Goal: Task Accomplishment & Management: Manage account settings

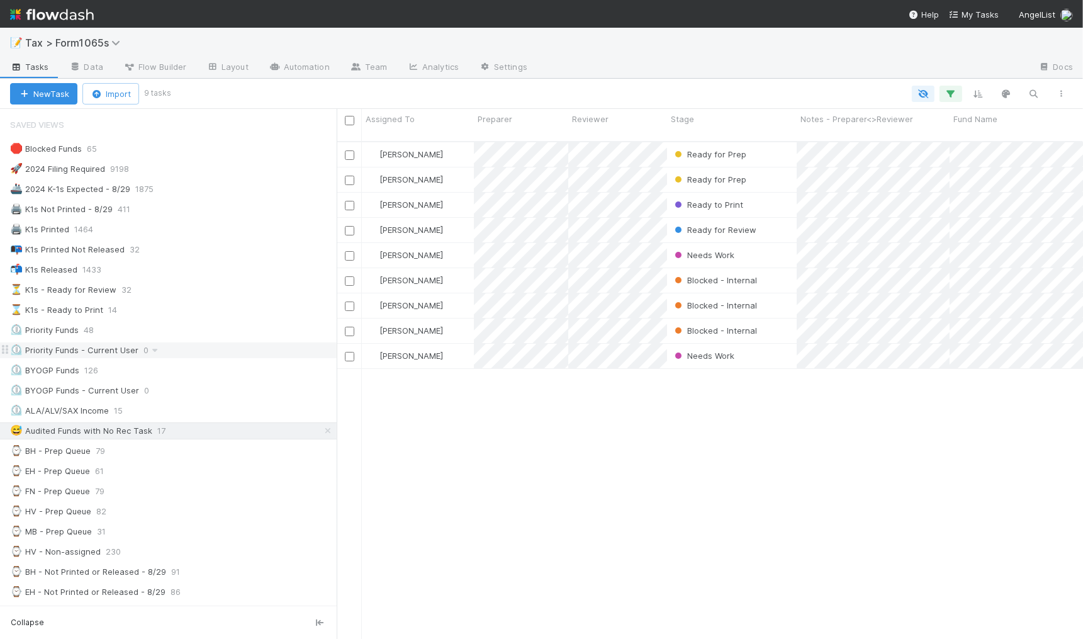
scroll to position [496, 734]
click at [177, 307] on div "⌛ K1s - Ready to Print 15" at bounding box center [173, 310] width 327 height 16
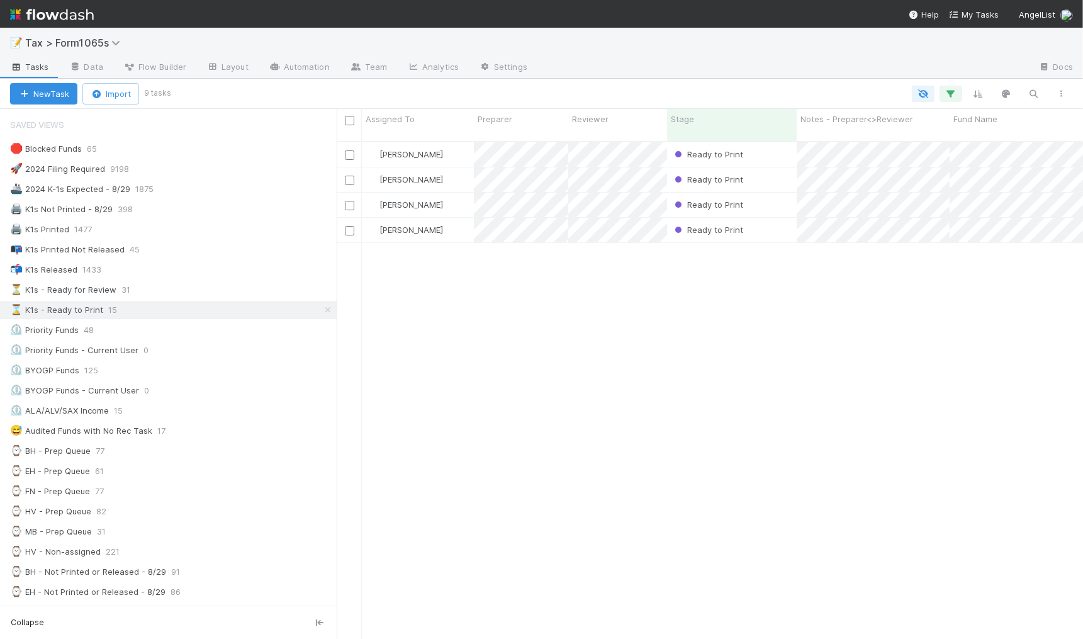
scroll to position [496, 734]
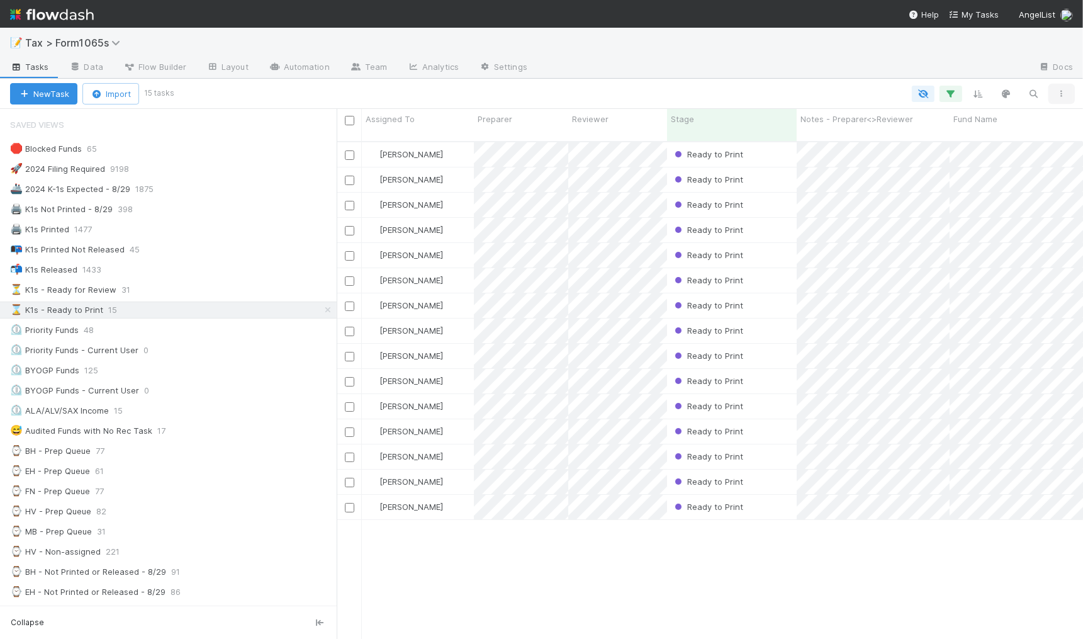
click at [1062, 93] on icon "button" at bounding box center [1061, 94] width 13 height 8
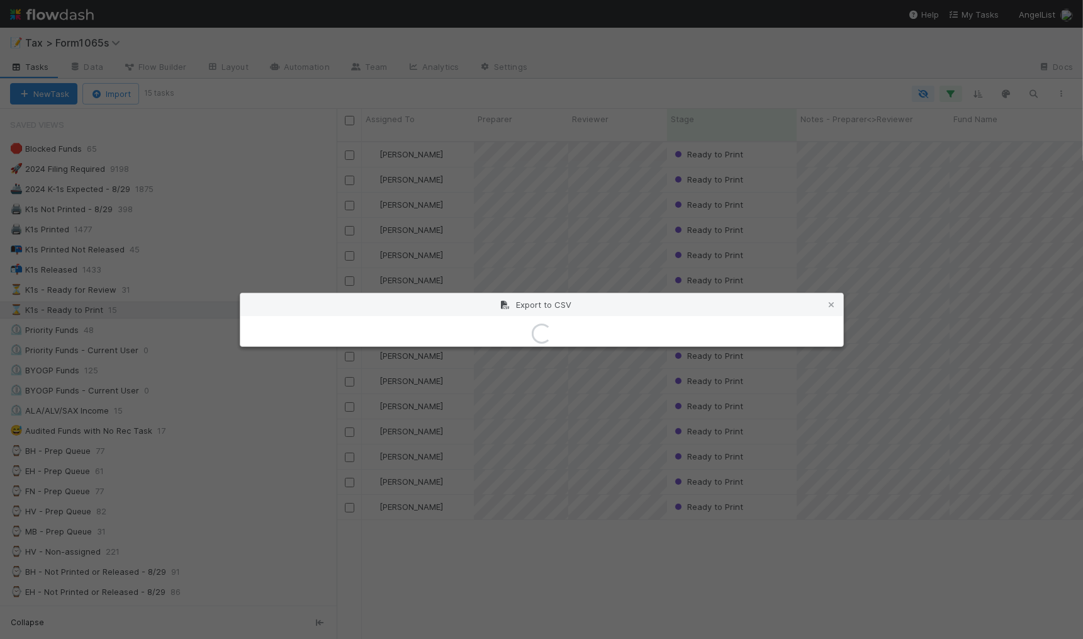
drag, startPoint x: 1021, startPoint y: 157, endPoint x: 1008, endPoint y: 159, distance: 14.0
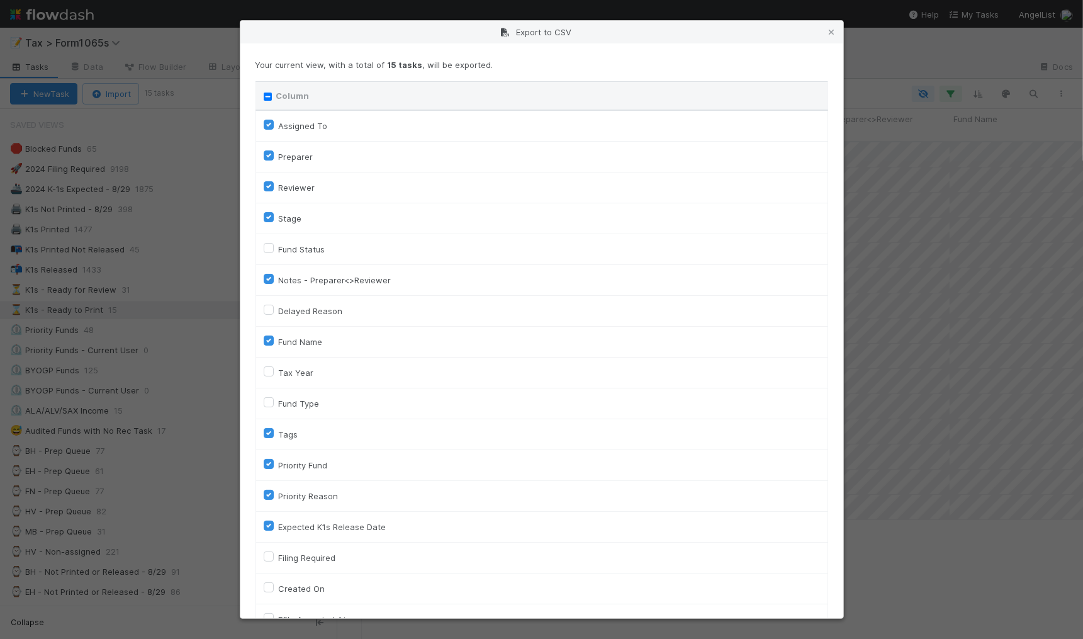
click at [269, 93] on input "Column" at bounding box center [268, 97] width 8 height 8
checkbox input "true"
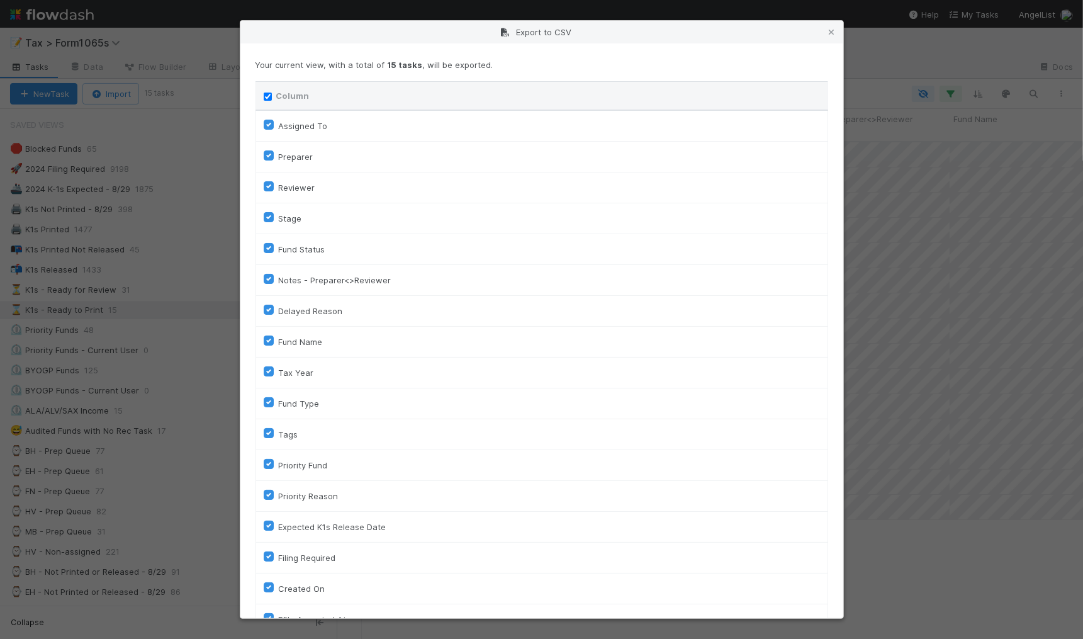
checkbox input "true"
checkbox On "true"
checkbox input "true"
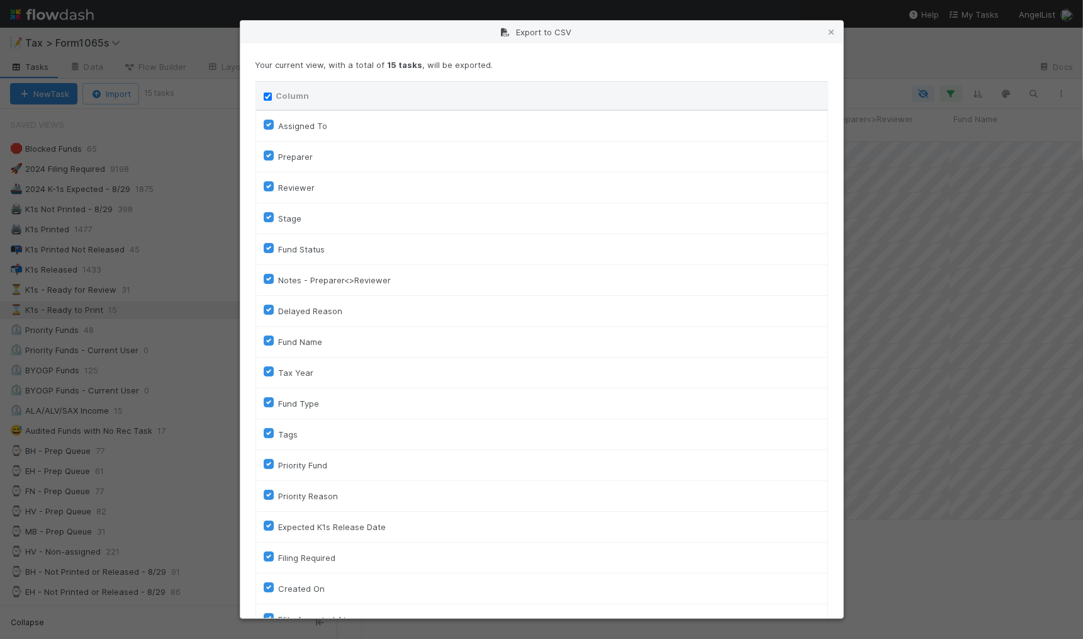
checkbox input "true"
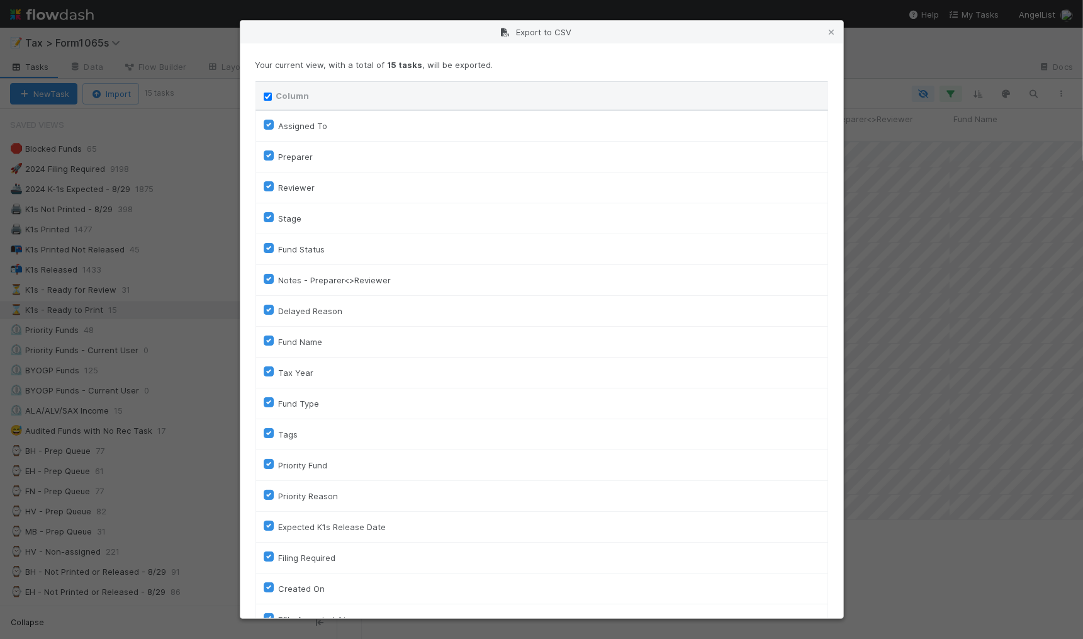
checkbox input "true"
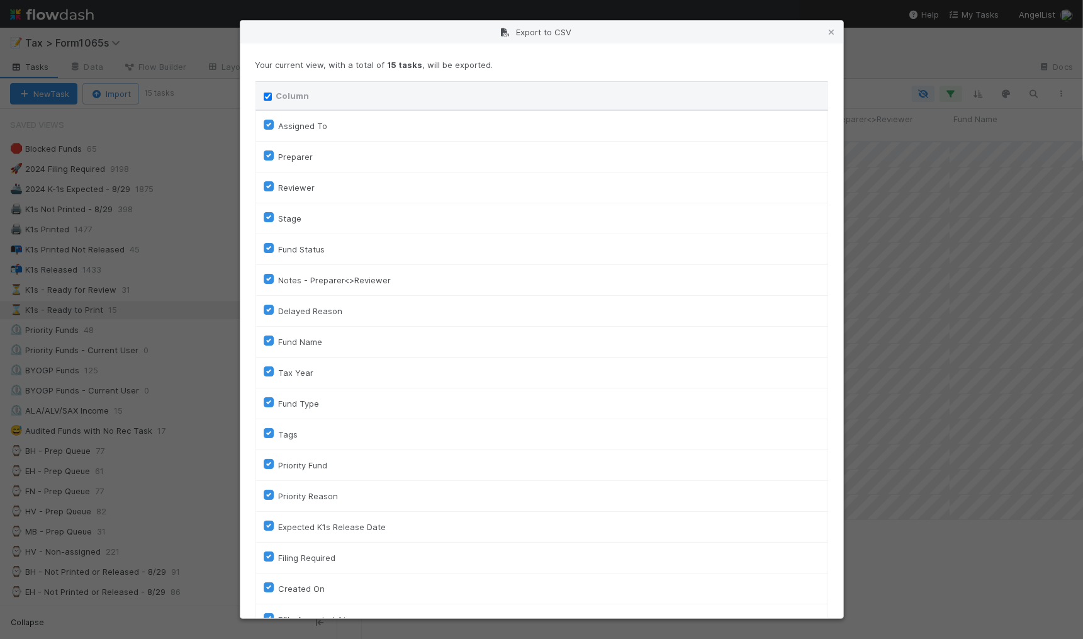
checkbox input "true"
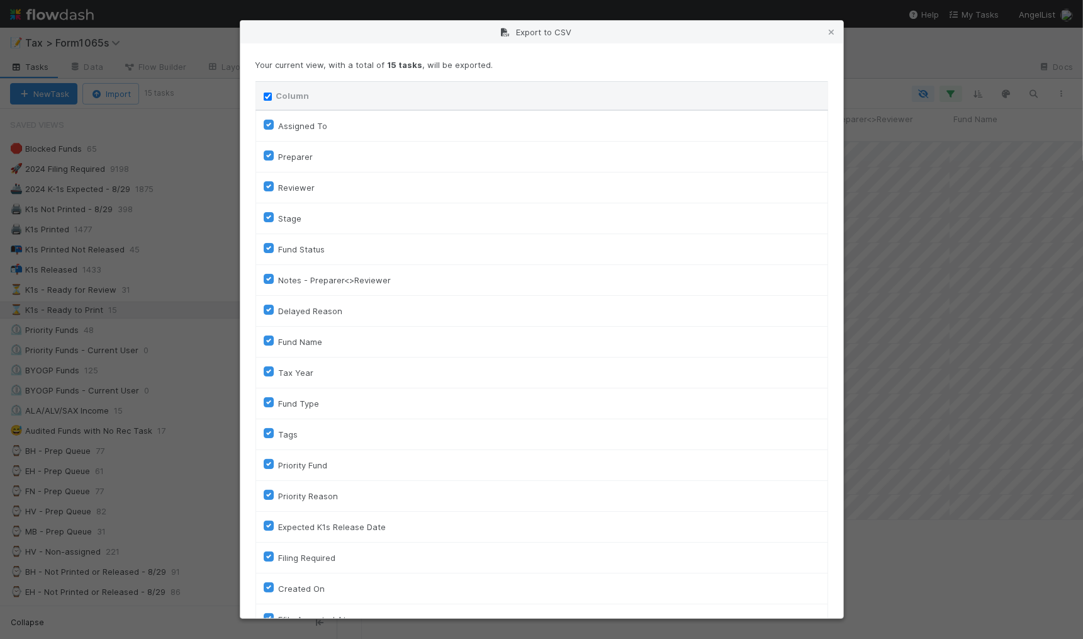
checkbox input "true"
click at [269, 93] on input "Column" at bounding box center [268, 97] width 8 height 8
checkbox input "false"
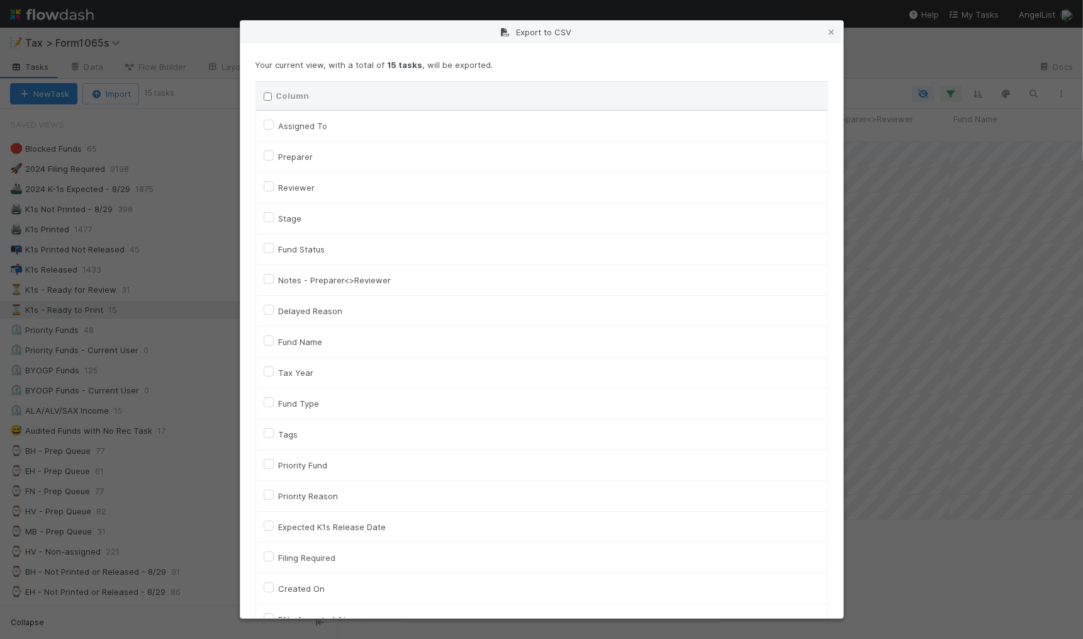
checkbox To "false"
checkbox input "false"
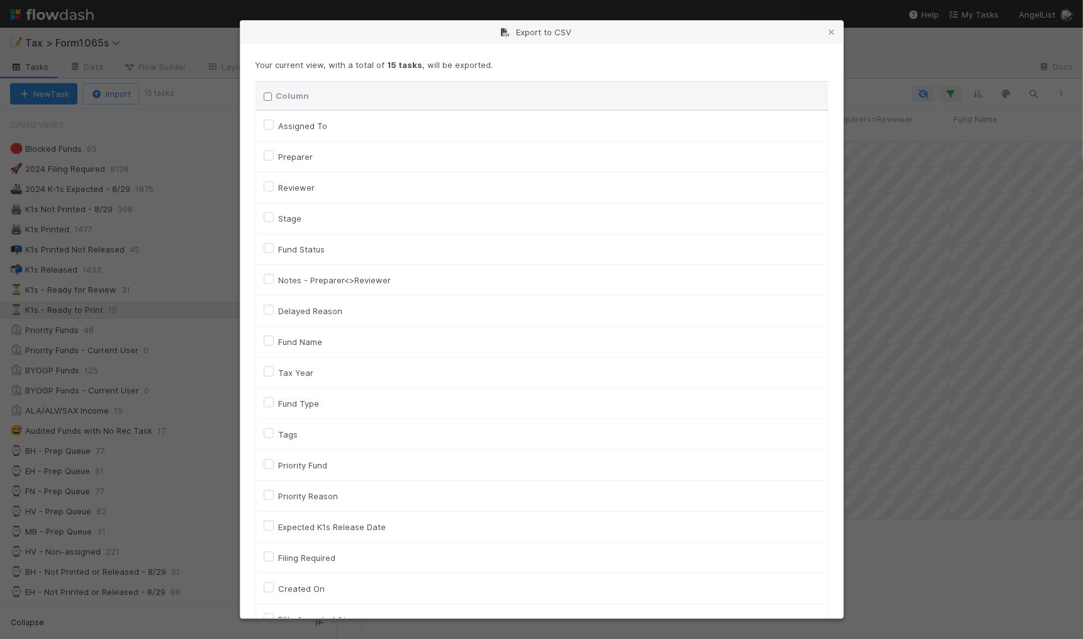
checkbox input "false"
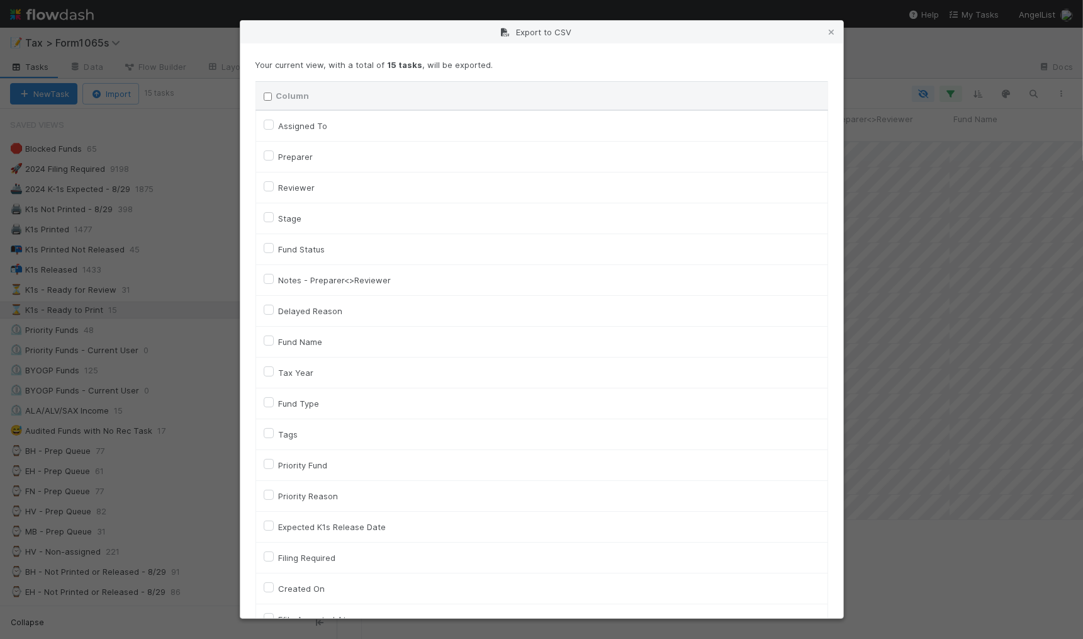
checkbox input "false"
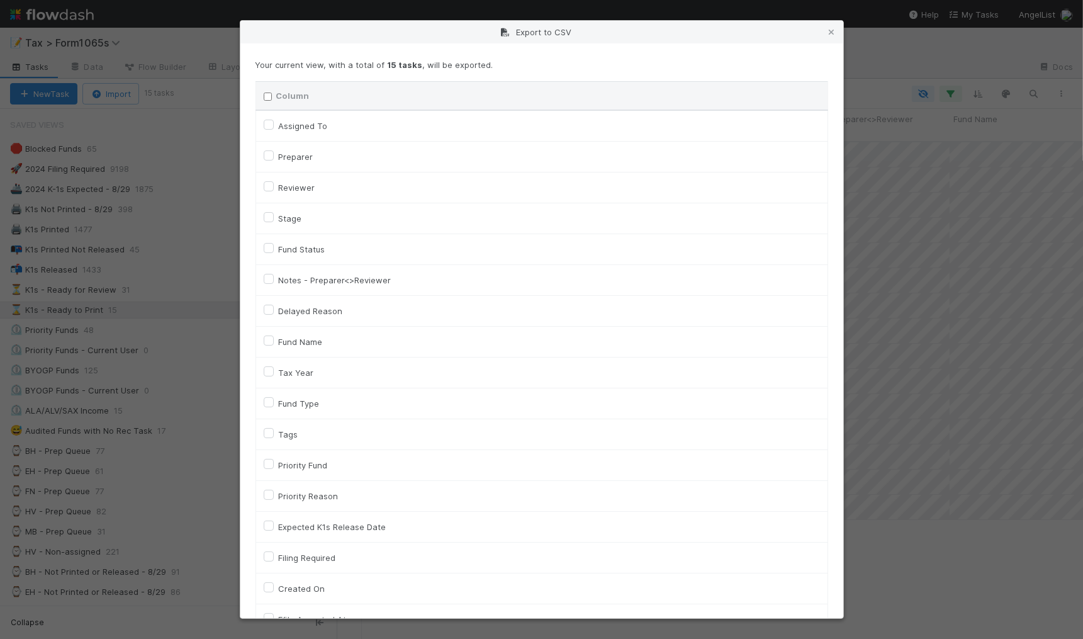
checkbox On "false"
checkbox input "false"
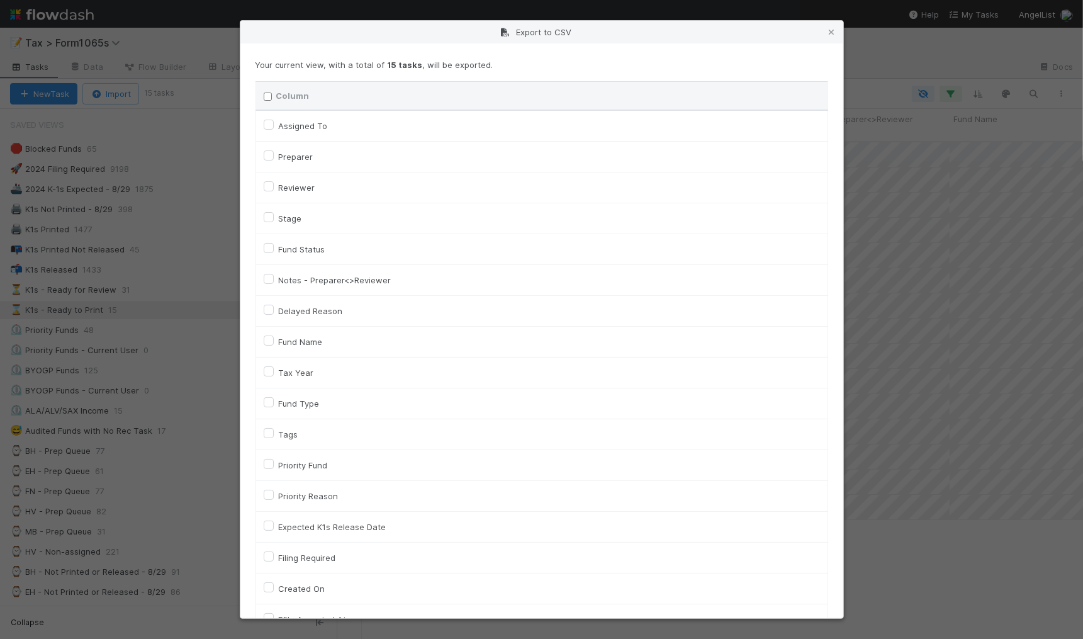
checkbox On "false"
checkbox input "false"
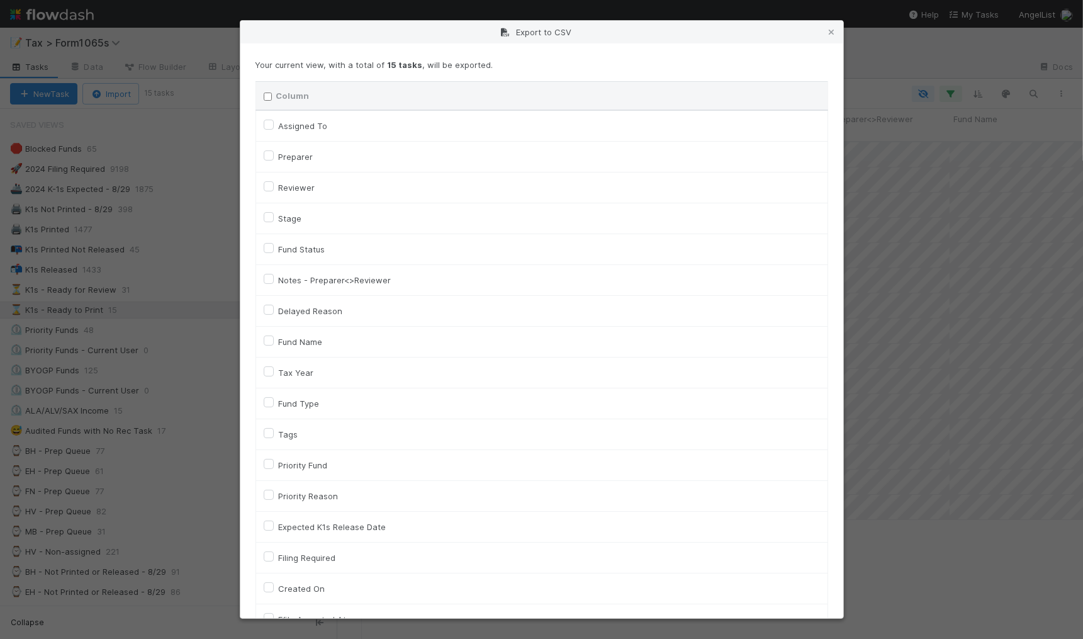
checkbox input "false"
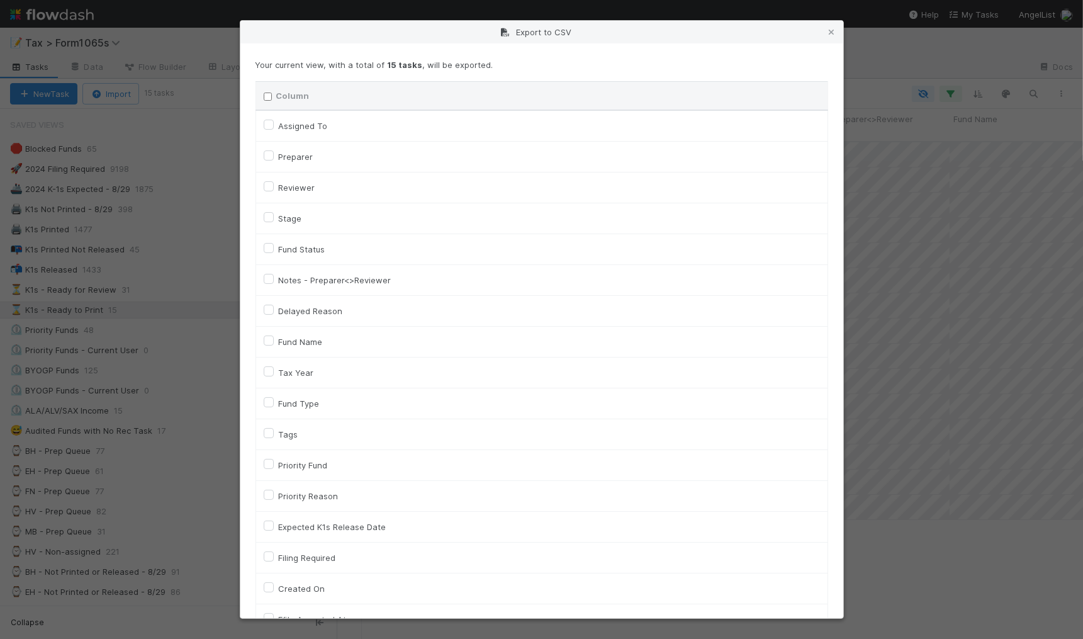
checkbox input "false"
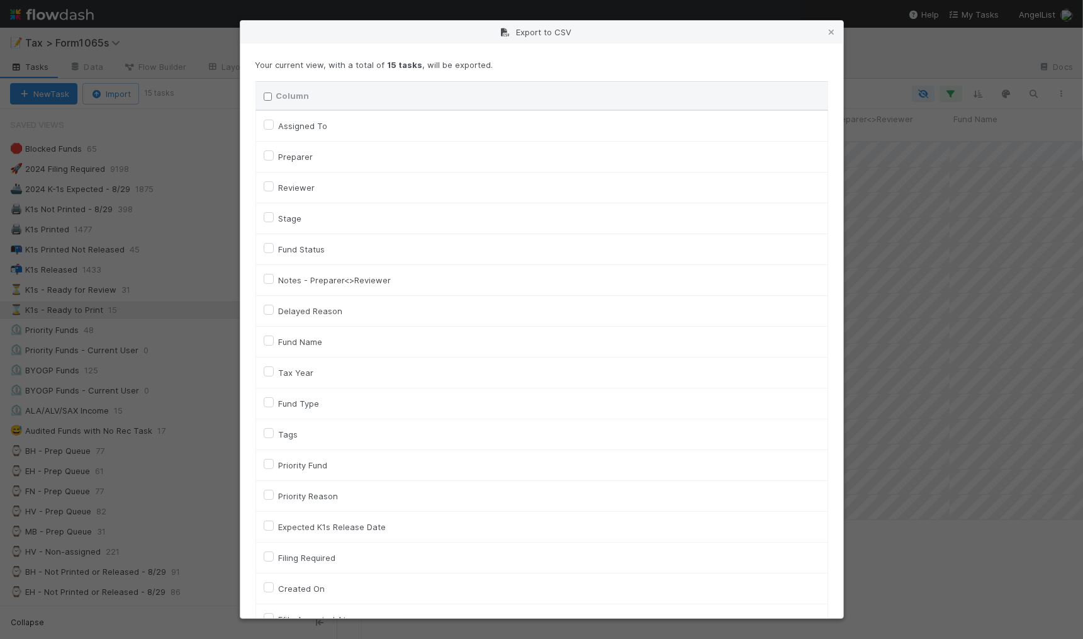
checkbox input "false"
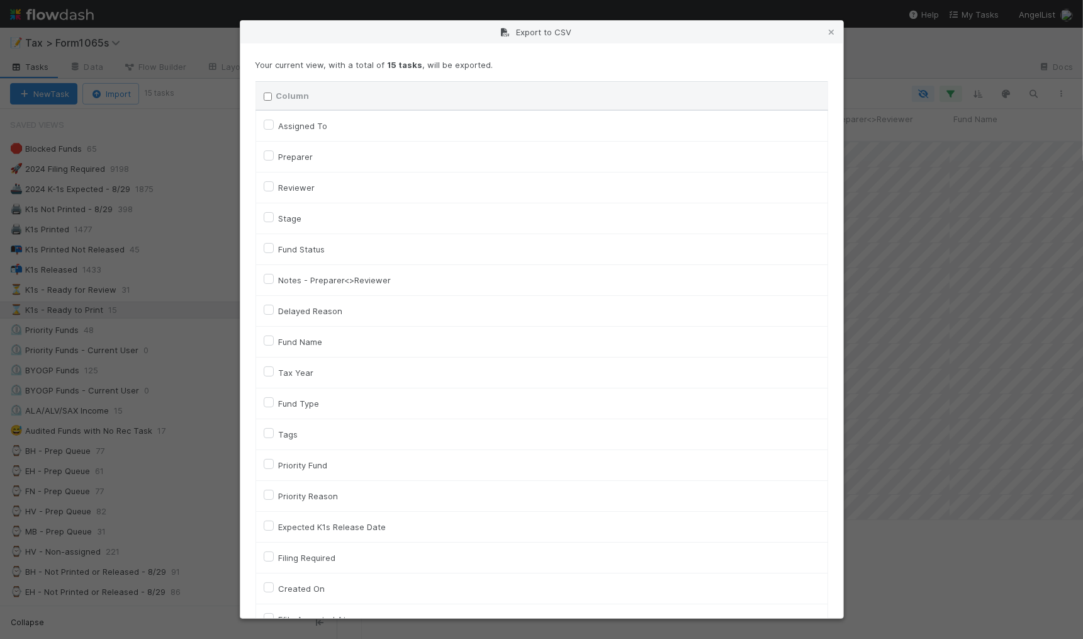
checkbox input "false"
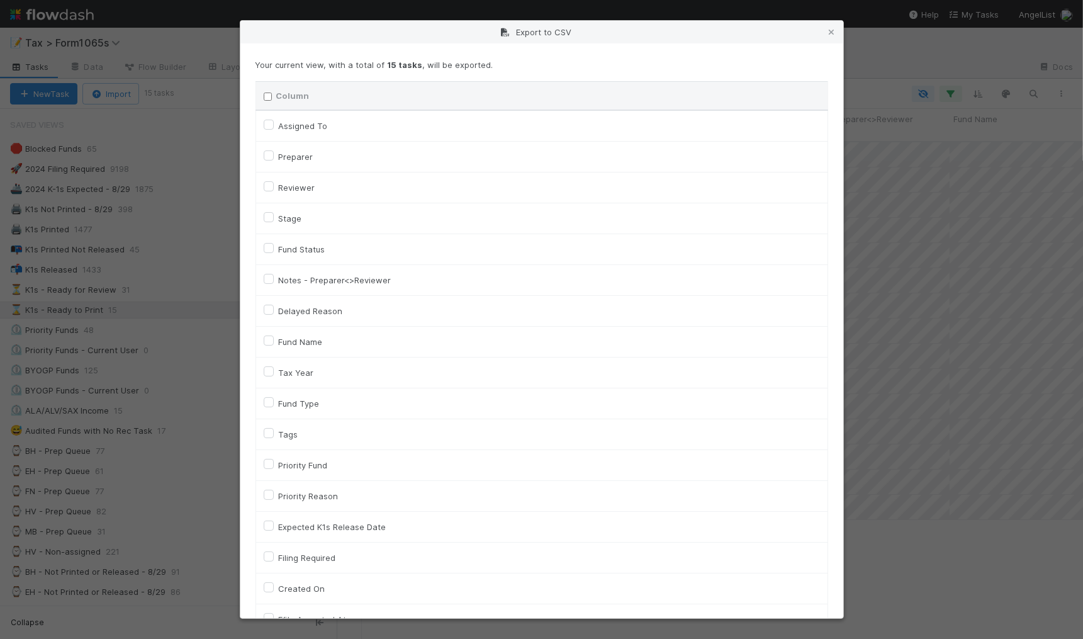
checkbox input "false"
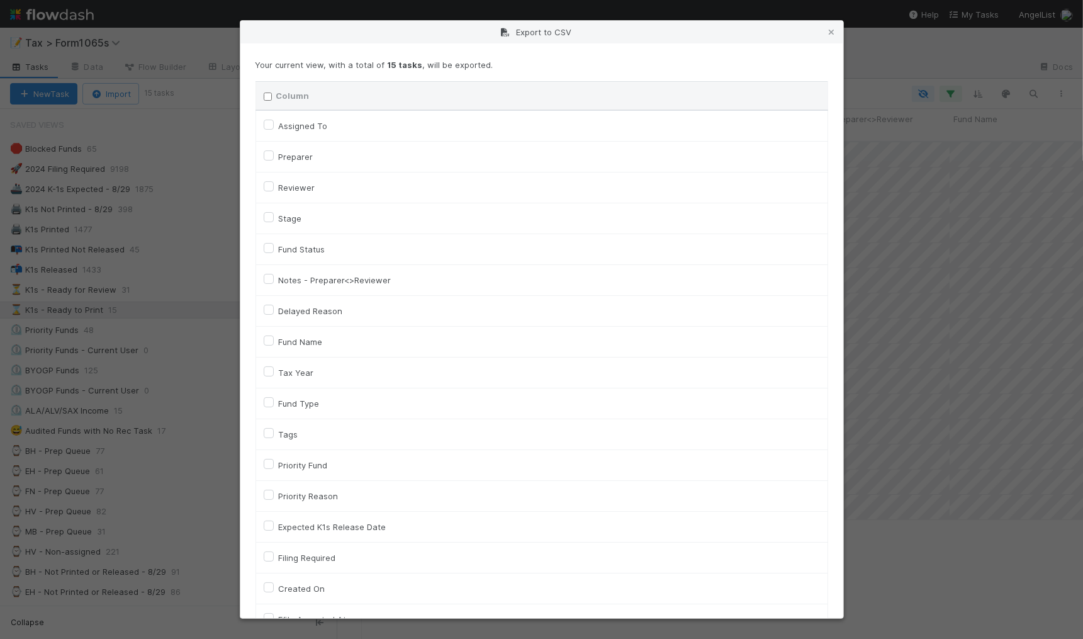
checkbox input "false"
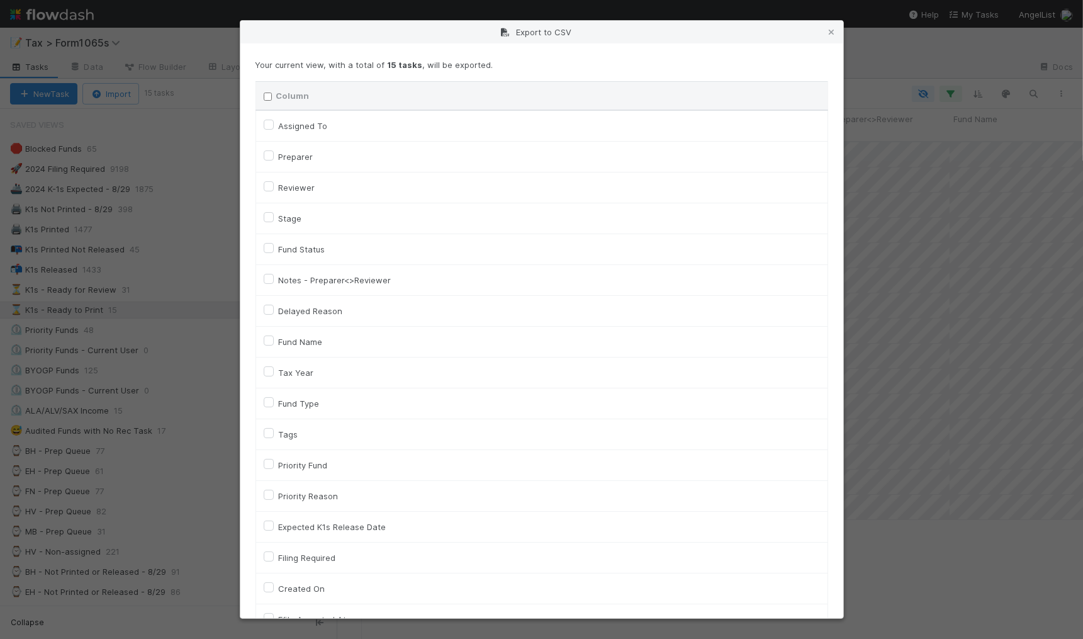
checkbox input "false"
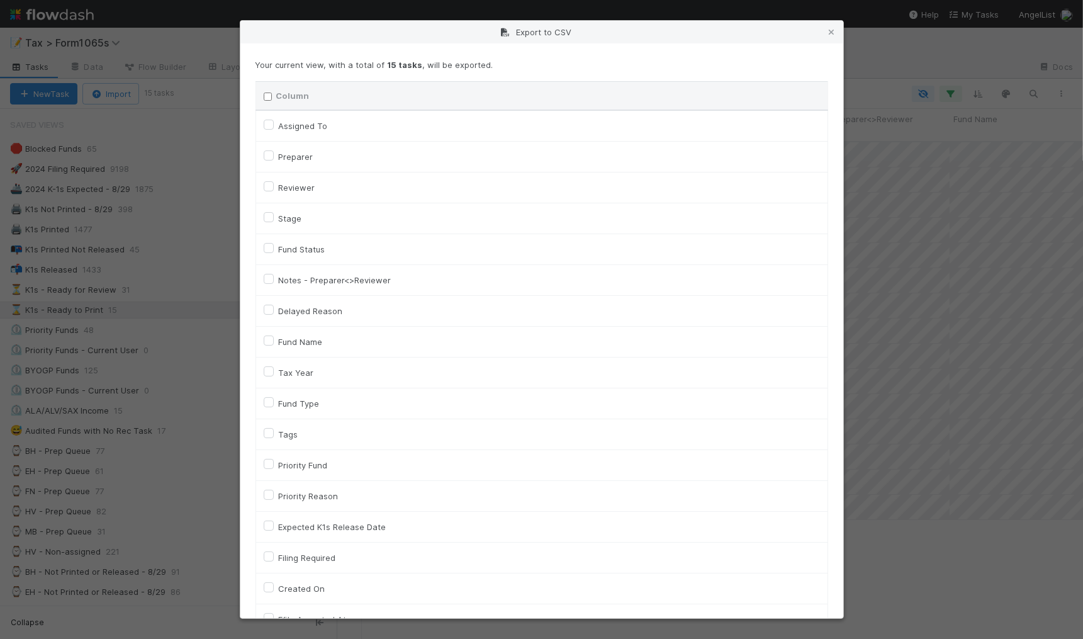
checkbox input "false"
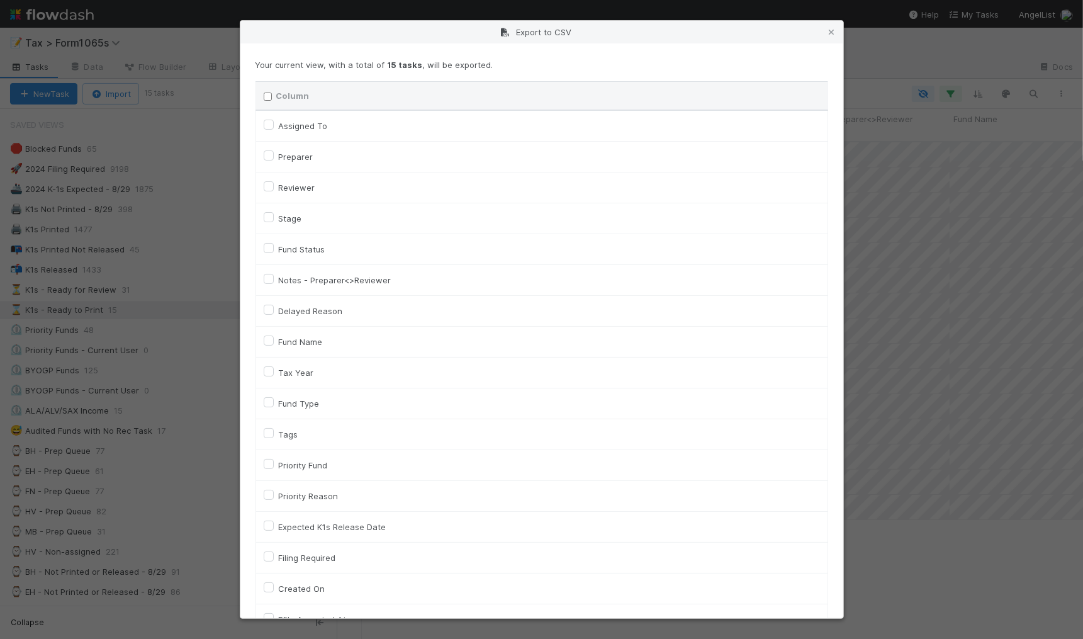
checkbox input "false"
checkbox URL "false"
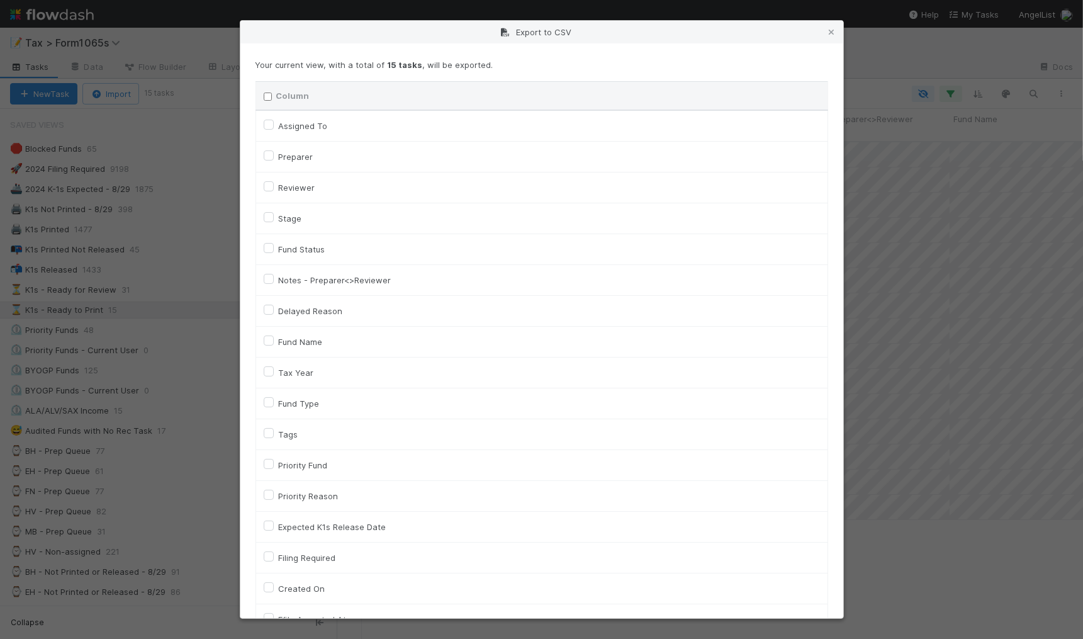
click at [308, 373] on label "Tax Year" at bounding box center [296, 372] width 35 height 15
click at [274, 373] on input "Tax Year" at bounding box center [269, 370] width 10 height 11
checkbox input "true"
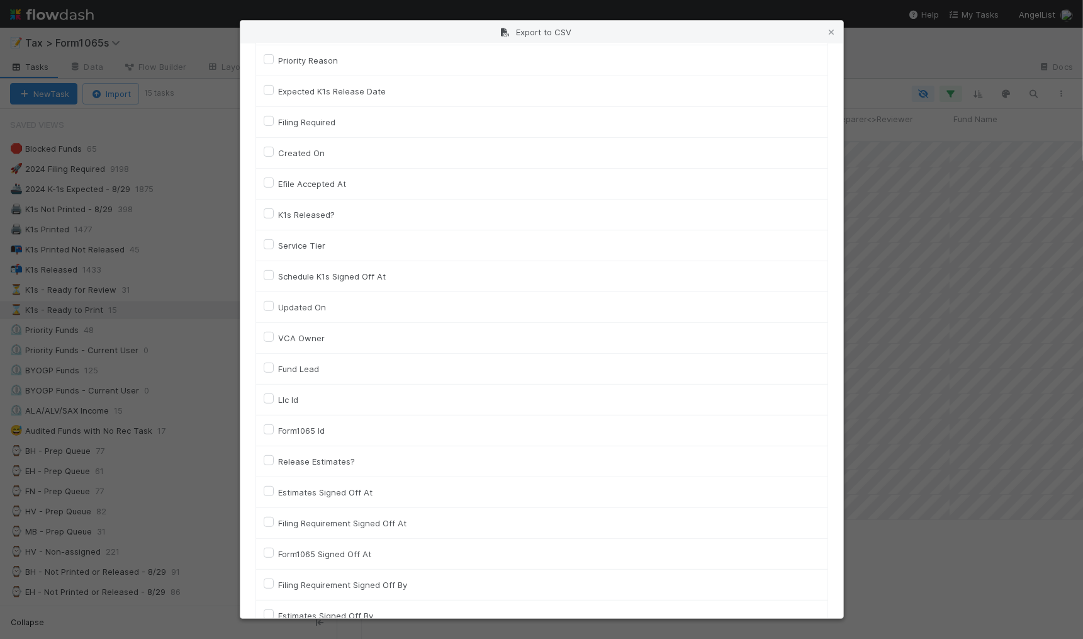
scroll to position [472, 0]
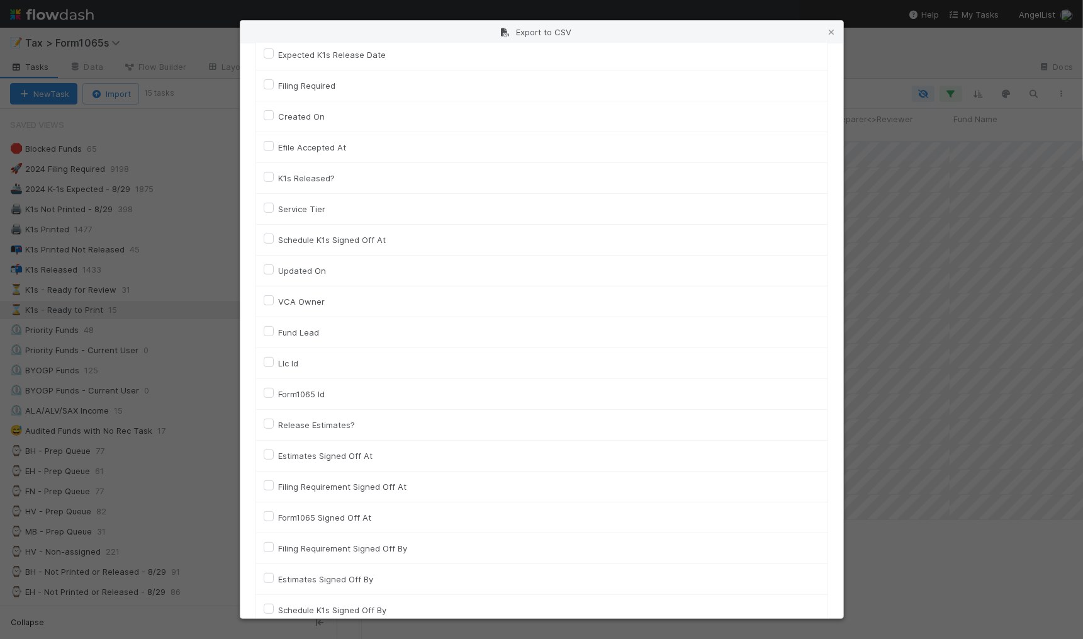
click at [291, 378] on td "Llc Id" at bounding box center [542, 363] width 572 height 31
click at [291, 370] on label "Llc Id" at bounding box center [289, 363] width 20 height 15
click at [274, 367] on input "Llc Id" at bounding box center [269, 361] width 10 height 11
checkbox input "true"
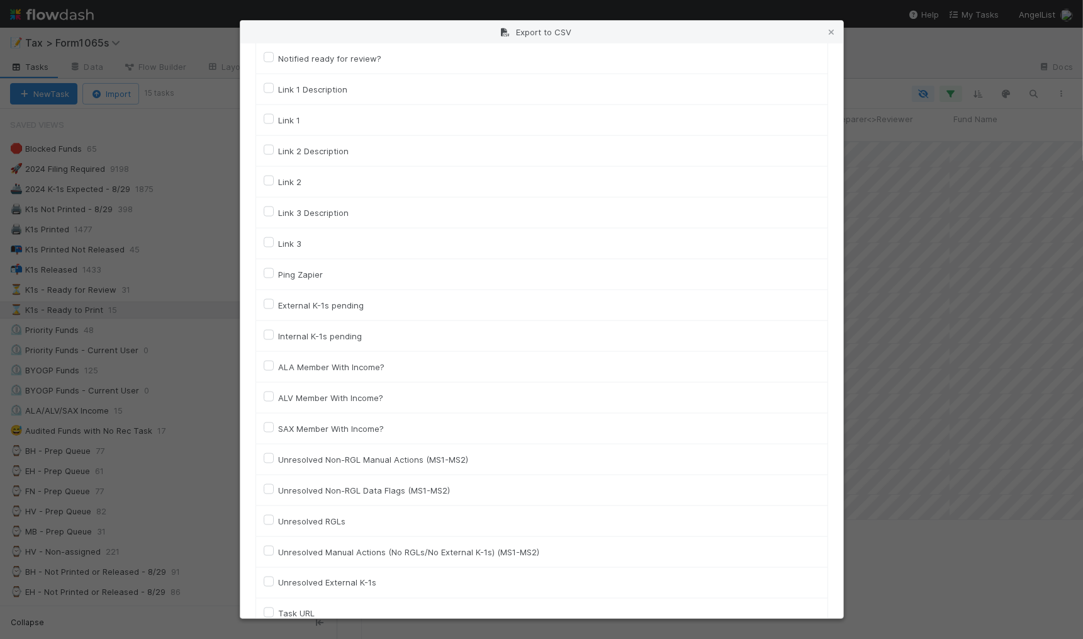
scroll to position [1709, 0]
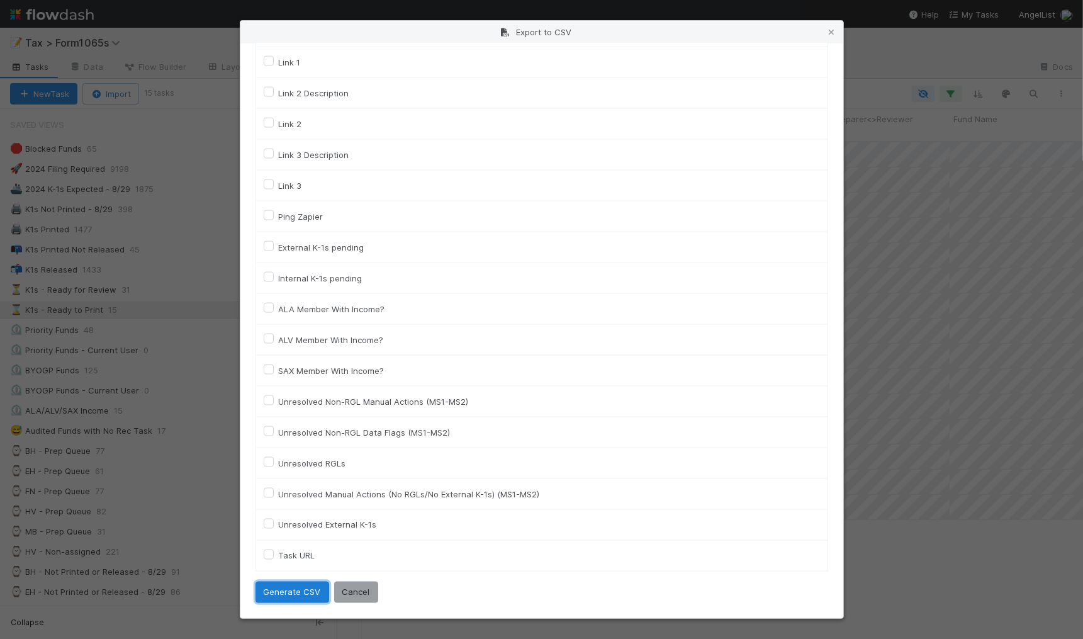
click at [290, 593] on button "Generate CSV" at bounding box center [293, 592] width 74 height 21
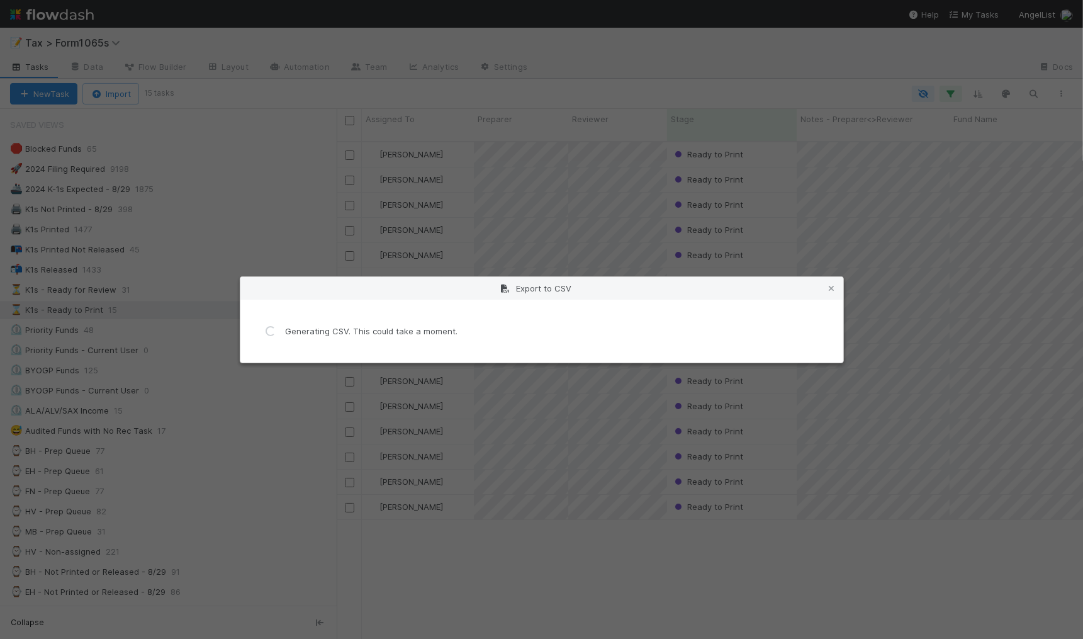
scroll to position [0, 0]
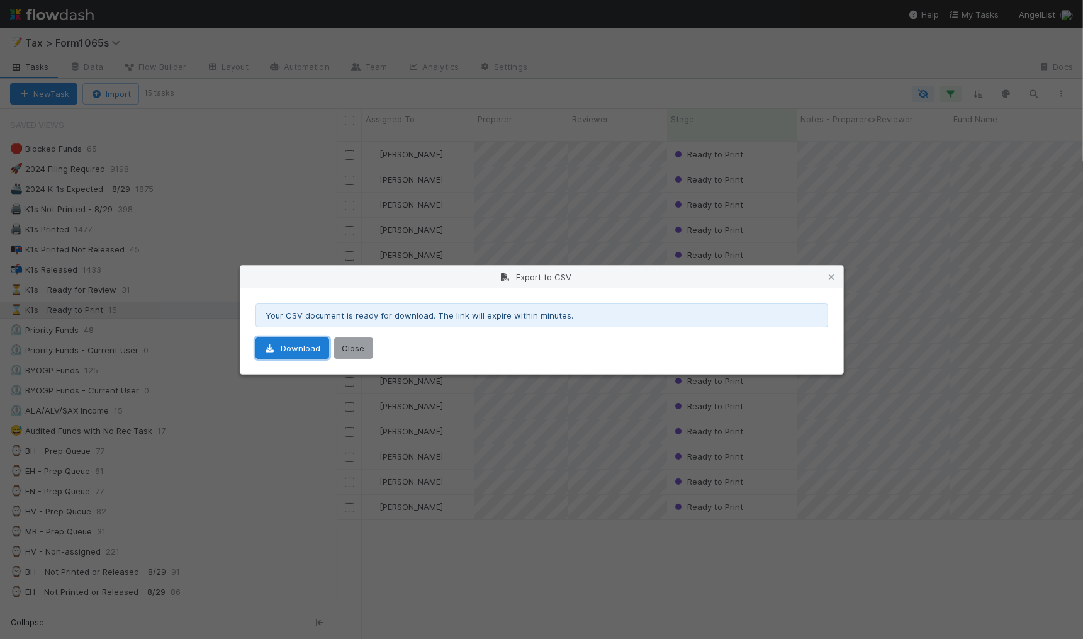
click at [304, 347] on link "Download" at bounding box center [293, 347] width 74 height 21
click at [834, 274] on icon at bounding box center [832, 277] width 13 height 8
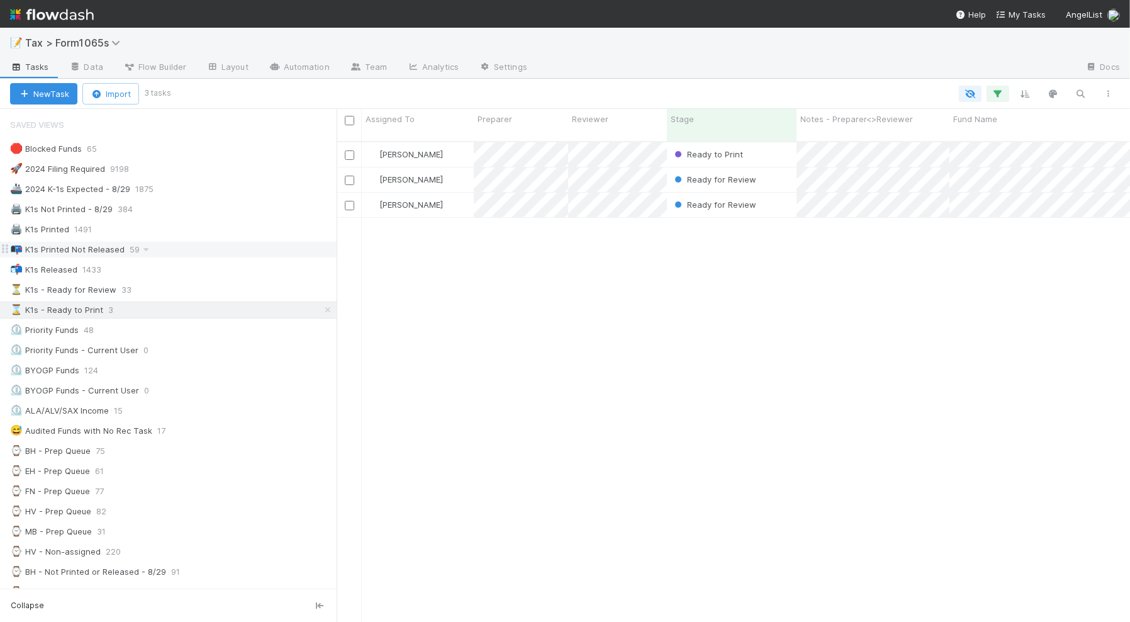
click at [214, 253] on div "📭 K1s Printed Not Released 59" at bounding box center [173, 250] width 327 height 16
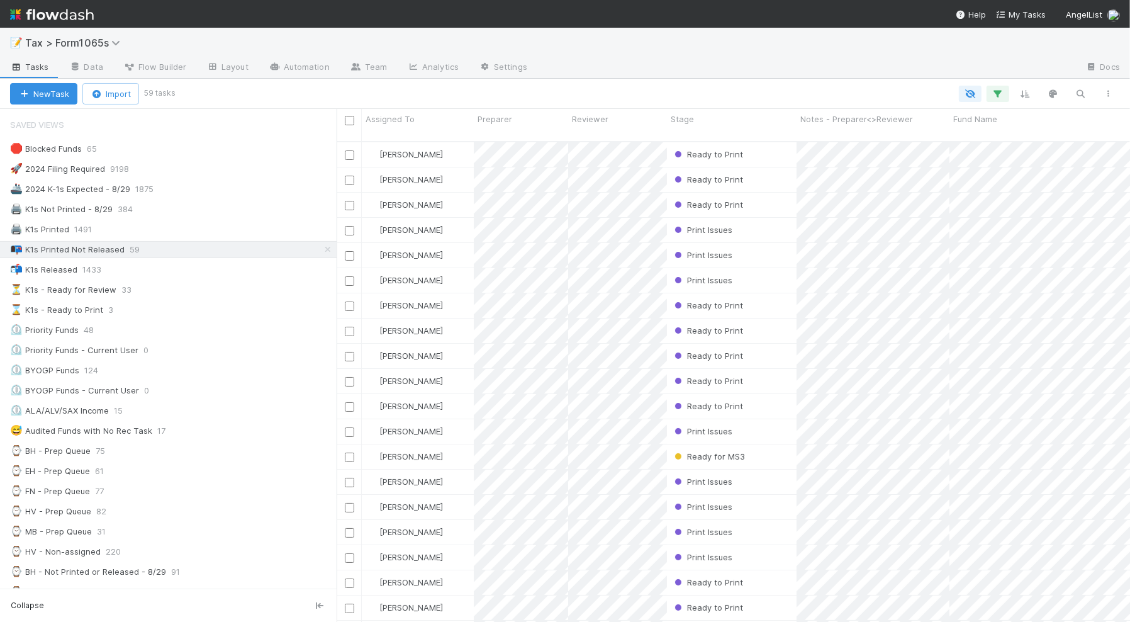
scroll to position [478, 782]
click at [1083, 95] on icon "button" at bounding box center [1109, 94] width 13 height 8
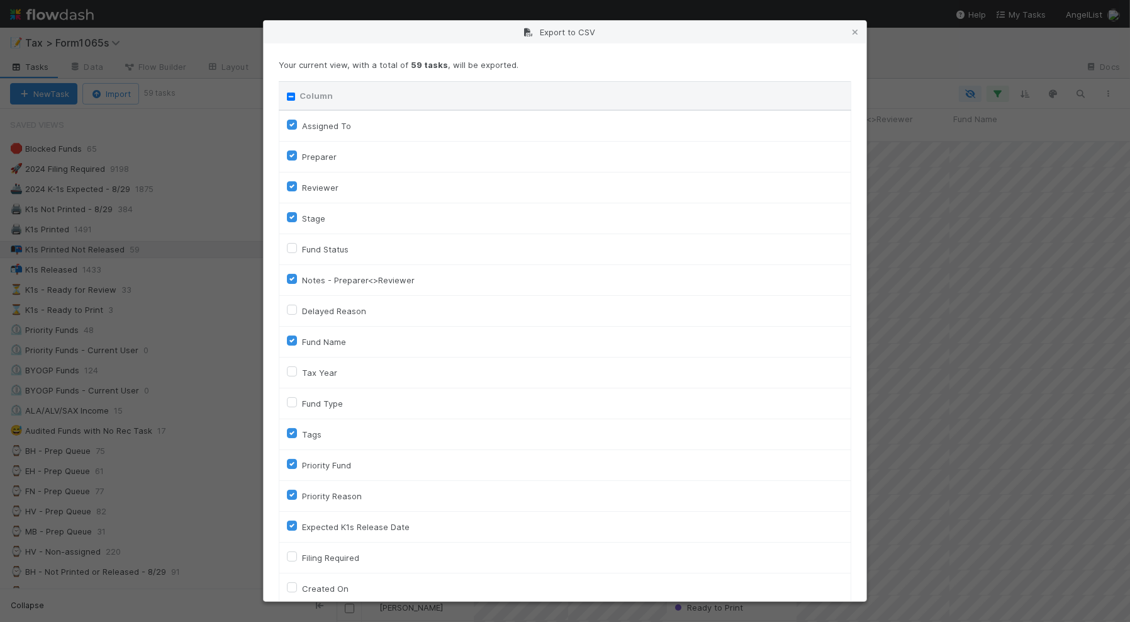
click at [290, 96] on input "Column" at bounding box center [291, 97] width 8 height 8
checkbox input "true"
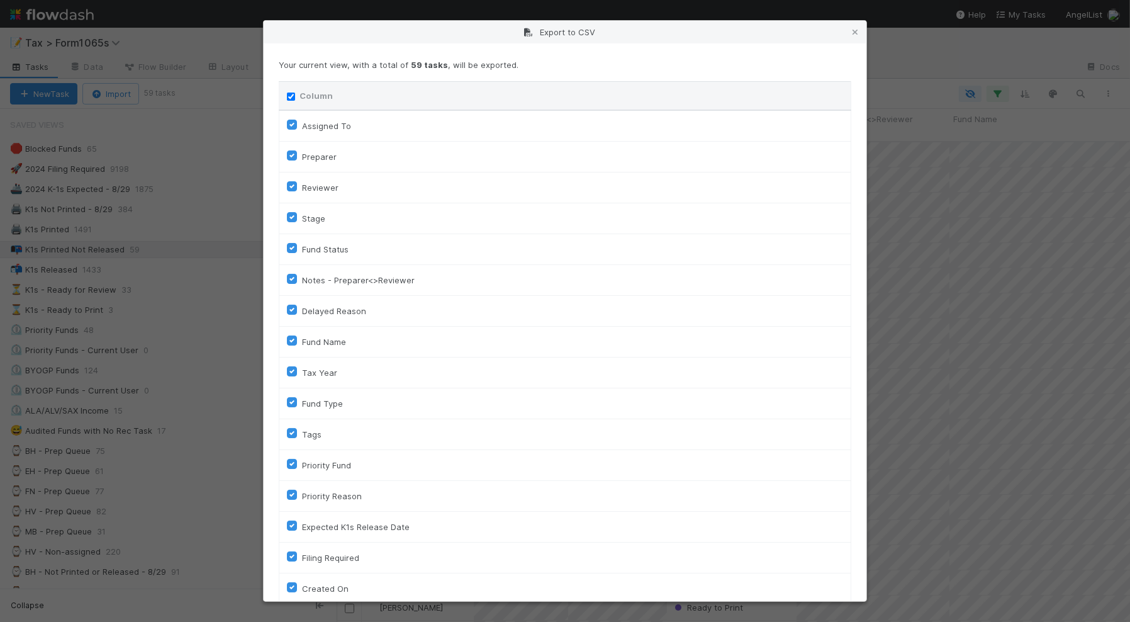
checkbox input "true"
checkbox On "true"
checkbox input "true"
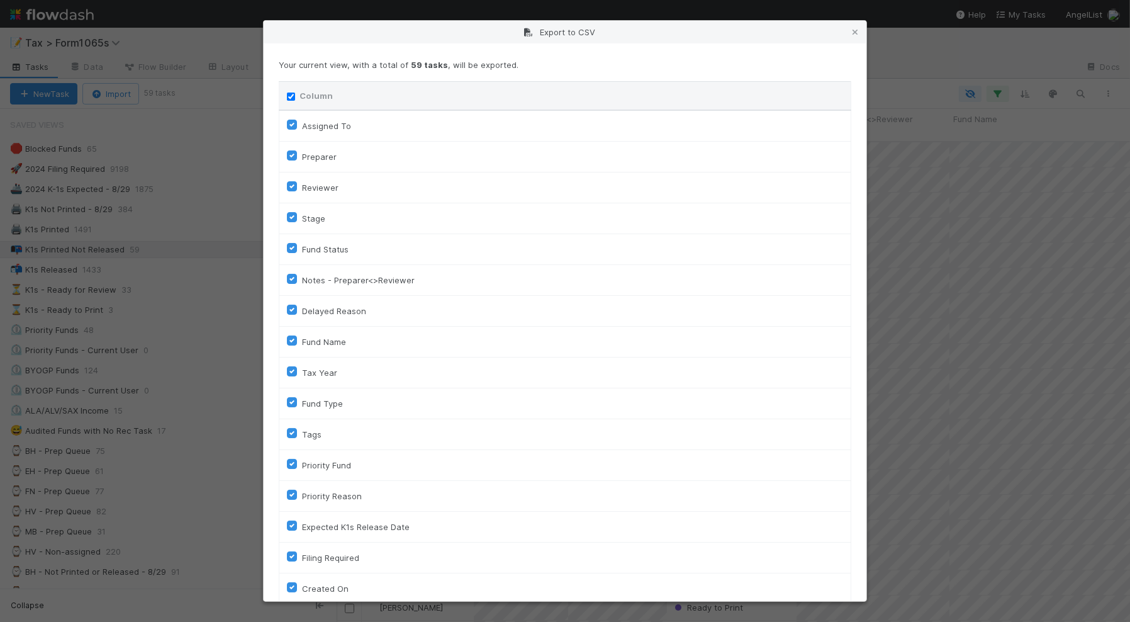
checkbox input "true"
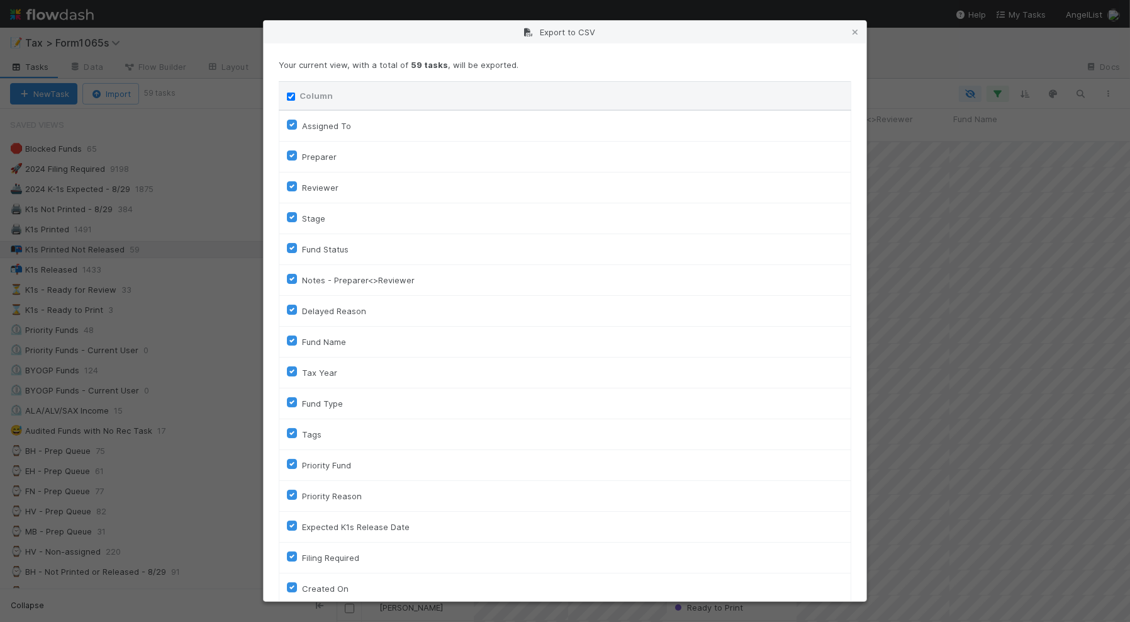
checkbox input "true"
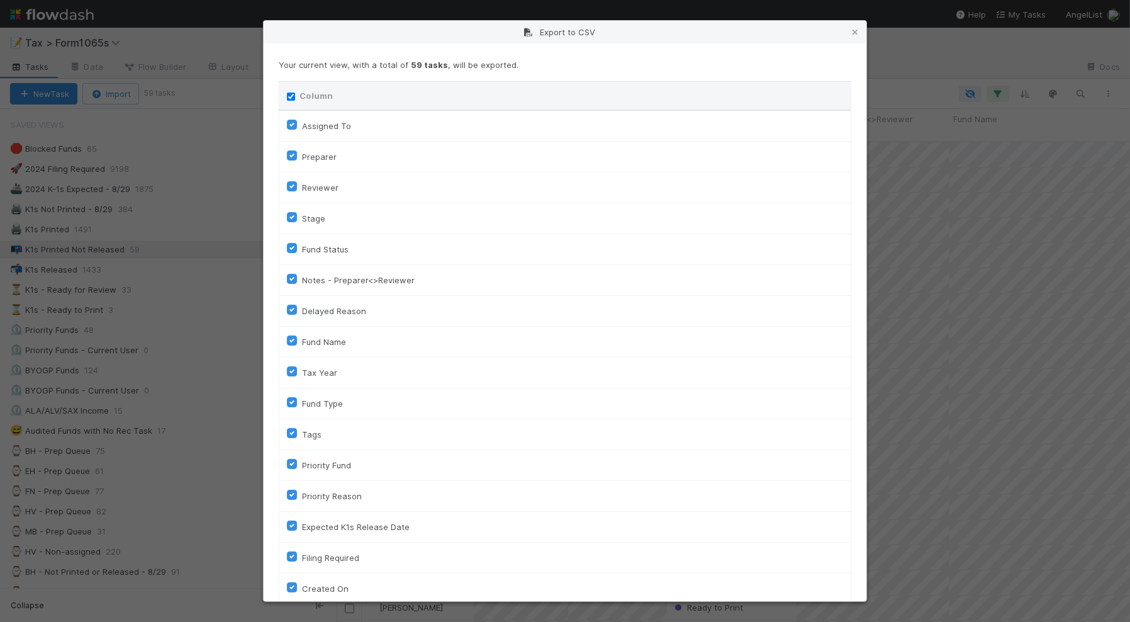
checkbox input "true"
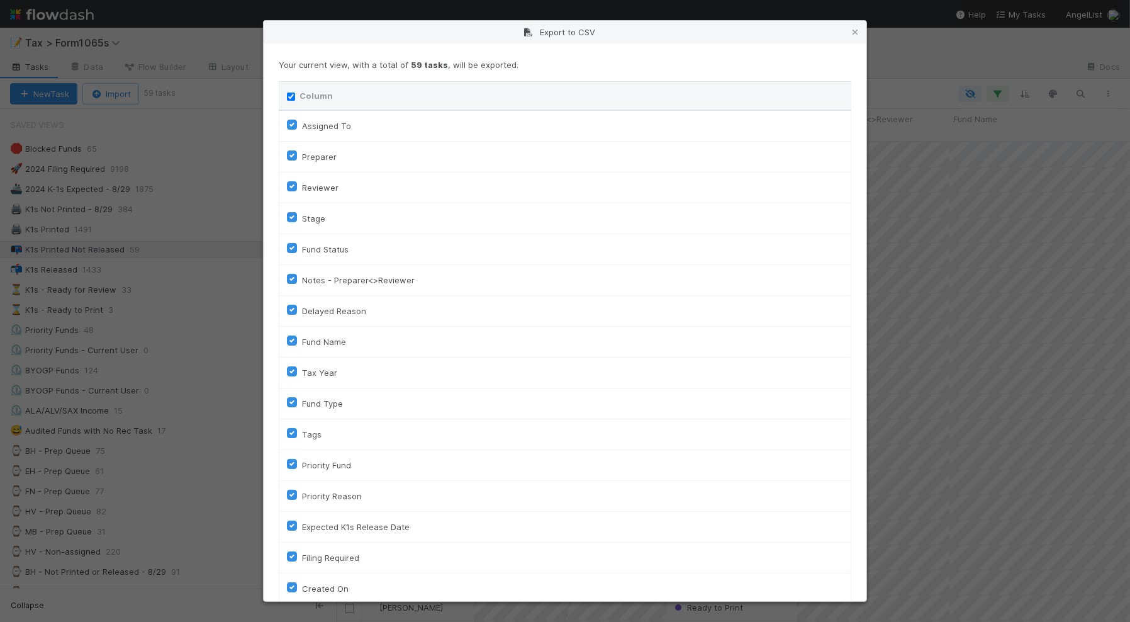
checkbox input "true"
click at [291, 96] on input "Column" at bounding box center [291, 97] width 8 height 8
checkbox input "false"
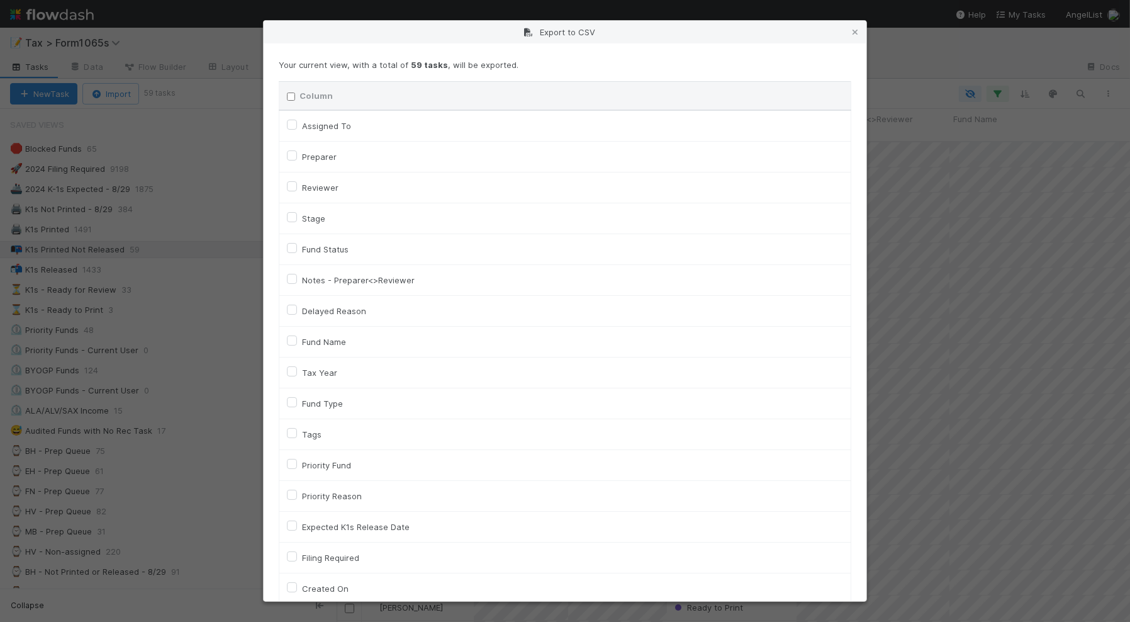
checkbox To "false"
checkbox input "false"
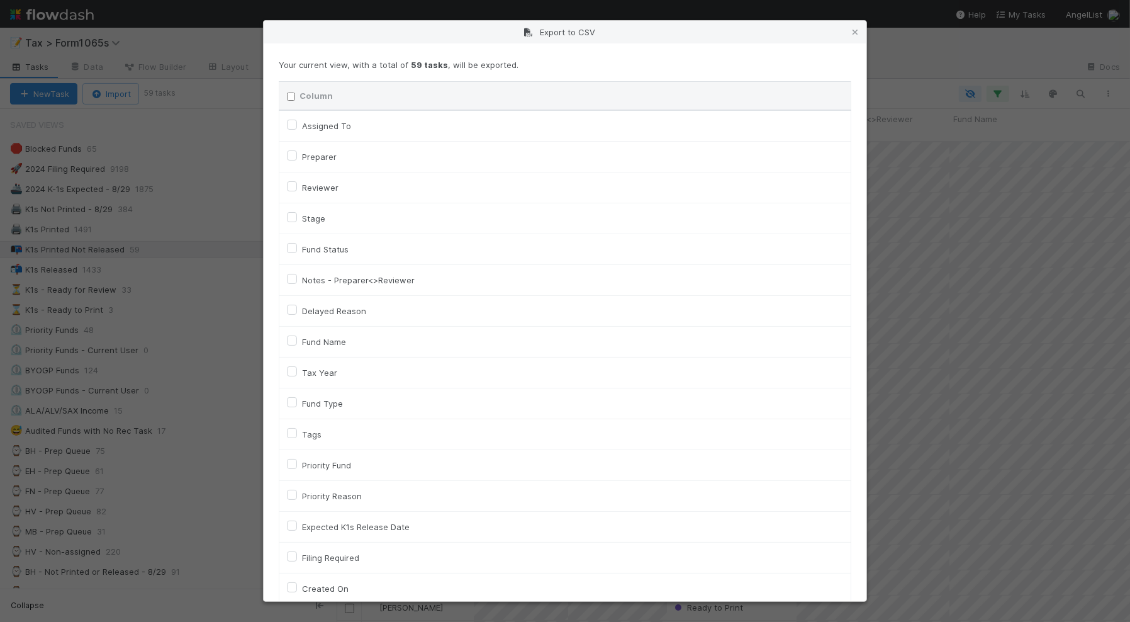
checkbox input "false"
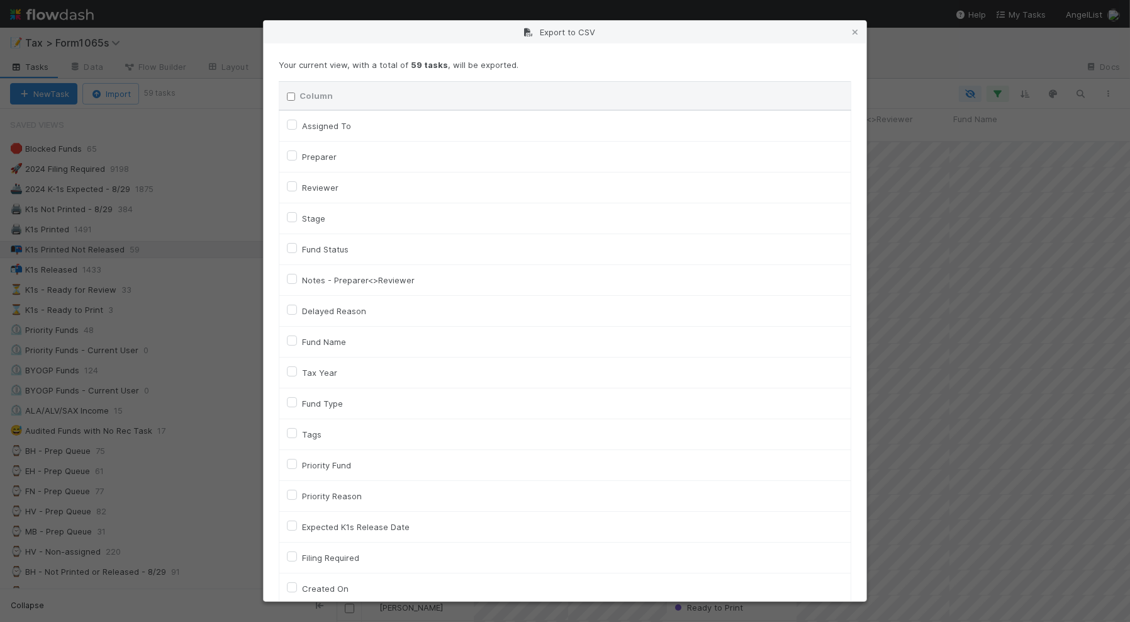
checkbox input "false"
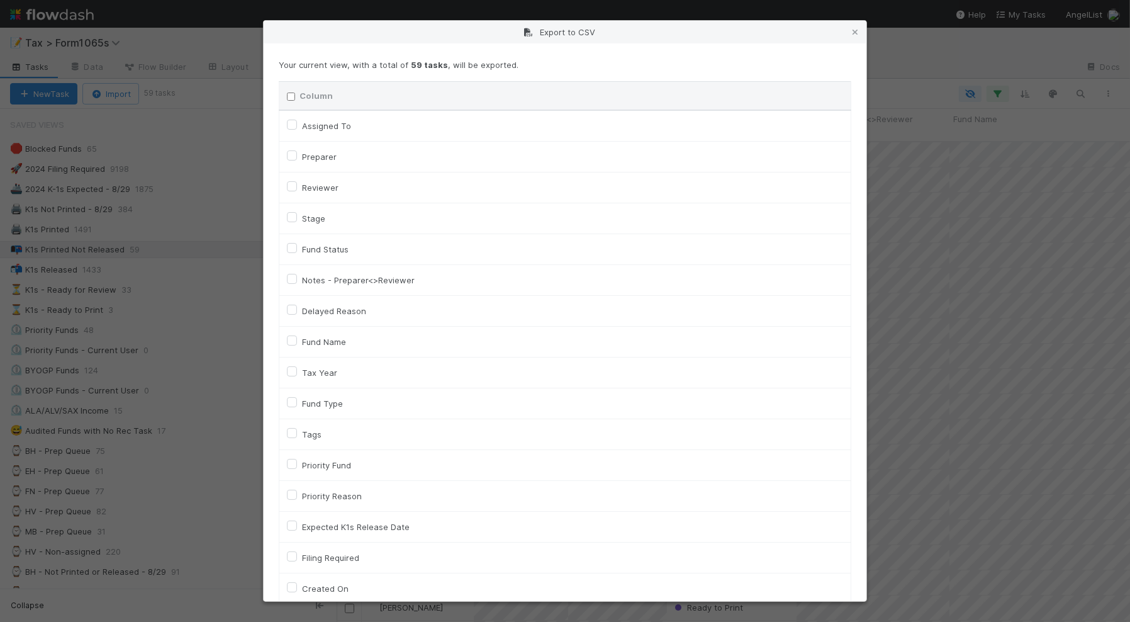
checkbox On "false"
checkbox input "false"
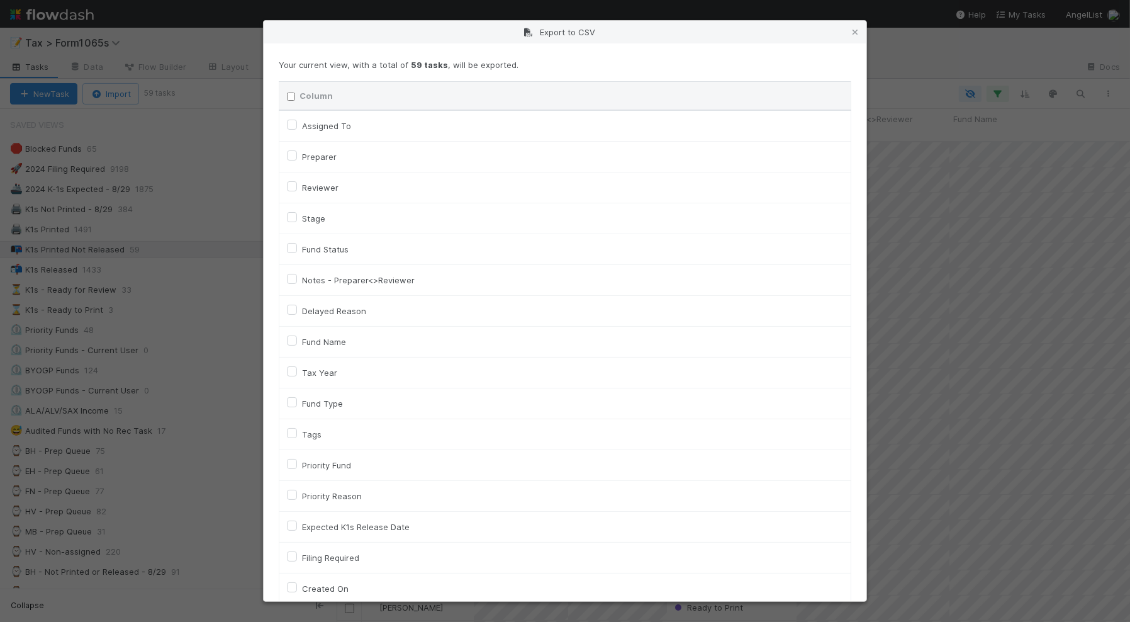
checkbox On "false"
checkbox input "false"
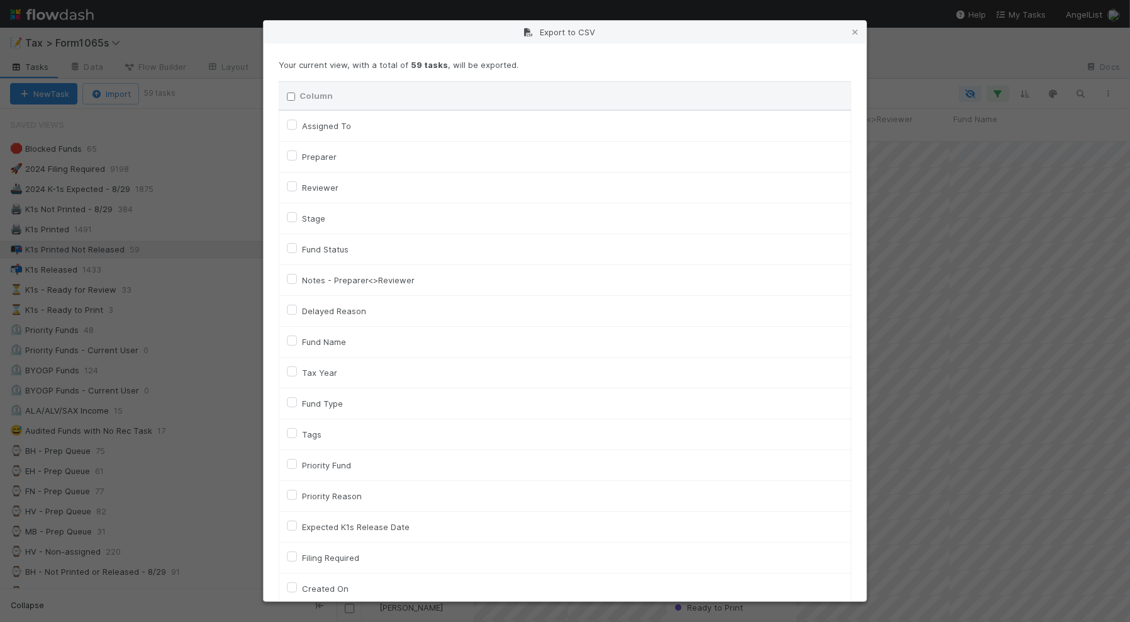
checkbox input "false"
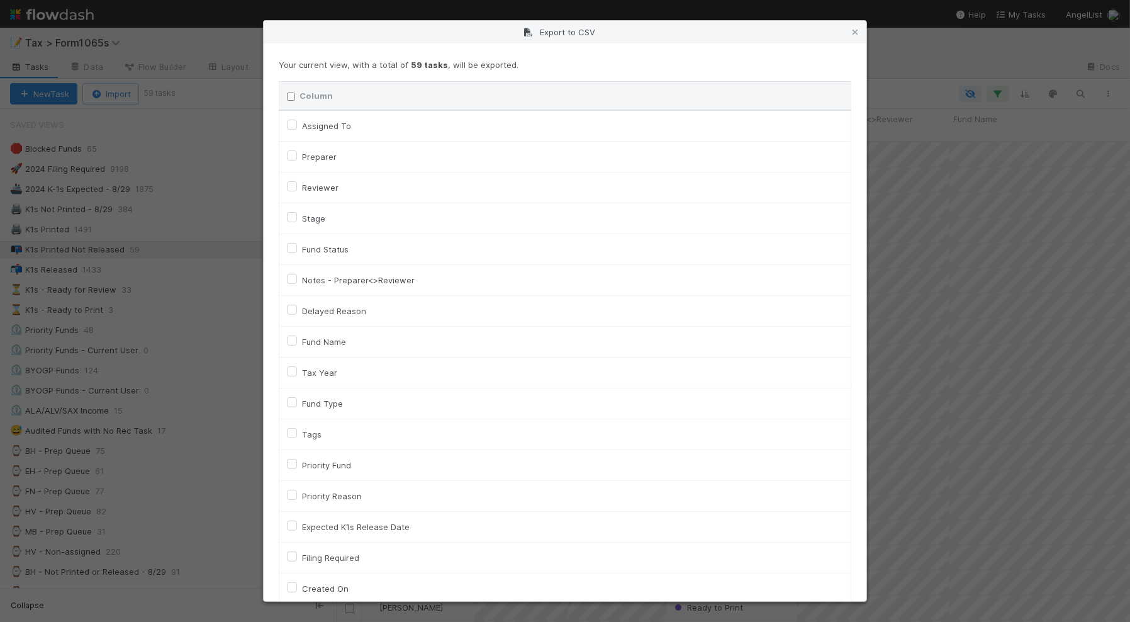
checkbox input "false"
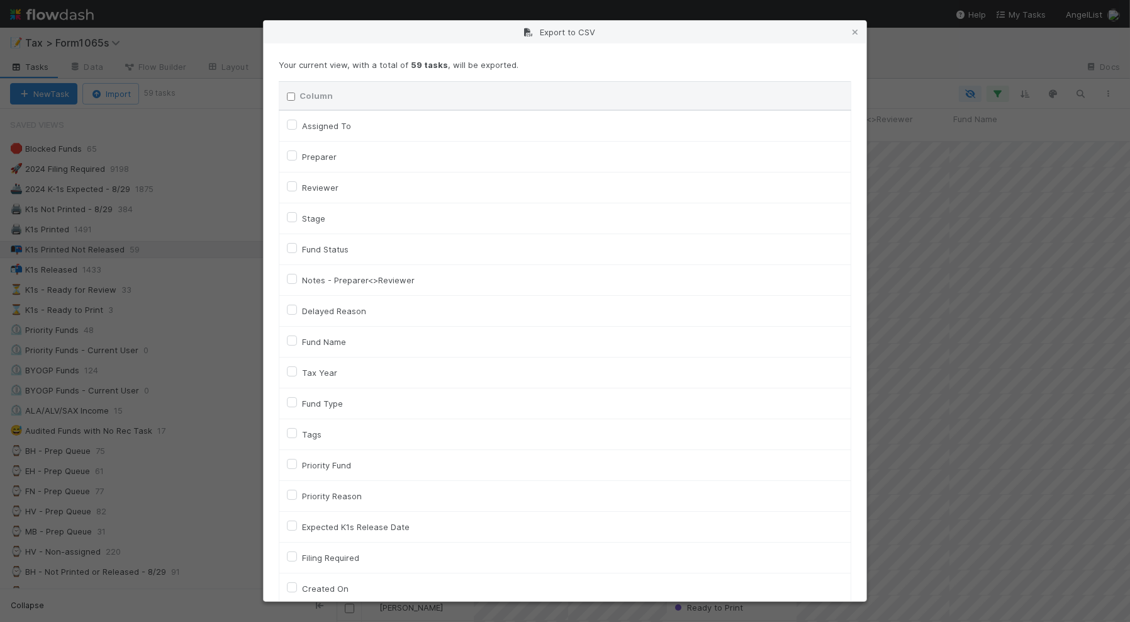
checkbox input "false"
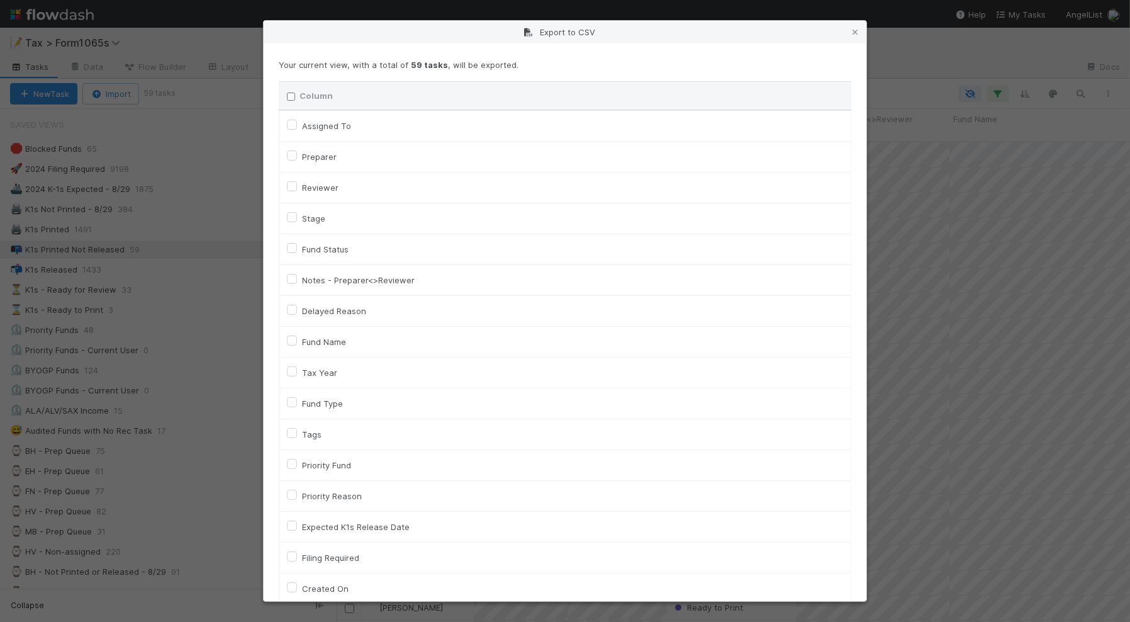
checkbox input "false"
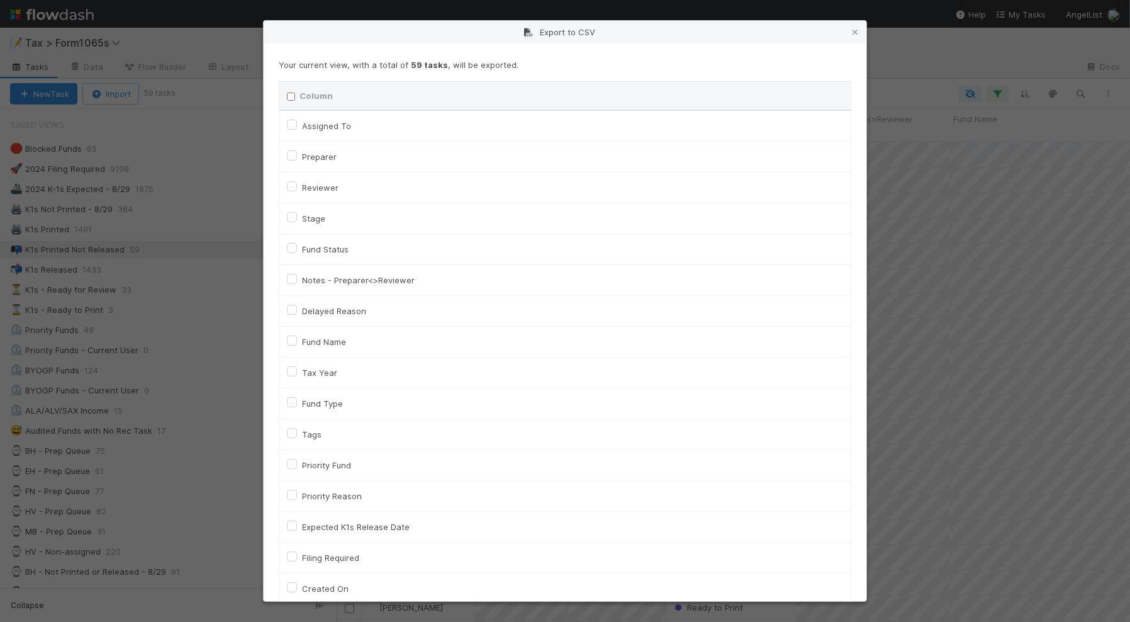
checkbox input "false"
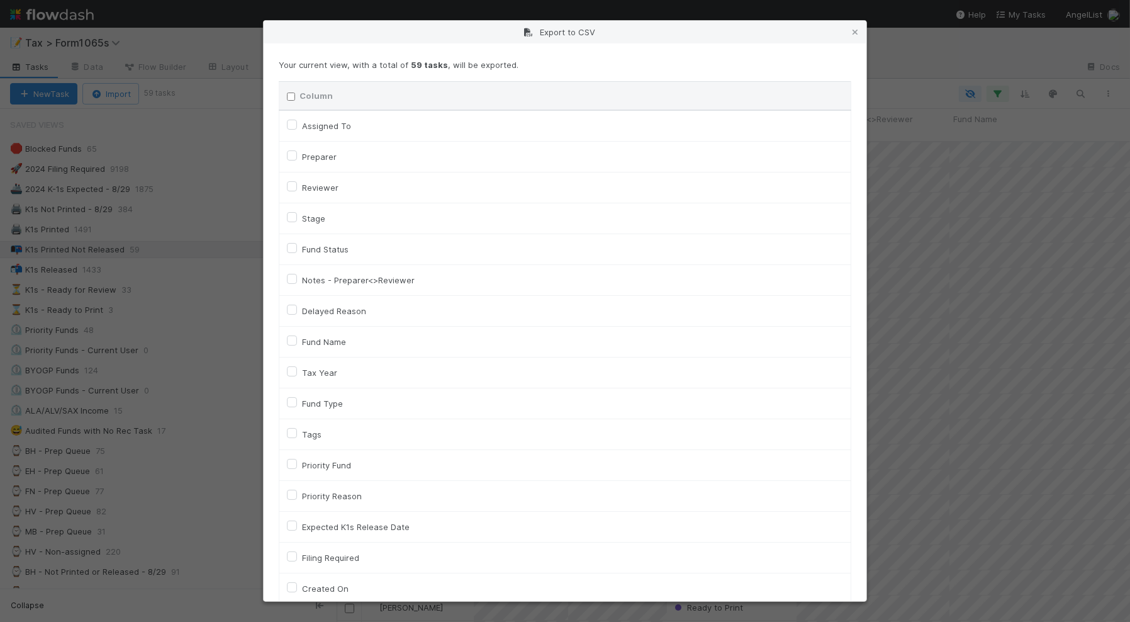
checkbox input "false"
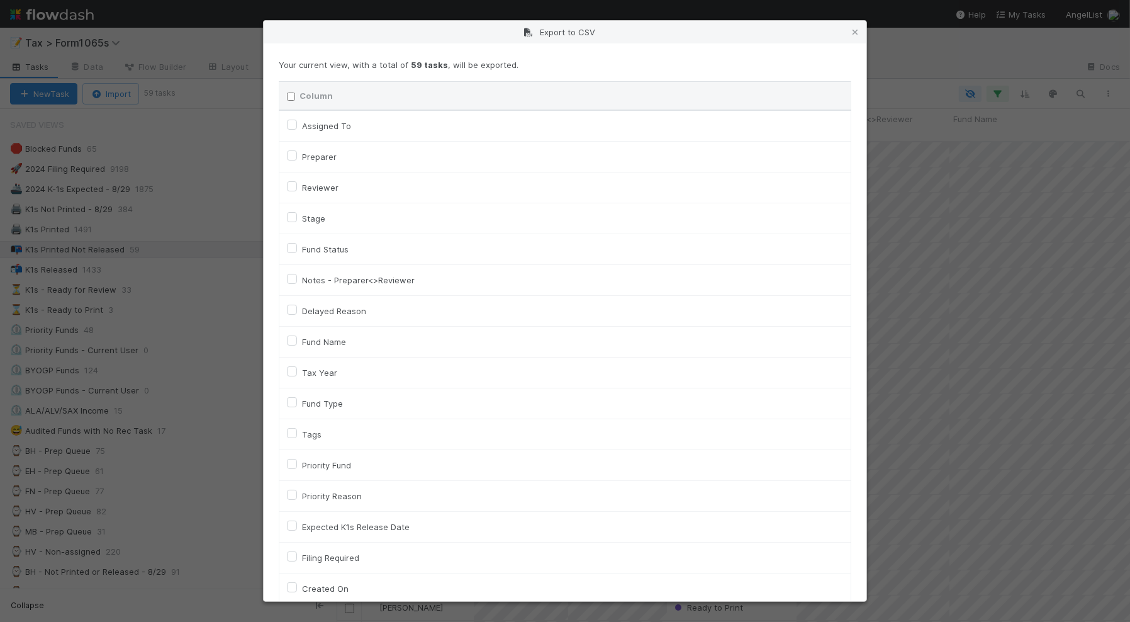
checkbox input "false"
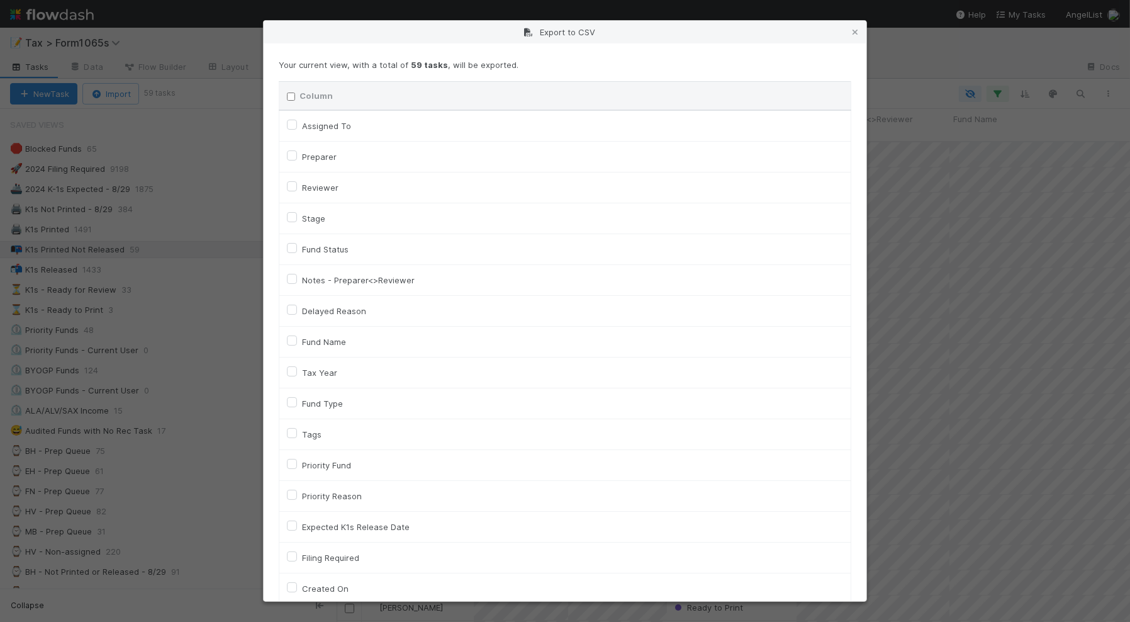
checkbox input "false"
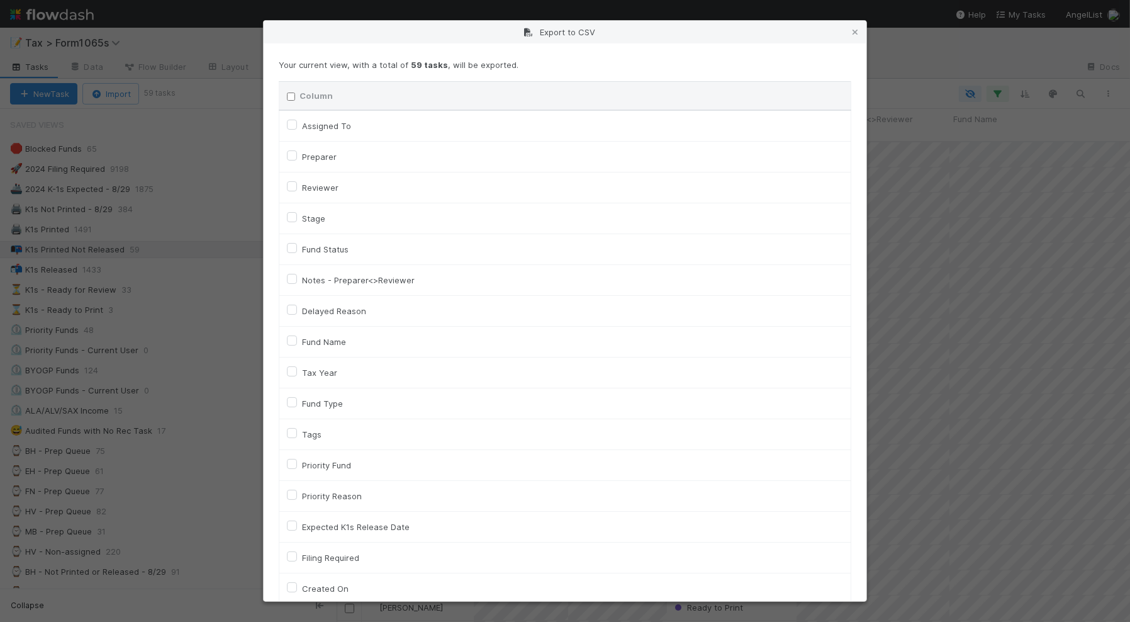
checkbox input "false"
checkbox URL "false"
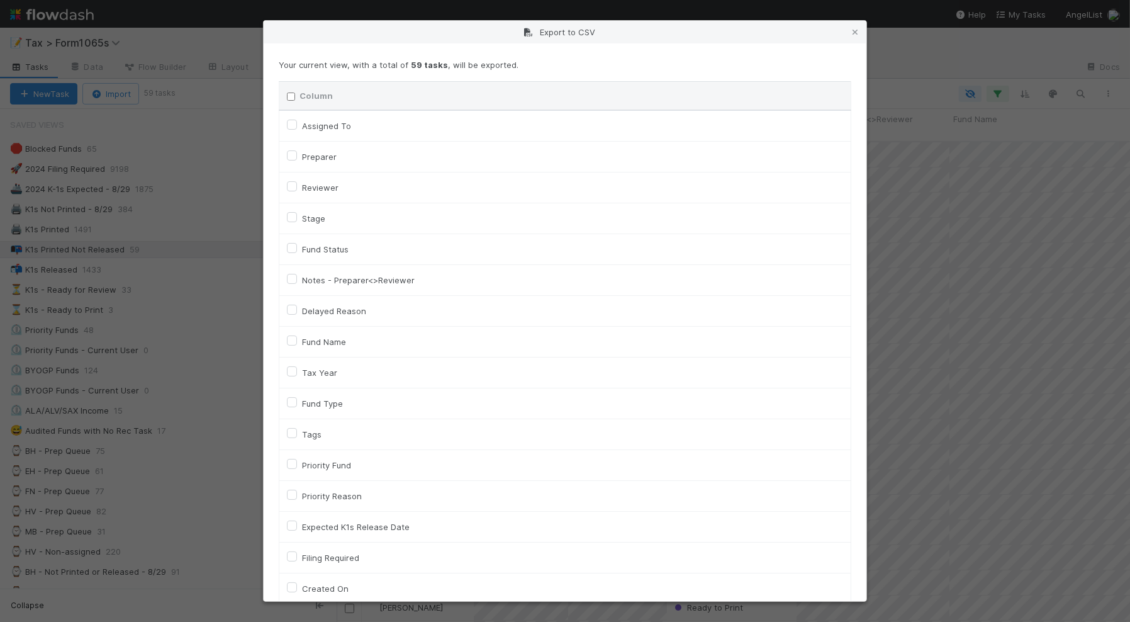
click at [320, 372] on label "Tax Year" at bounding box center [319, 372] width 35 height 15
click at [297, 372] on input "Tax Year" at bounding box center [292, 370] width 10 height 11
checkbox input "true"
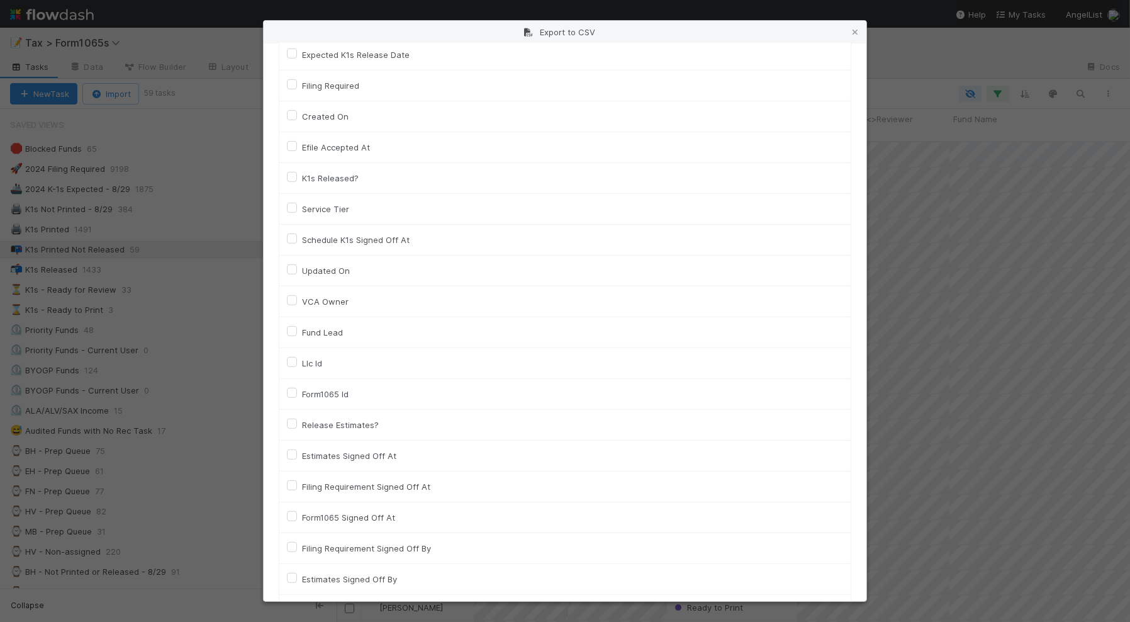
click at [318, 368] on label "Llc Id" at bounding box center [312, 363] width 20 height 15
click at [297, 367] on input "Llc Id" at bounding box center [292, 361] width 10 height 11
checkbox input "true"
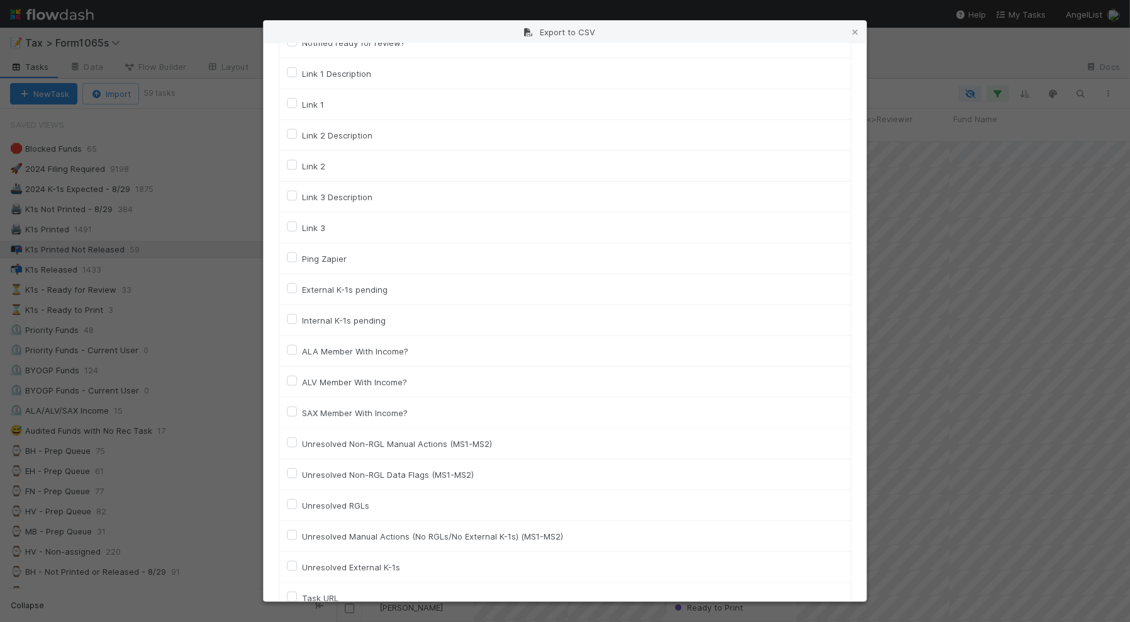
scroll to position [1725, 0]
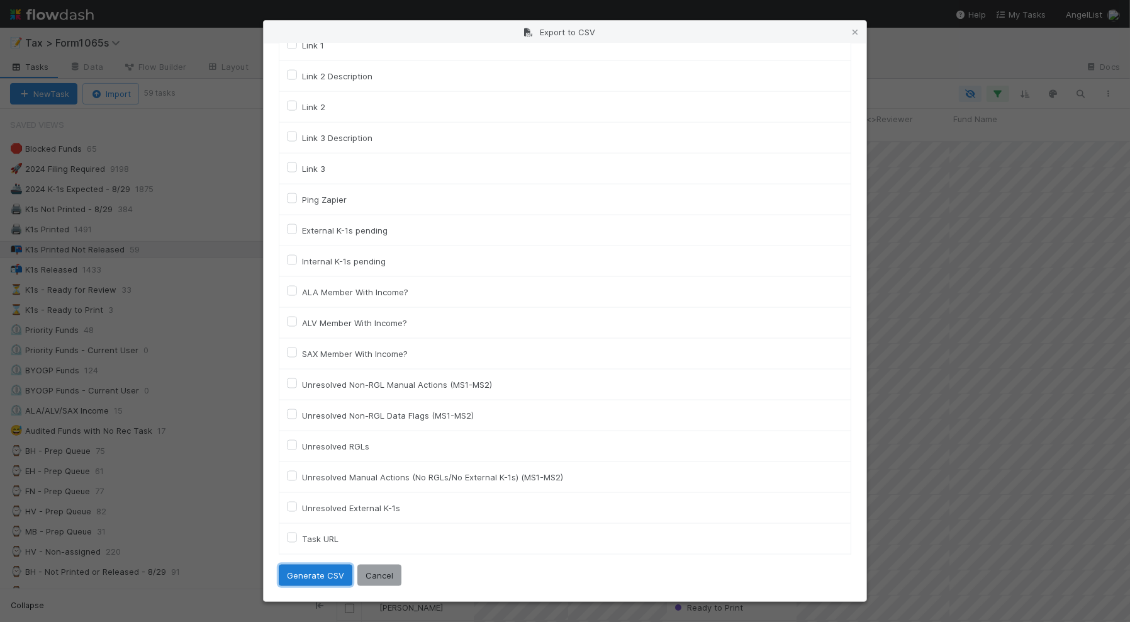
click at [312, 576] on button "Generate CSV" at bounding box center [316, 575] width 74 height 21
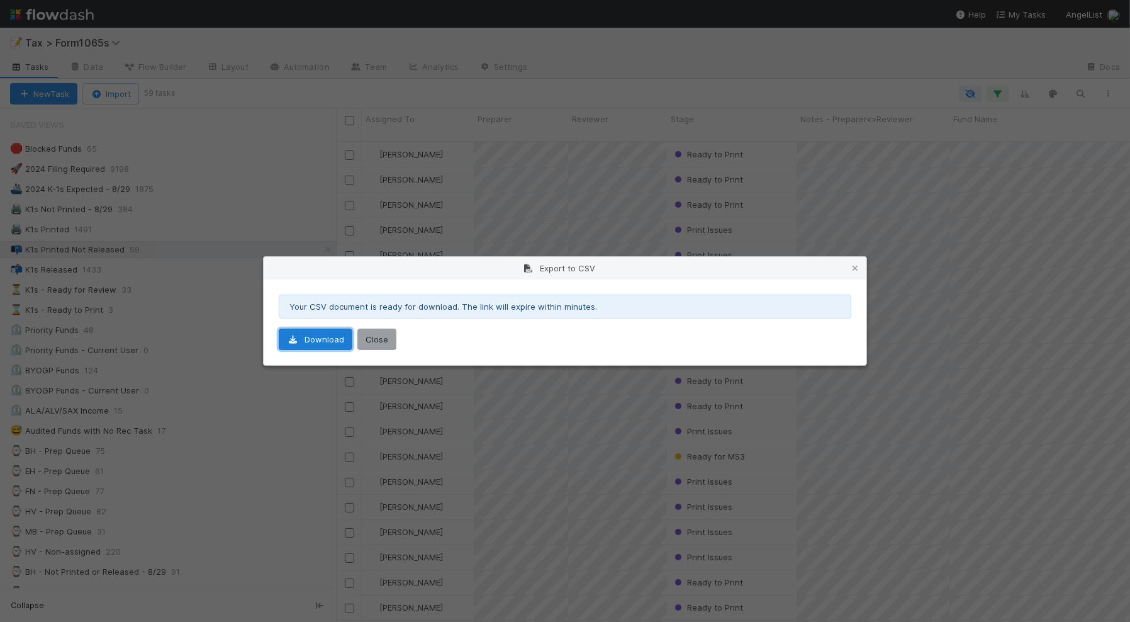
click at [328, 340] on link "Download" at bounding box center [316, 339] width 74 height 21
click at [857, 271] on icon at bounding box center [855, 268] width 13 height 8
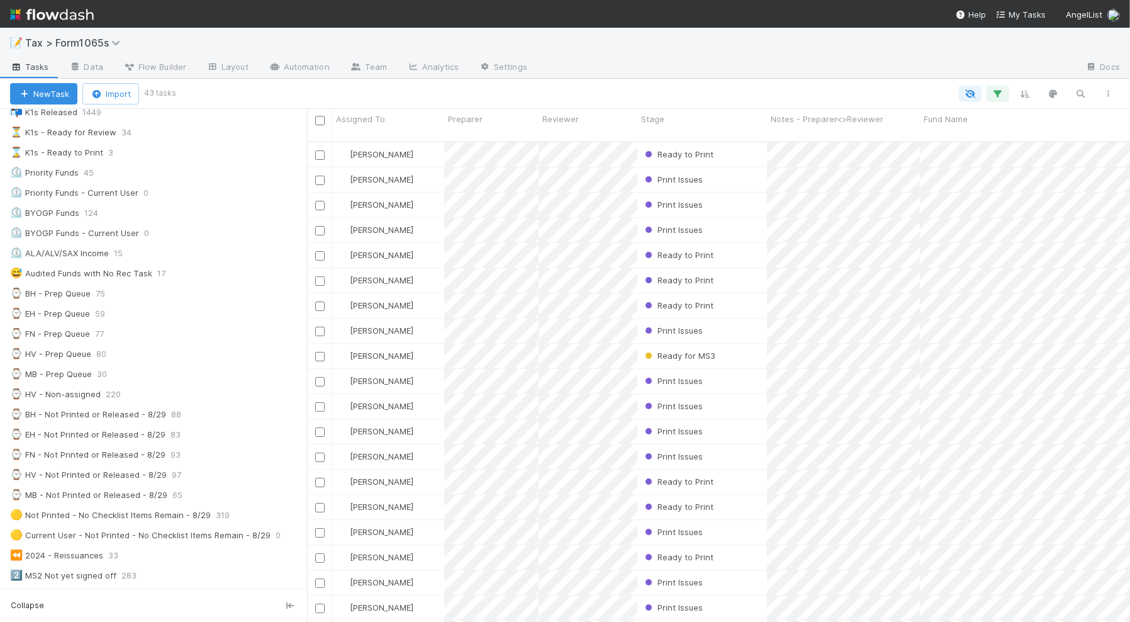
scroll to position [13, 11]
drag, startPoint x: 338, startPoint y: 366, endPoint x: 307, endPoint y: 369, distance: 31.0
click at [307, 369] on div at bounding box center [307, 365] width 1 height 513
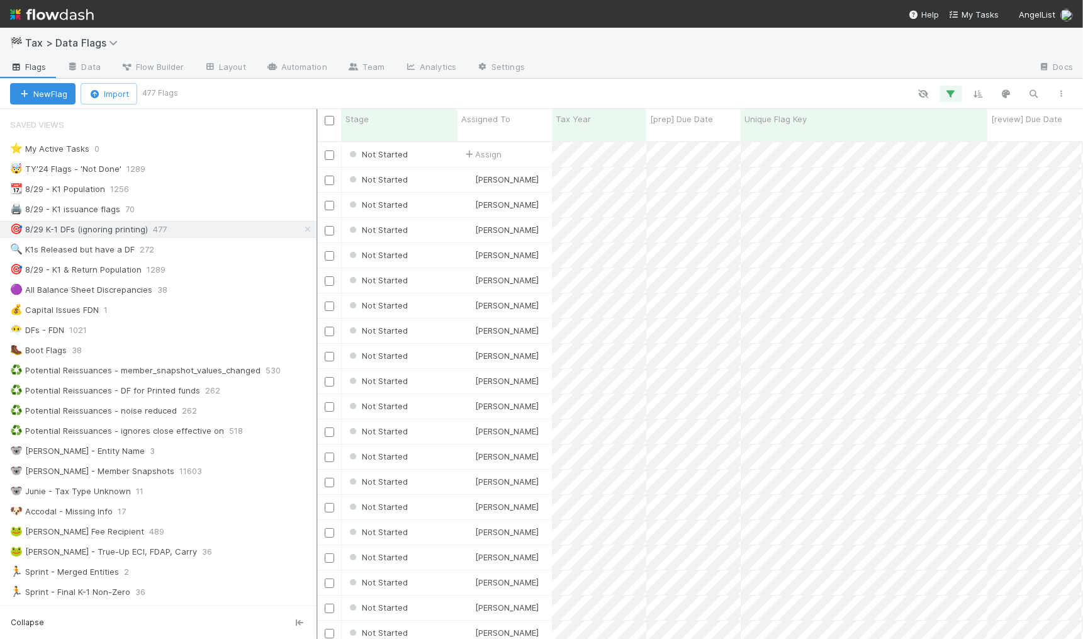
scroll to position [13, 11]
drag, startPoint x: 296, startPoint y: 365, endPoint x: 317, endPoint y: 366, distance: 20.8
click at [317, 366] on div at bounding box center [317, 374] width 1 height 530
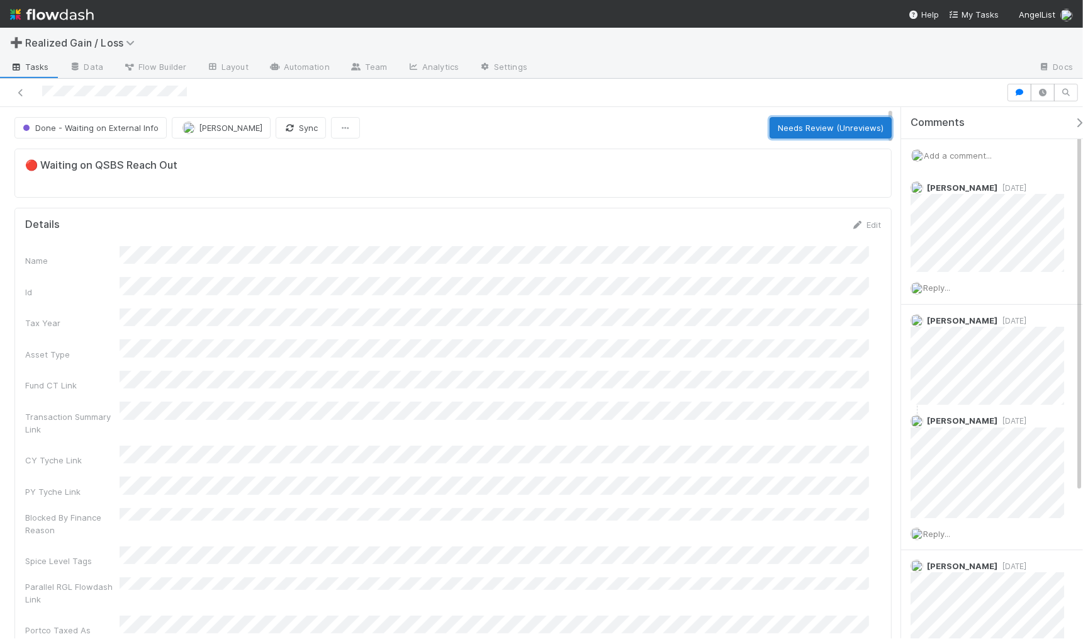
click at [812, 130] on button "Needs Review (Unreviews)" at bounding box center [831, 127] width 122 height 21
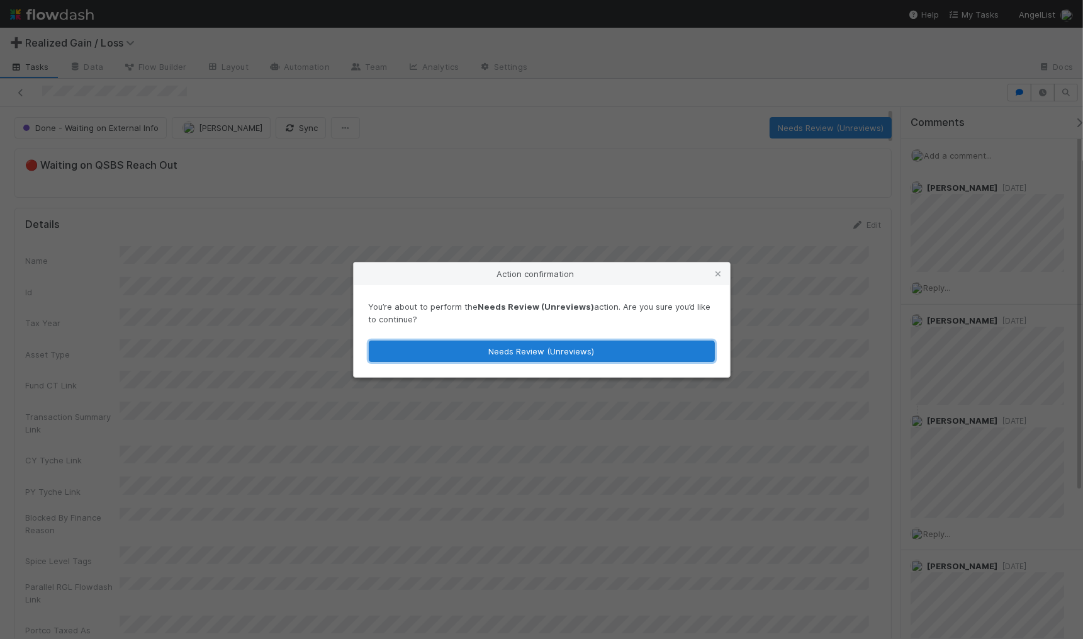
click at [646, 347] on button "Needs Review (Unreviews)" at bounding box center [542, 350] width 346 height 21
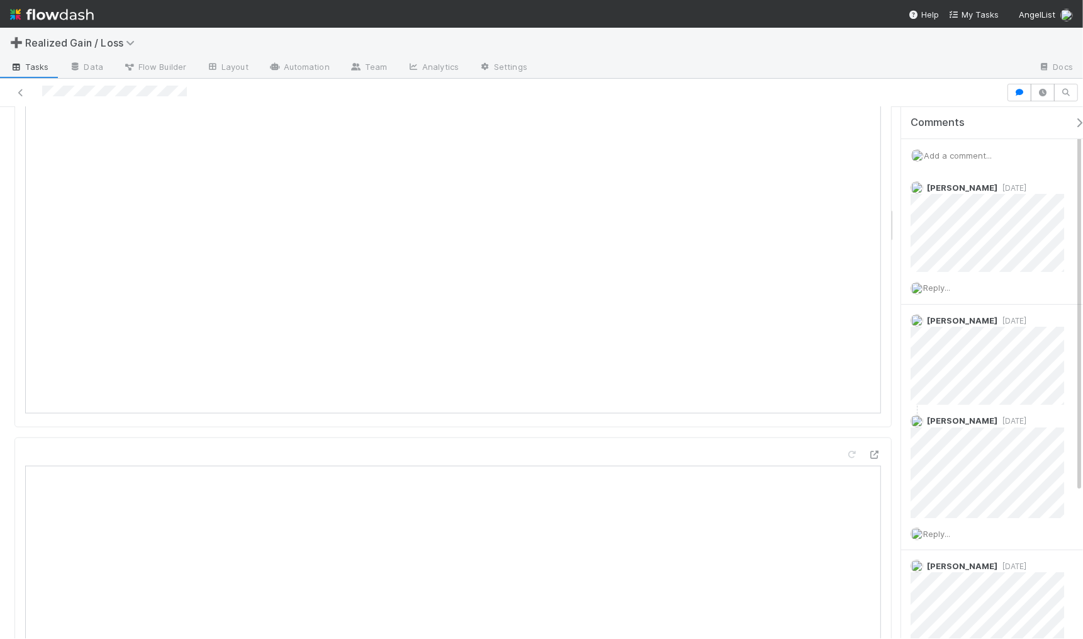
scroll to position [1416, 0]
click at [846, 447] on div at bounding box center [852, 453] width 13 height 13
click at [846, 449] on icon at bounding box center [852, 453] width 13 height 8
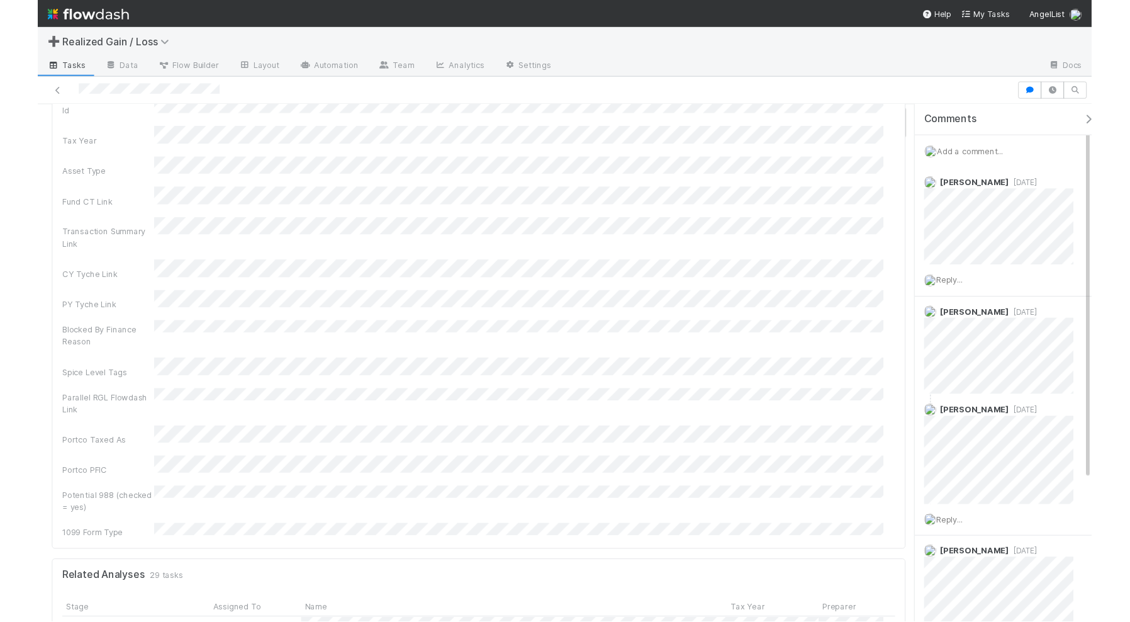
scroll to position [0, 0]
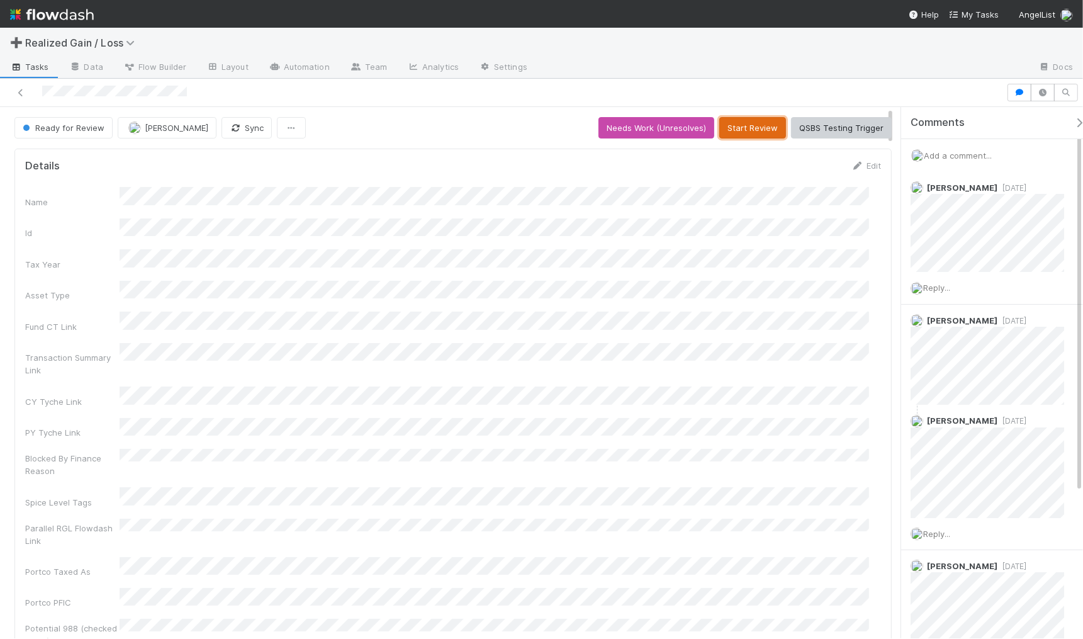
click at [740, 128] on button "Start Review" at bounding box center [752, 127] width 67 height 21
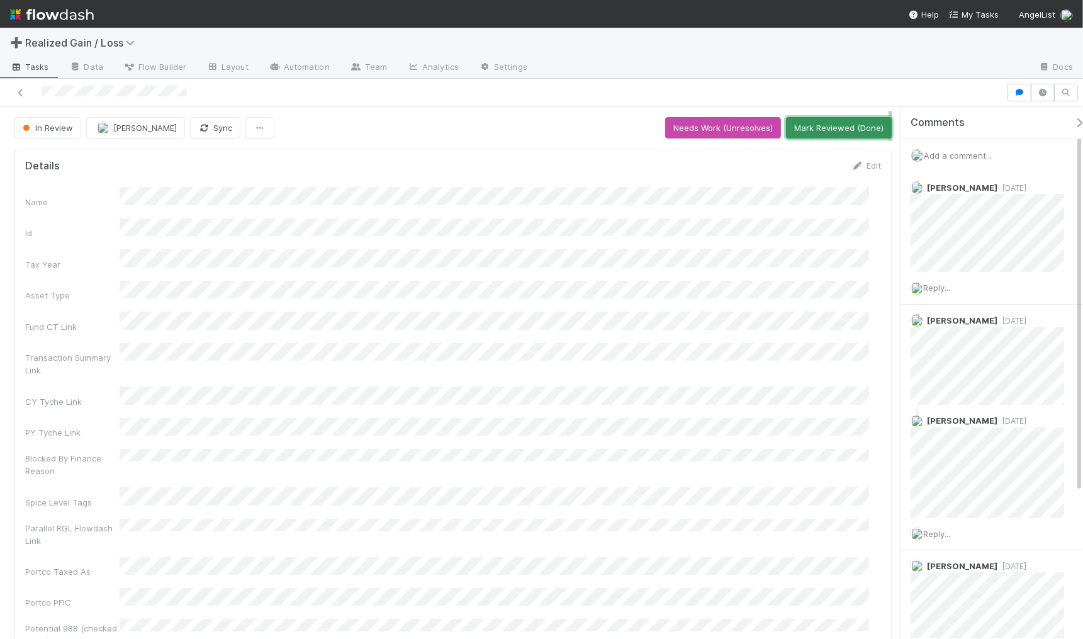
click at [852, 126] on button "Mark Reviewed (Done)" at bounding box center [839, 127] width 106 height 21
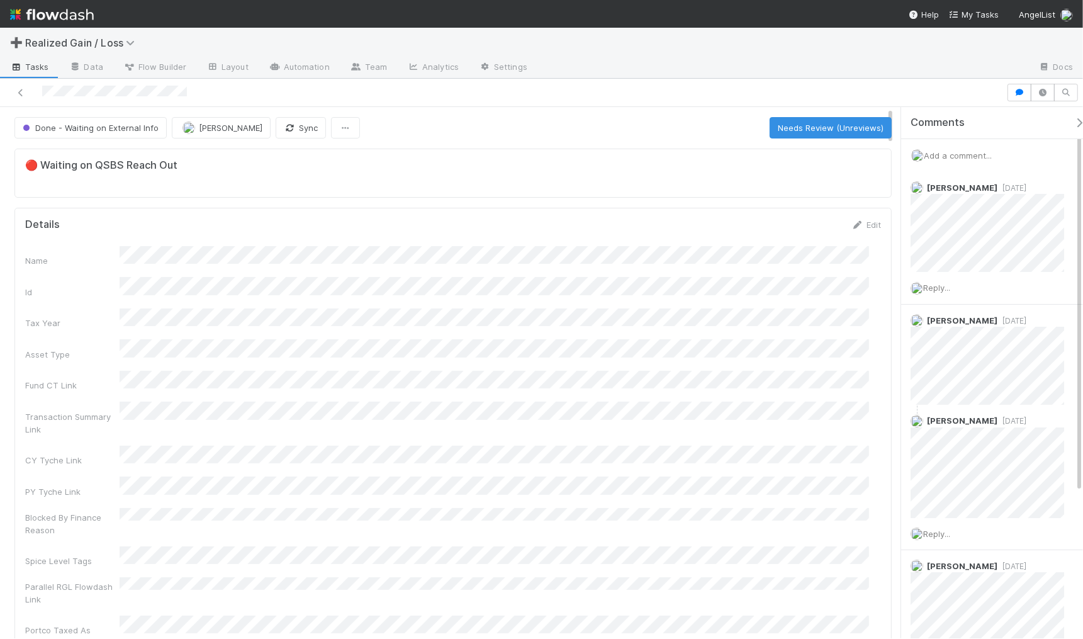
click at [121, 129] on div "Done - Waiting on External Info" at bounding box center [92, 127] width 157 height 21
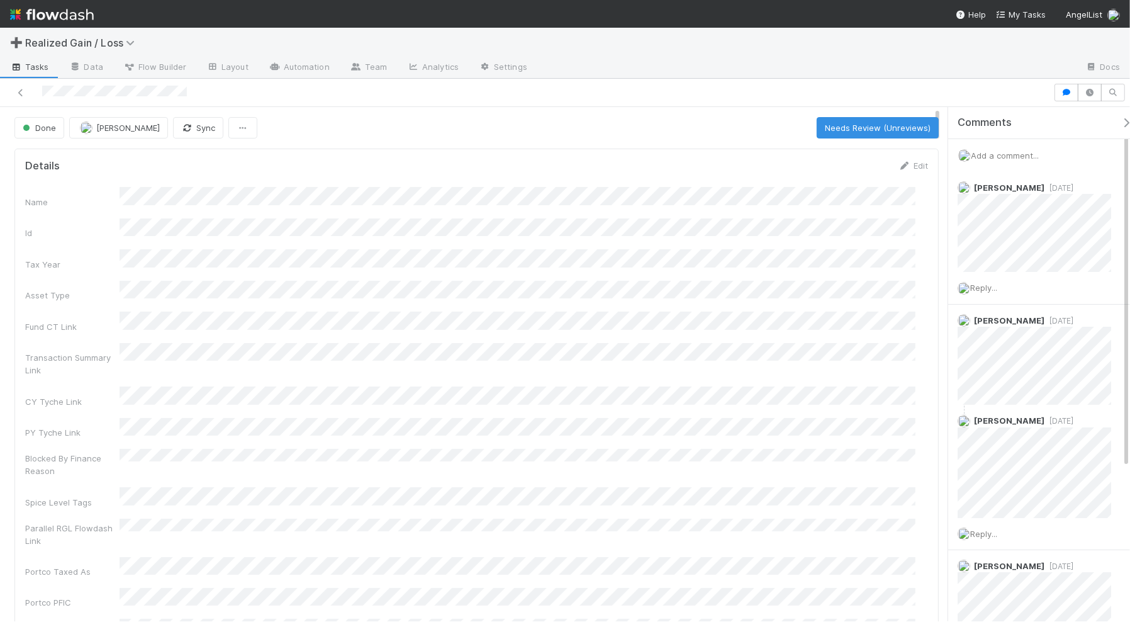
scroll to position [244, 879]
click at [19, 92] on icon at bounding box center [20, 93] width 13 height 8
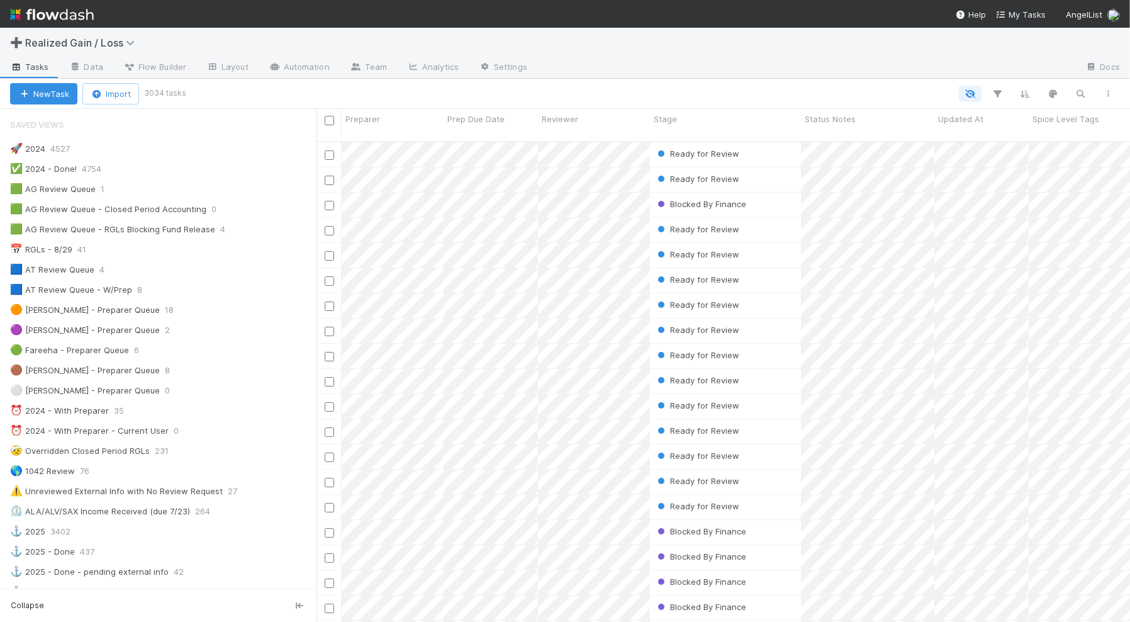
scroll to position [13, 11]
click at [214, 187] on div "🟩 AG Review Queue 1" at bounding box center [163, 189] width 307 height 16
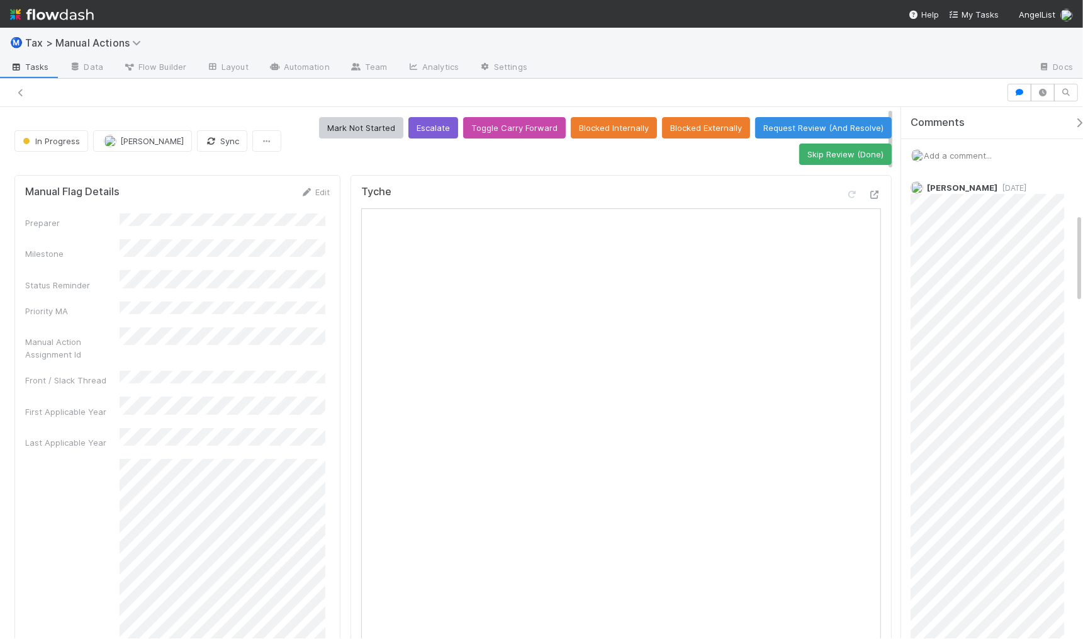
scroll to position [629, 0]
click at [19, 89] on icon at bounding box center [20, 93] width 13 height 8
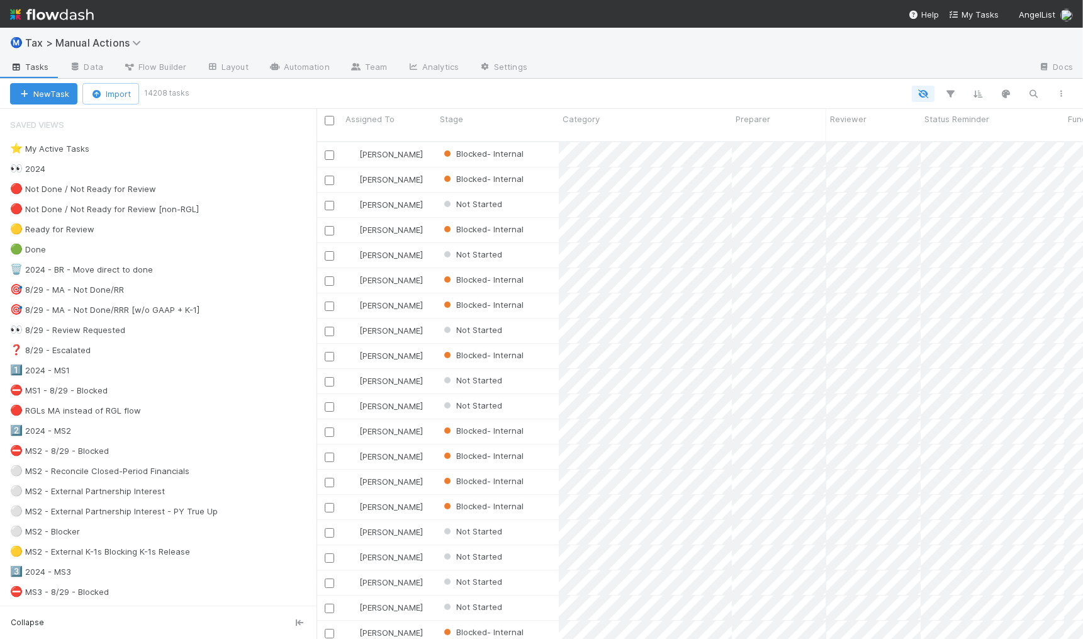
scroll to position [496, 754]
drag, startPoint x: 1066, startPoint y: 2, endPoint x: 766, endPoint y: 38, distance: 301.7
click at [762, 37] on div "Ⓜ️ Tax > Manual Actions" at bounding box center [541, 43] width 1083 height 30
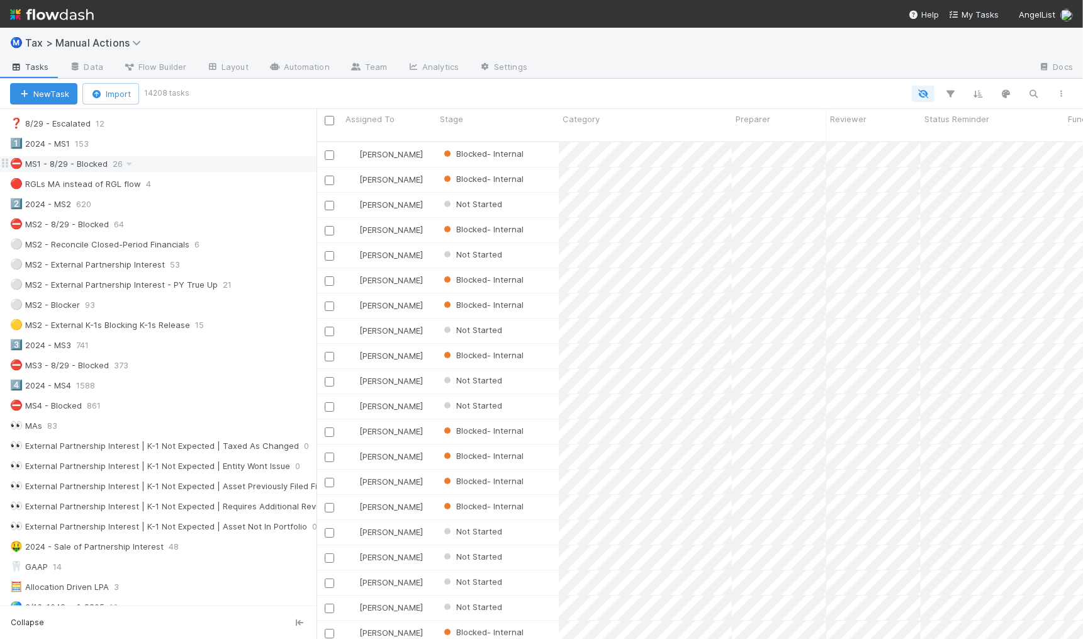
scroll to position [236, 0]
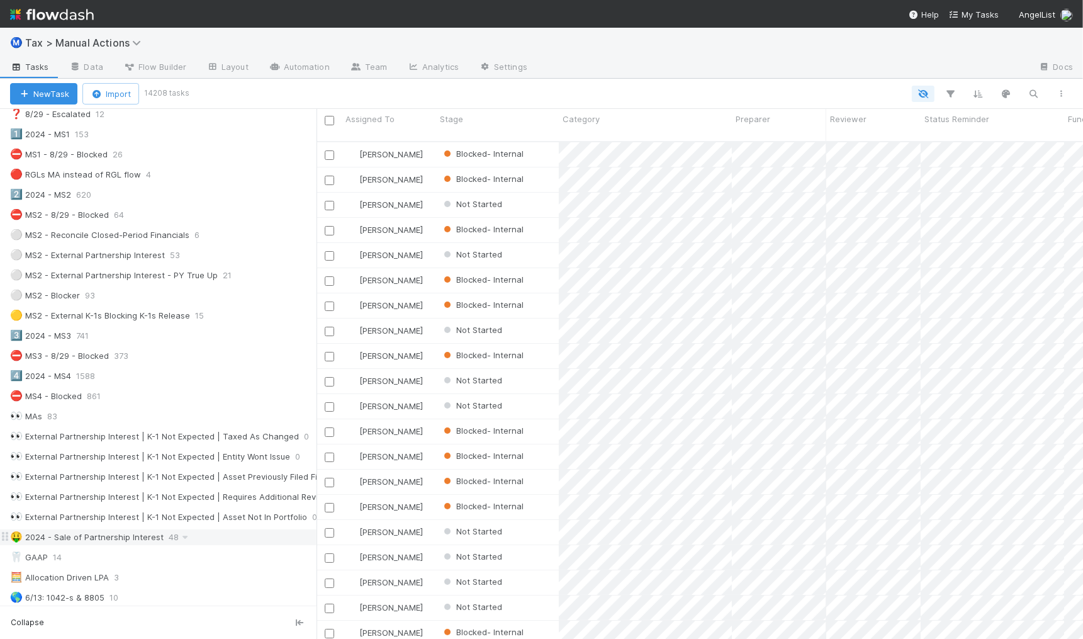
click at [222, 545] on div "🤑 2024 - Sale of Partnership Interest 48" at bounding box center [163, 537] width 307 height 16
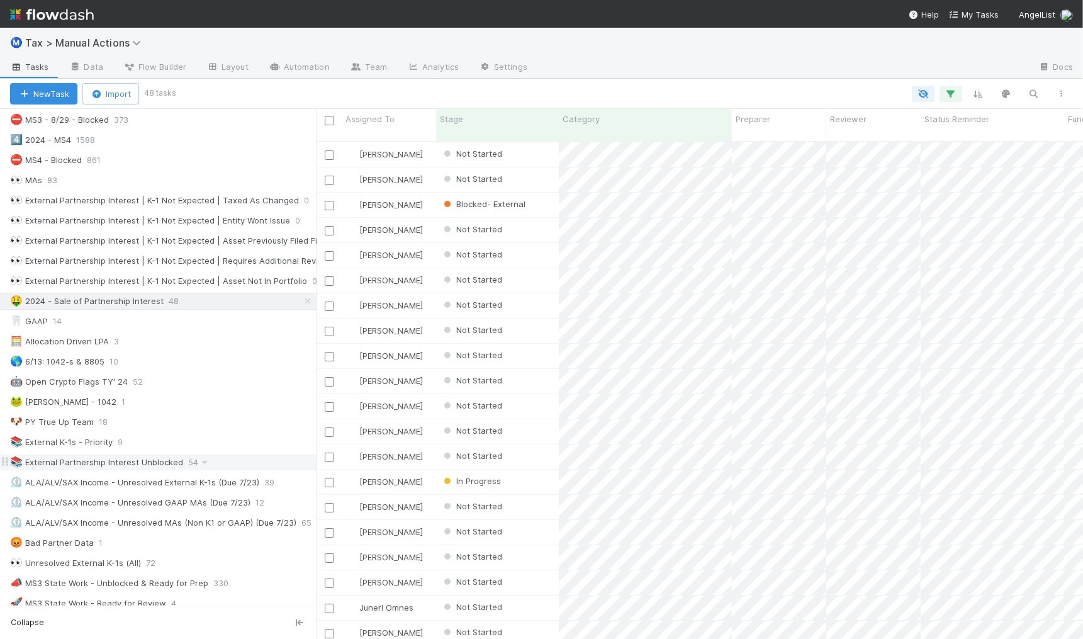
scroll to position [496, 754]
click at [231, 470] on div "📚 External Partnership Interest Unblocked 54" at bounding box center [163, 462] width 307 height 16
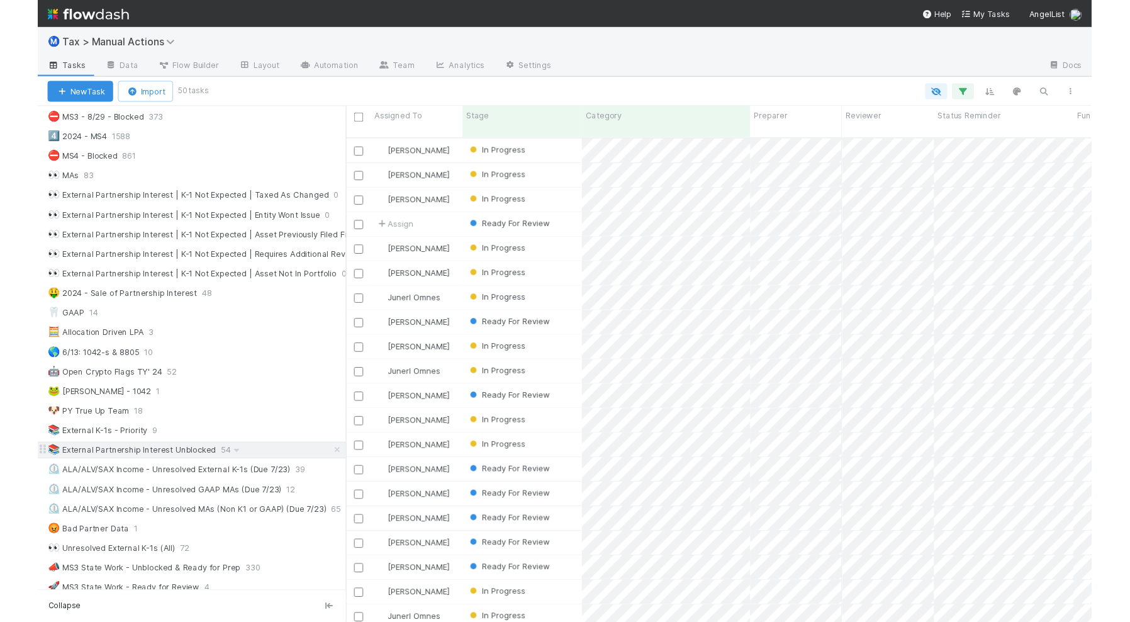
scroll to position [496, 754]
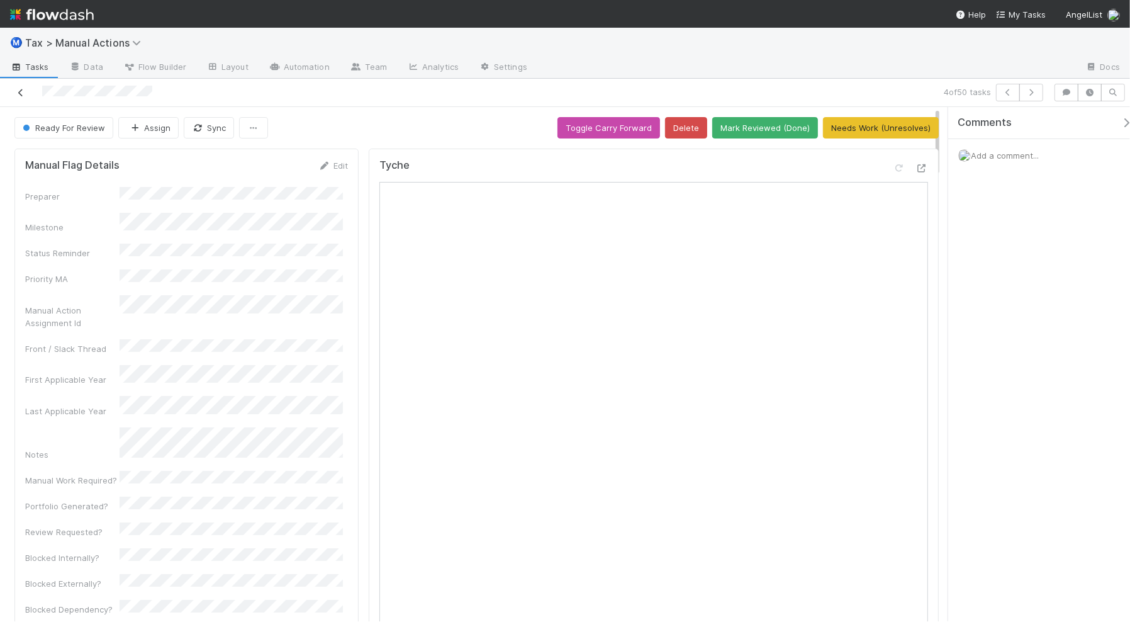
click at [22, 95] on icon at bounding box center [20, 93] width 13 height 8
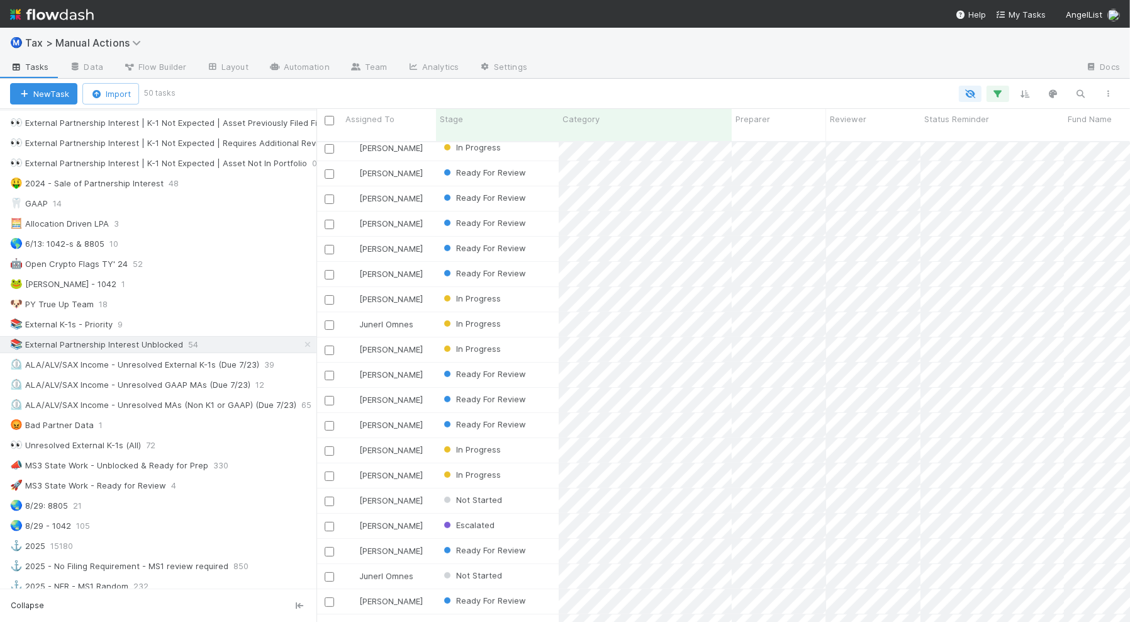
scroll to position [551, 0]
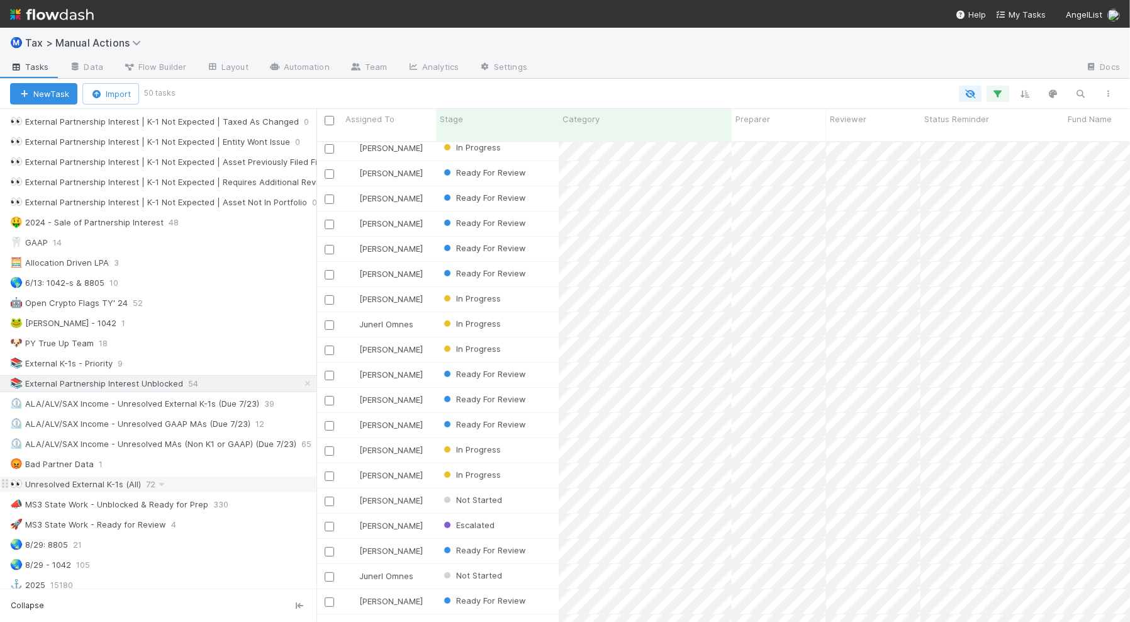
click at [235, 492] on div "👀 Unresolved External K-1s (All) 72" at bounding box center [163, 484] width 307 height 16
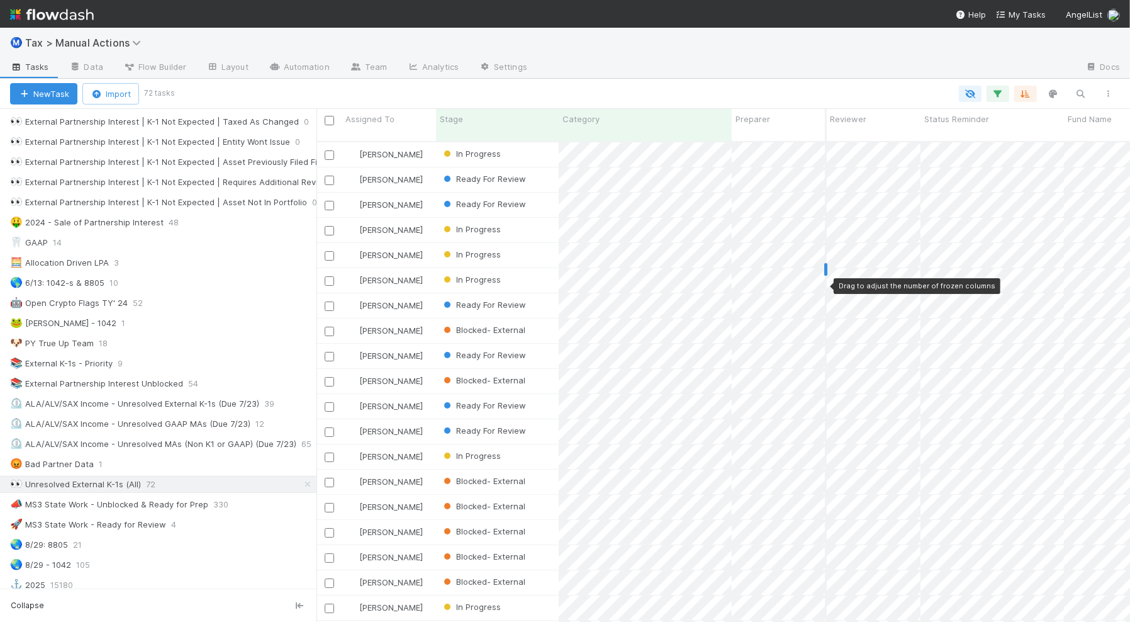
scroll to position [478, 801]
click at [473, 123] on div "Stage" at bounding box center [498, 119] width 116 height 13
click at [478, 142] on div "Sort First → Last" at bounding box center [512, 142] width 143 height 19
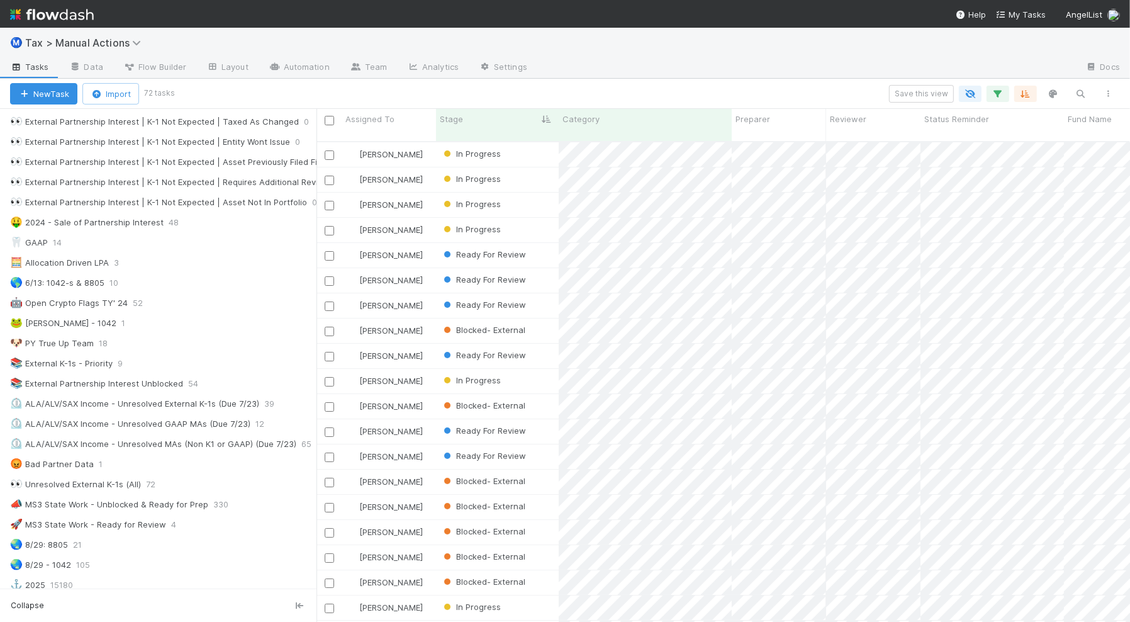
scroll to position [478, 801]
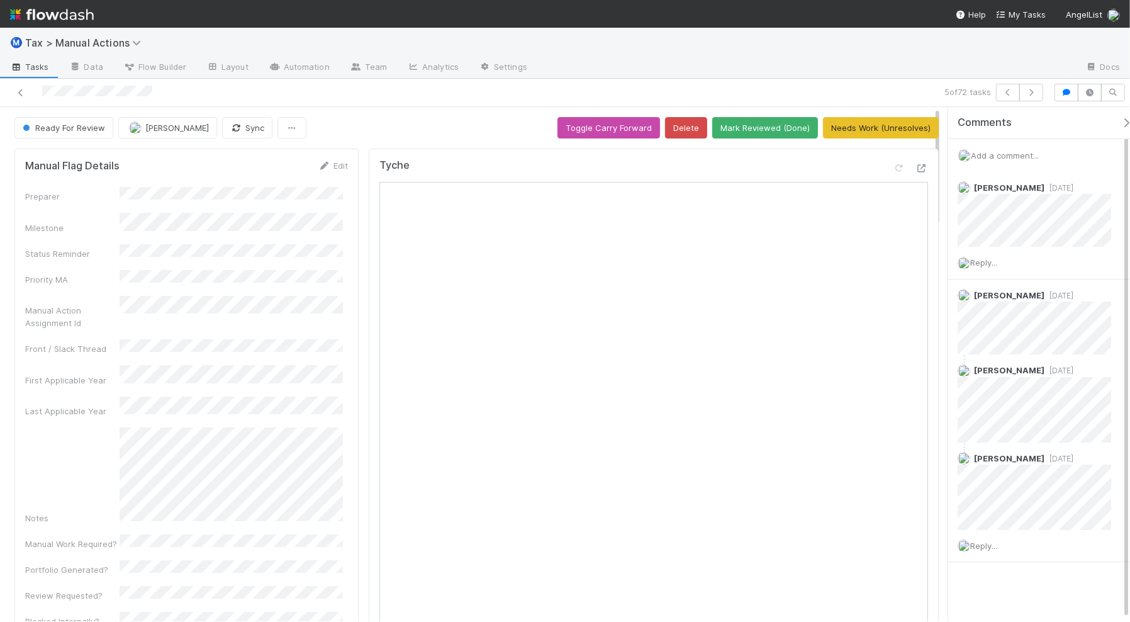
click at [1021, 155] on span "Add a comment..." at bounding box center [1005, 155] width 68 height 10
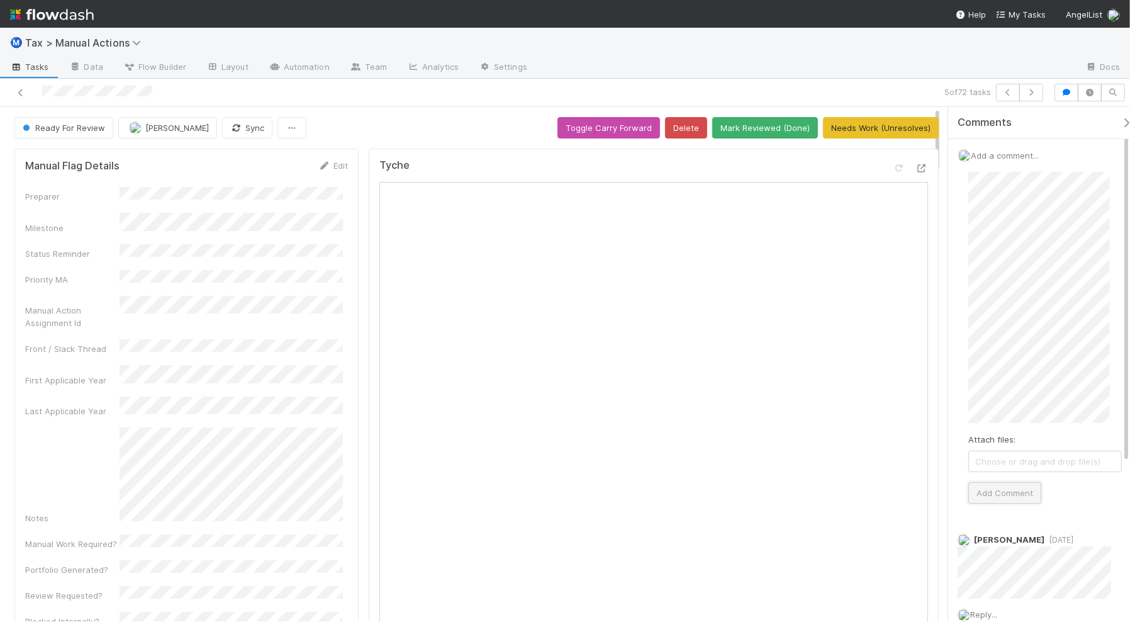
click at [996, 498] on button "Add Comment" at bounding box center [1005, 492] width 73 height 21
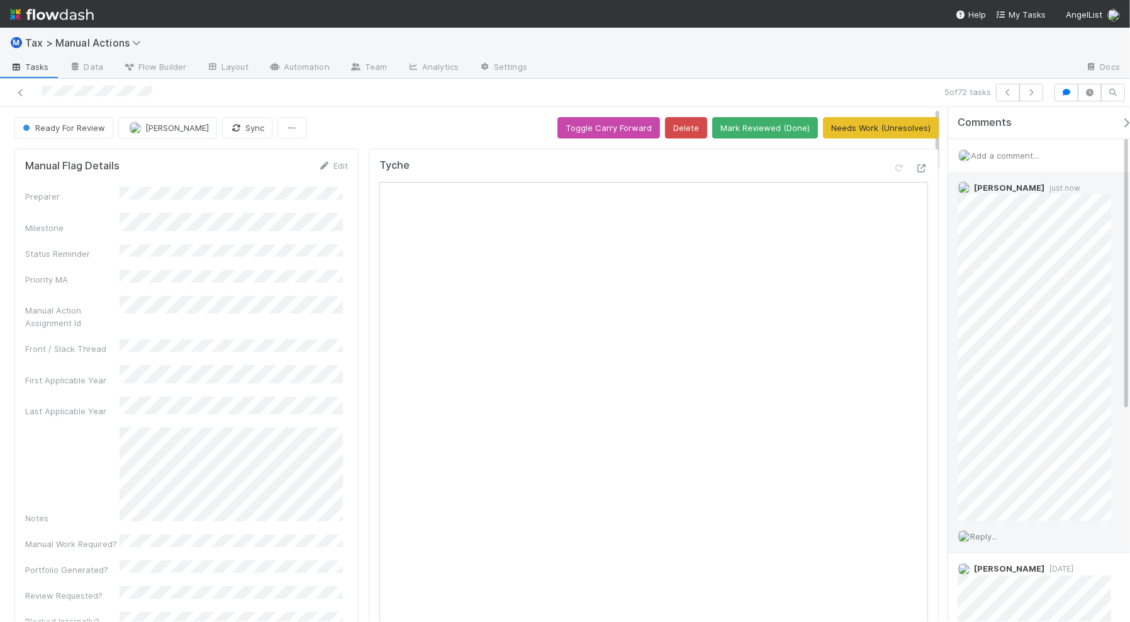
click at [993, 532] on span "Reply..." at bounding box center [984, 536] width 27 height 10
click at [1015, 565] on button "Add Reply" at bounding box center [1001, 562] width 56 height 21
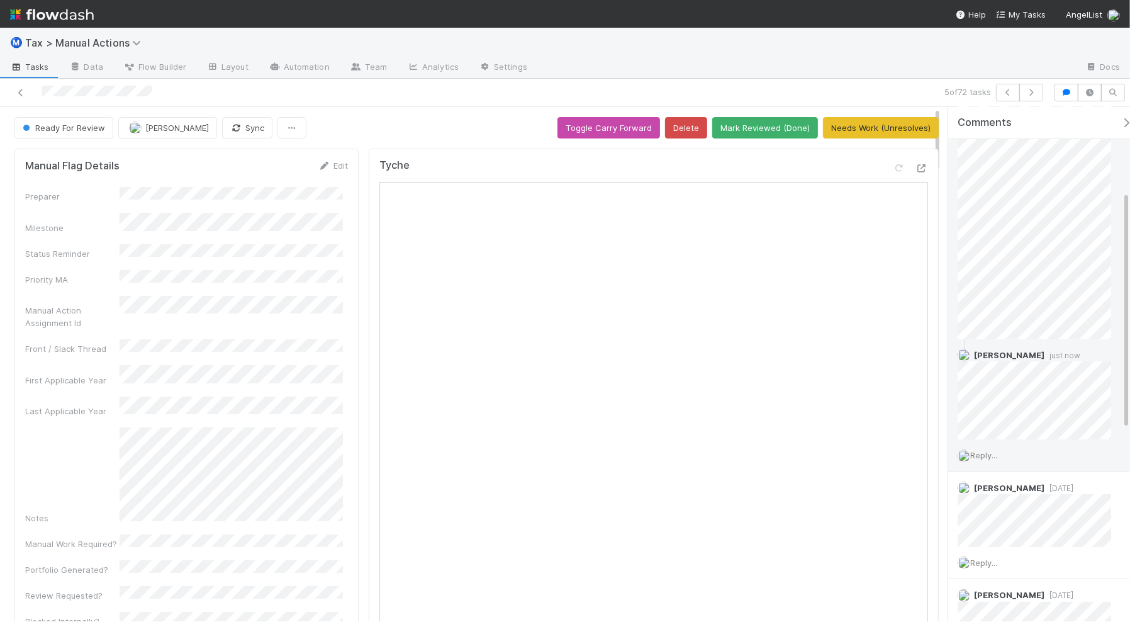
click at [986, 456] on span "Reply..." at bounding box center [984, 455] width 27 height 10
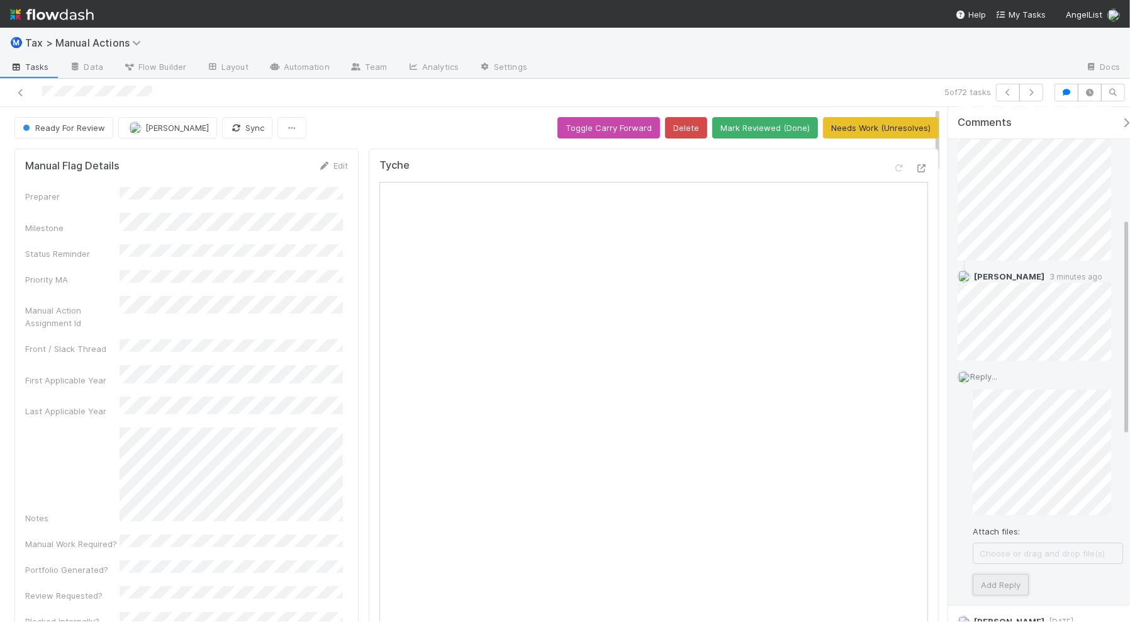
click at [1021, 580] on button "Add Reply" at bounding box center [1001, 584] width 56 height 21
click at [1032, 93] on icon "button" at bounding box center [1031, 93] width 13 height 8
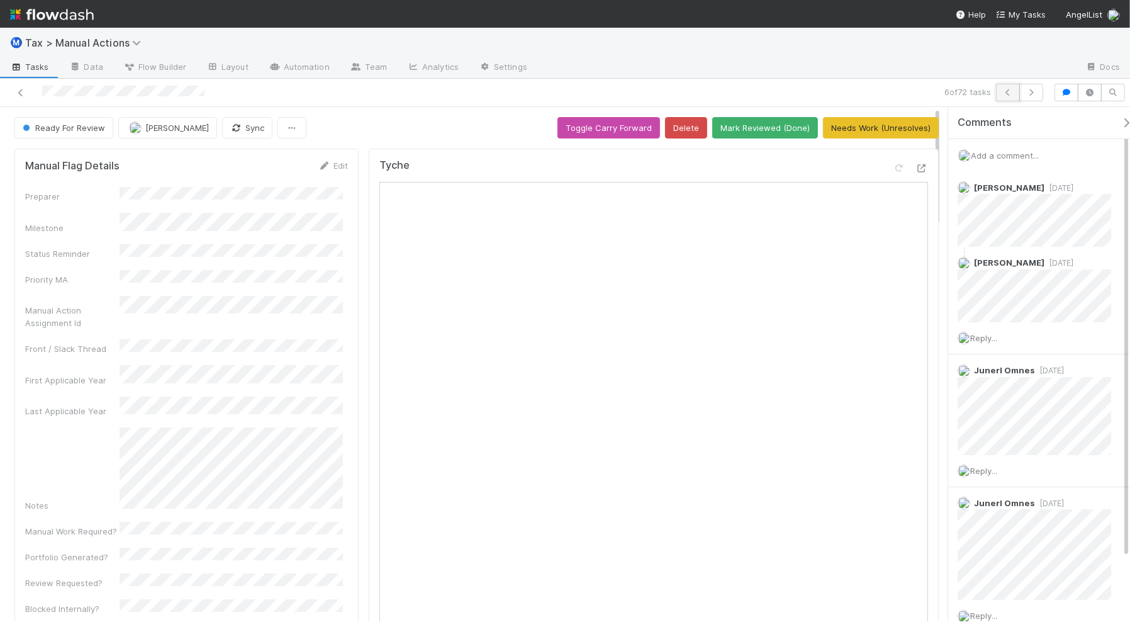
click at [1003, 96] on button "button" at bounding box center [1008, 93] width 24 height 18
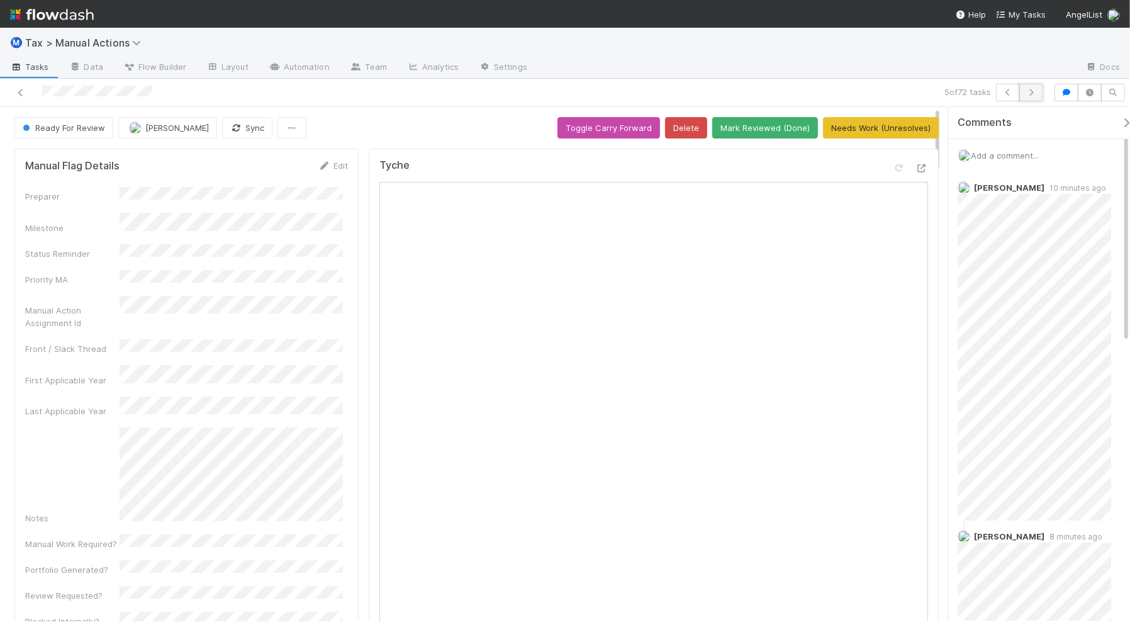
click at [1028, 91] on icon "button" at bounding box center [1031, 93] width 13 height 8
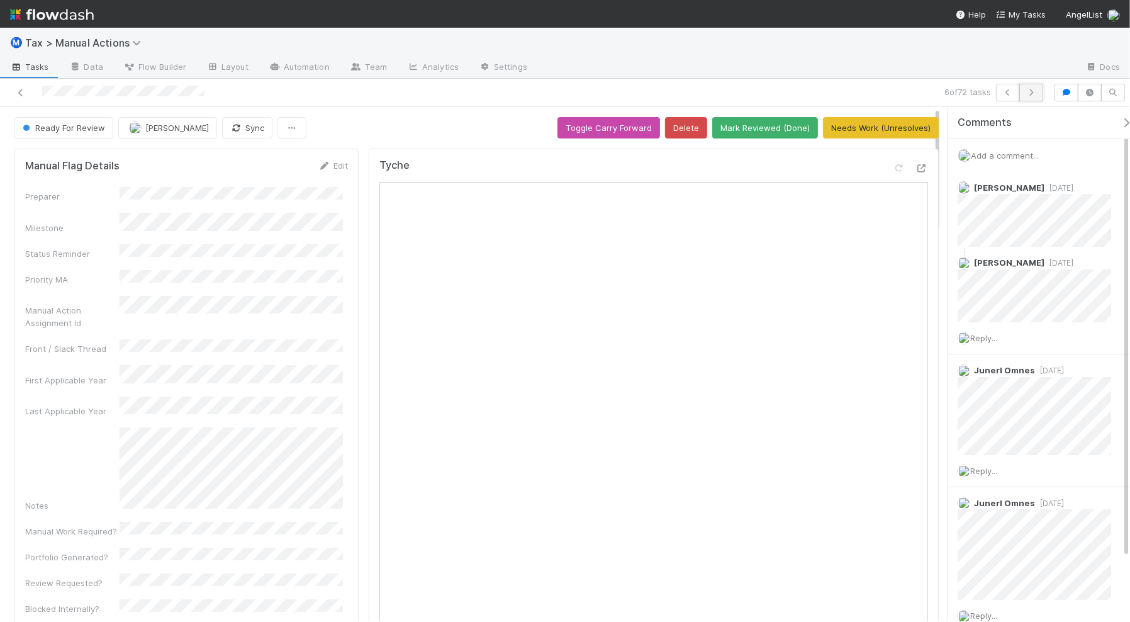
click at [1031, 96] on button "button" at bounding box center [1032, 93] width 24 height 18
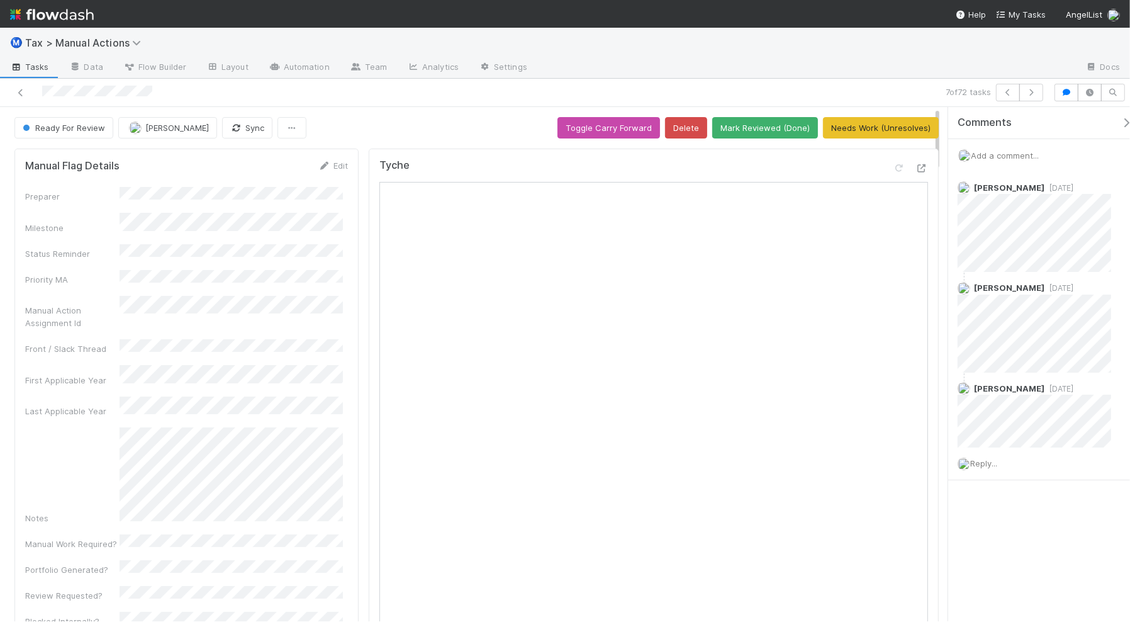
click at [999, 155] on span "Add a comment..." at bounding box center [1005, 155] width 68 height 10
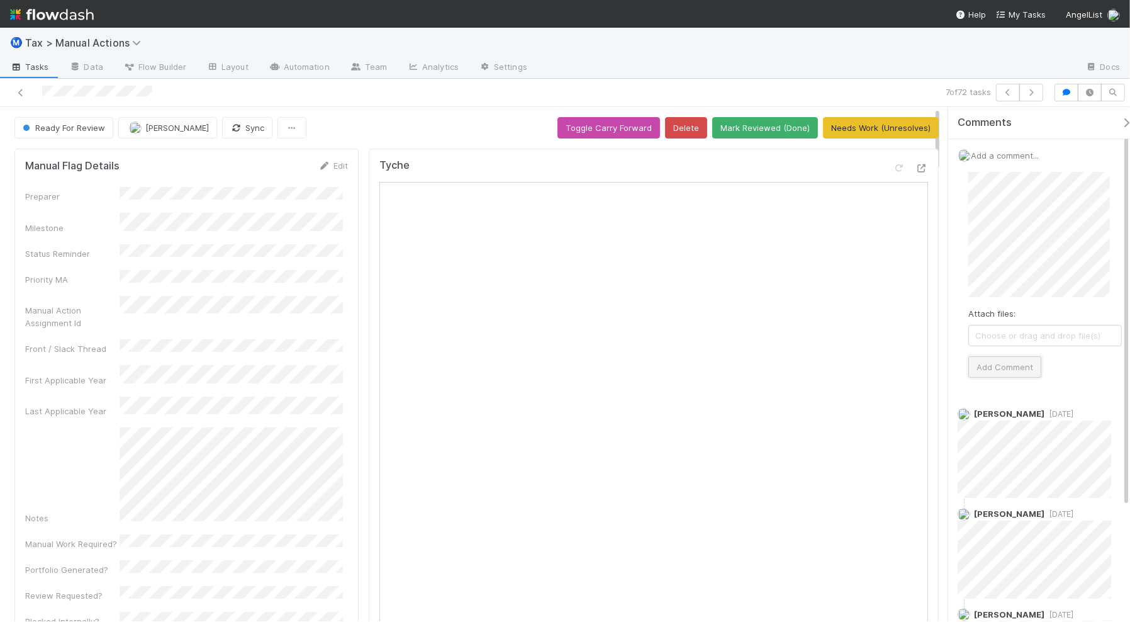
click at [1004, 367] on button "Add Comment" at bounding box center [1005, 366] width 73 height 21
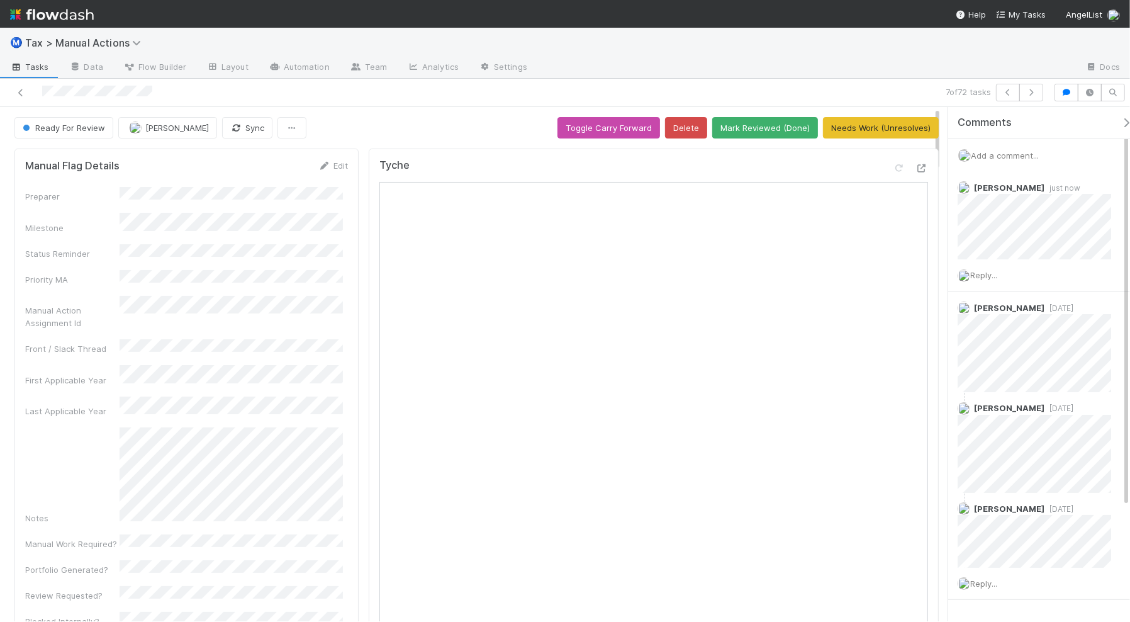
click at [993, 153] on span "Add a comment..." at bounding box center [1005, 155] width 68 height 10
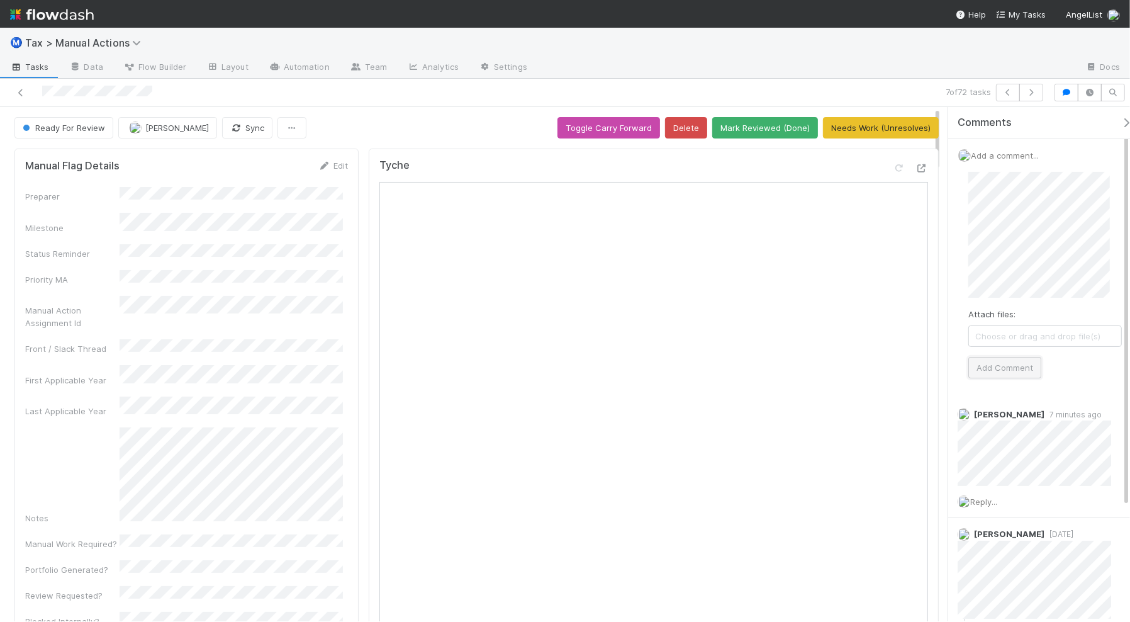
click at [996, 363] on button "Add Comment" at bounding box center [1005, 367] width 73 height 21
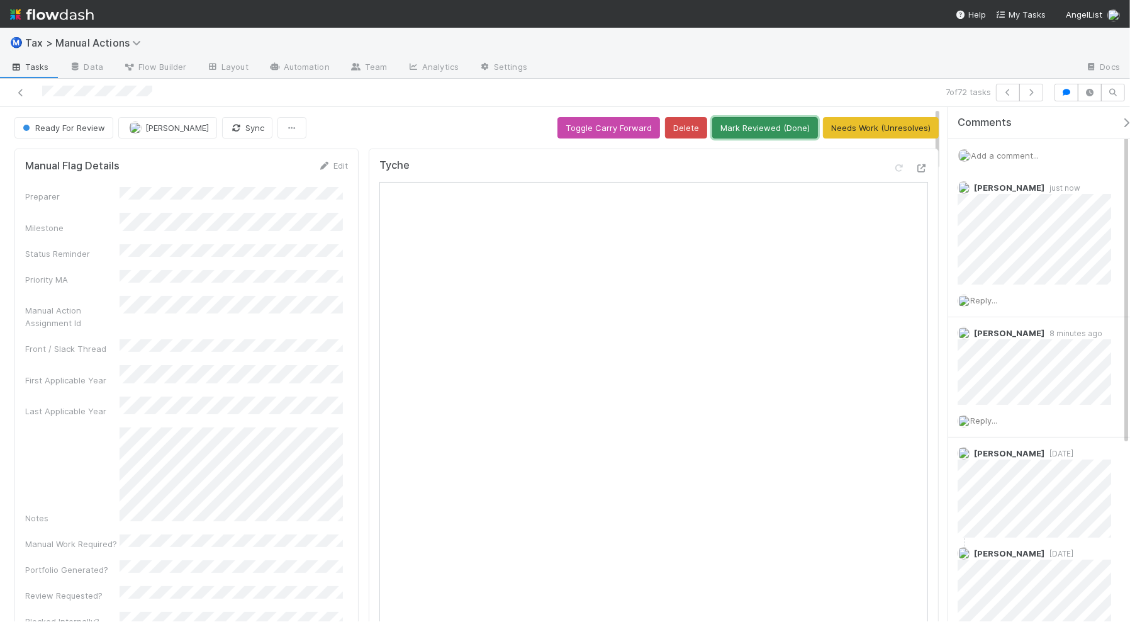
click at [769, 131] on button "Mark Reviewed (Done)" at bounding box center [765, 127] width 106 height 21
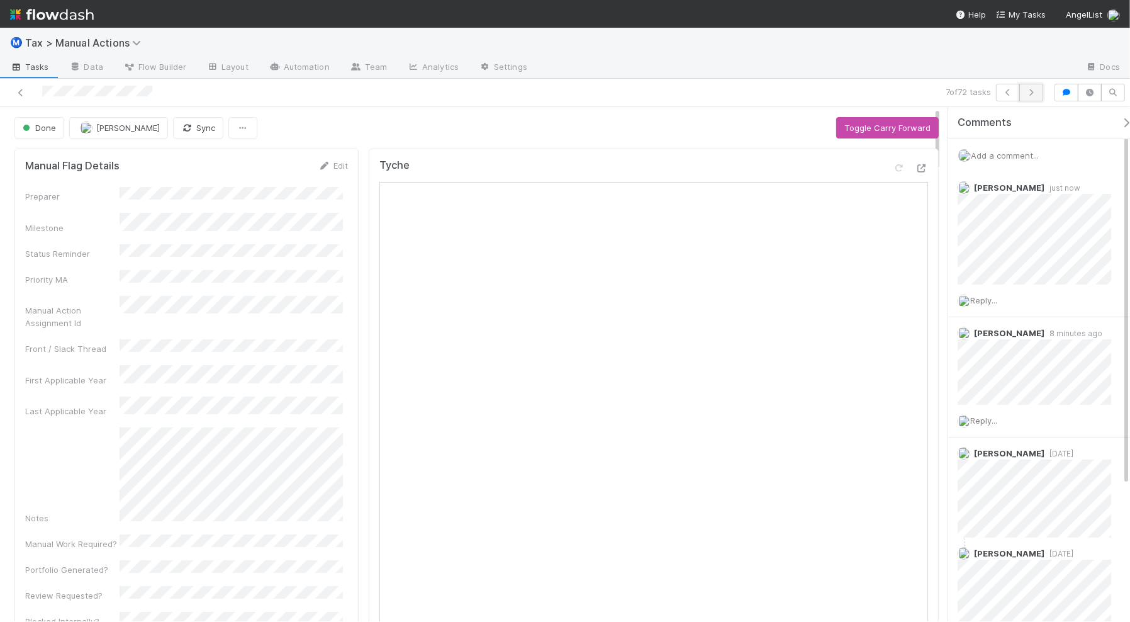
click at [1029, 96] on button "button" at bounding box center [1032, 93] width 24 height 18
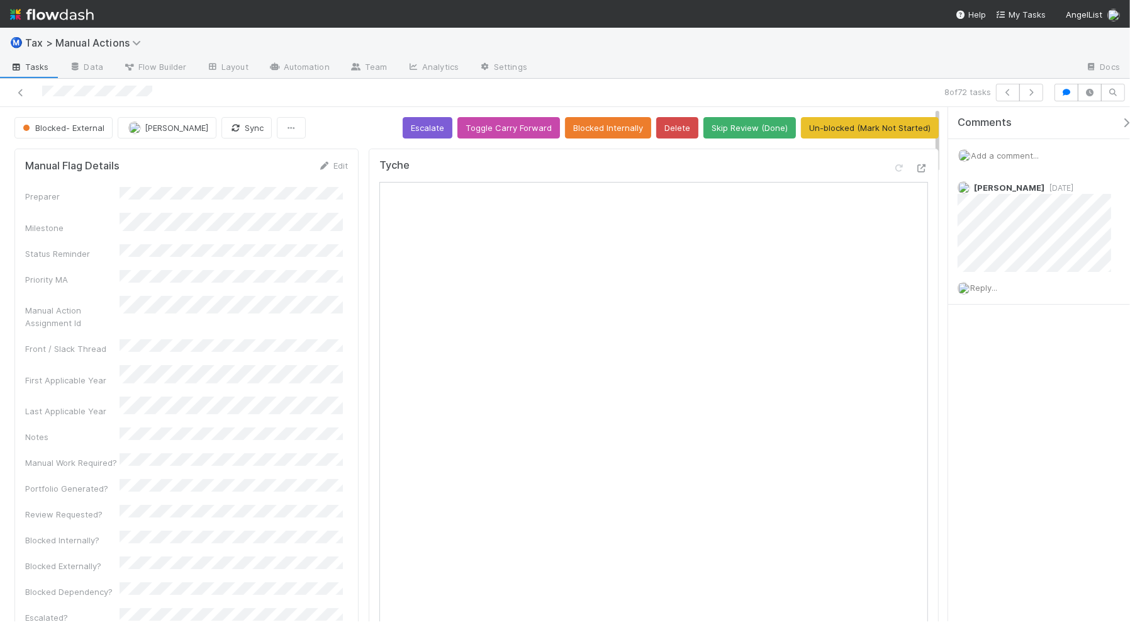
click at [996, 154] on span "Add a comment..." at bounding box center [1005, 155] width 68 height 10
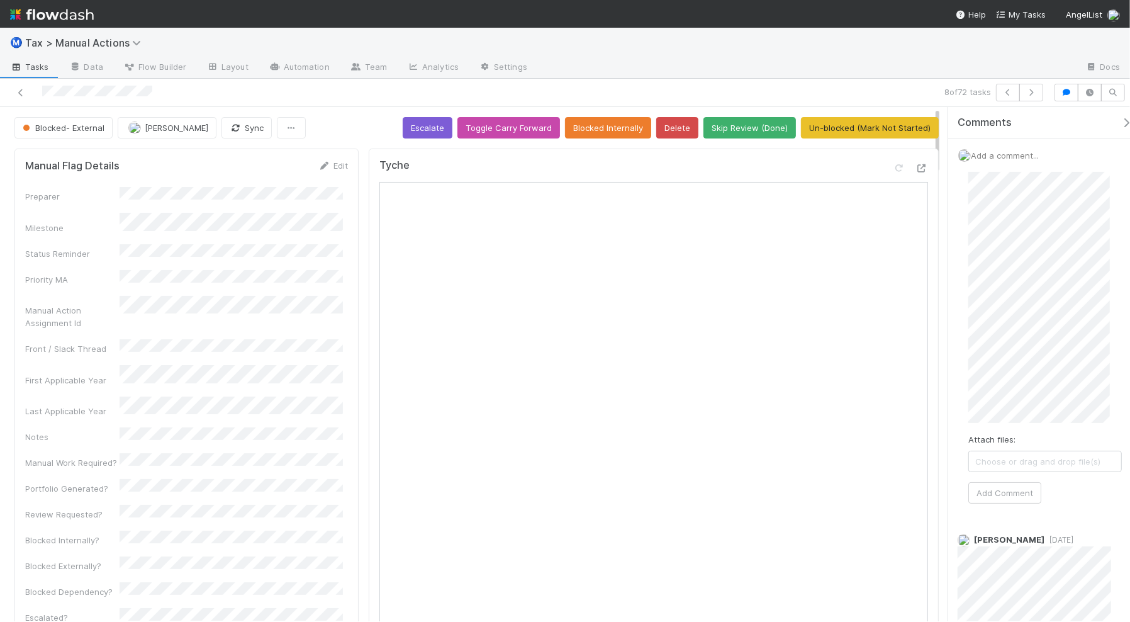
click at [930, 172] on div "Blocked- External Blake Hall Sync Escalate Toggle Carry Forward Blocked Interna…" at bounding box center [565, 364] width 1130 height 514
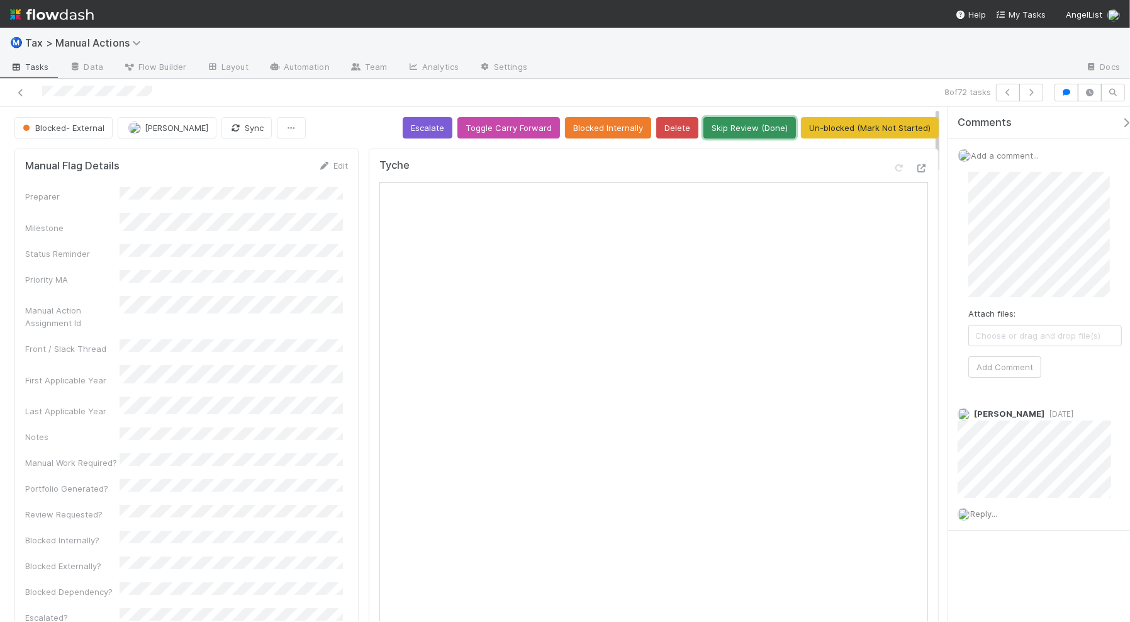
click at [740, 136] on button "Skip Review (Done)" at bounding box center [750, 127] width 93 height 21
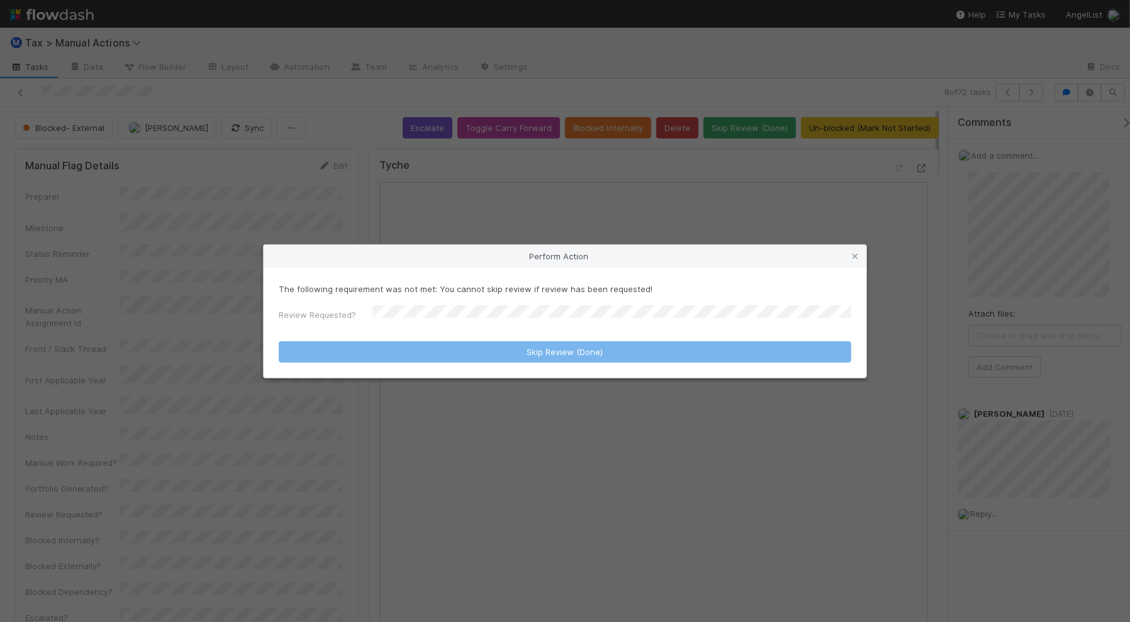
click at [769, 258] on div "Perform Action" at bounding box center [565, 256] width 603 height 23
click at [857, 259] on icon at bounding box center [855, 256] width 13 height 8
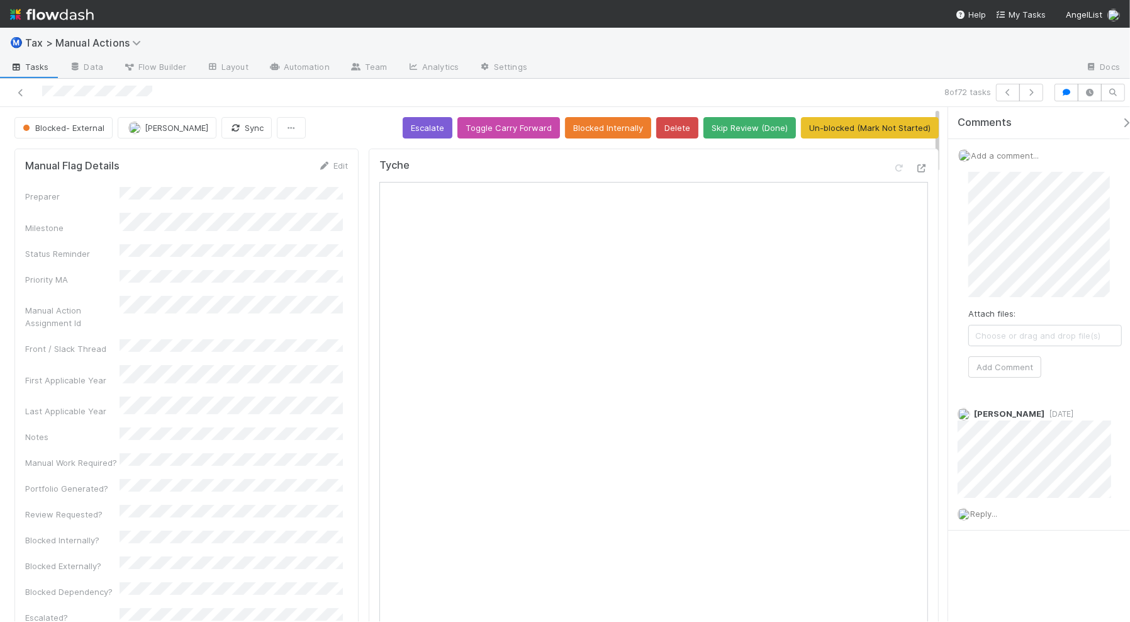
click at [98, 133] on div "Blocked- External" at bounding box center [65, 127] width 103 height 21
click at [744, 132] on button "Skip Review (Done)" at bounding box center [750, 127] width 93 height 21
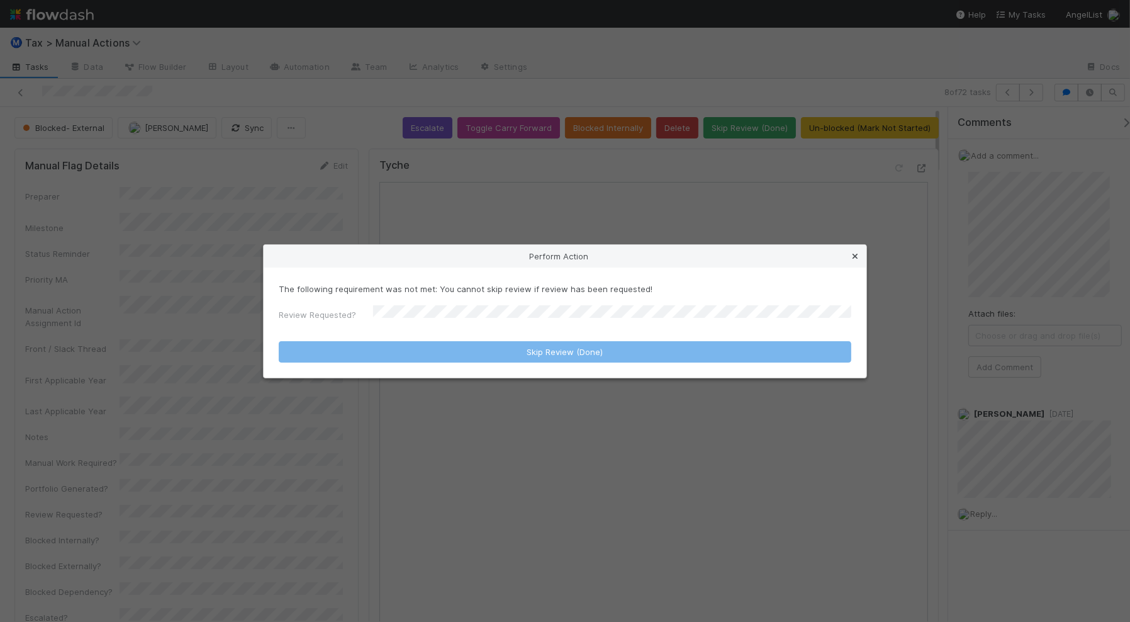
click at [857, 256] on icon at bounding box center [855, 256] width 13 height 8
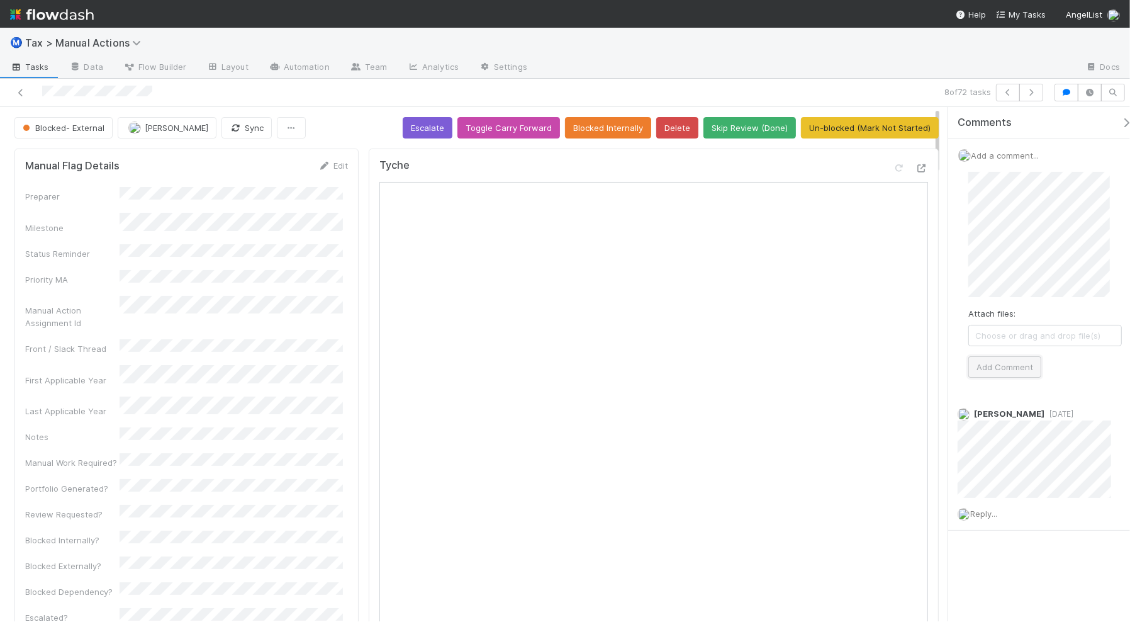
click at [1003, 376] on button "Add Comment" at bounding box center [1005, 366] width 73 height 21
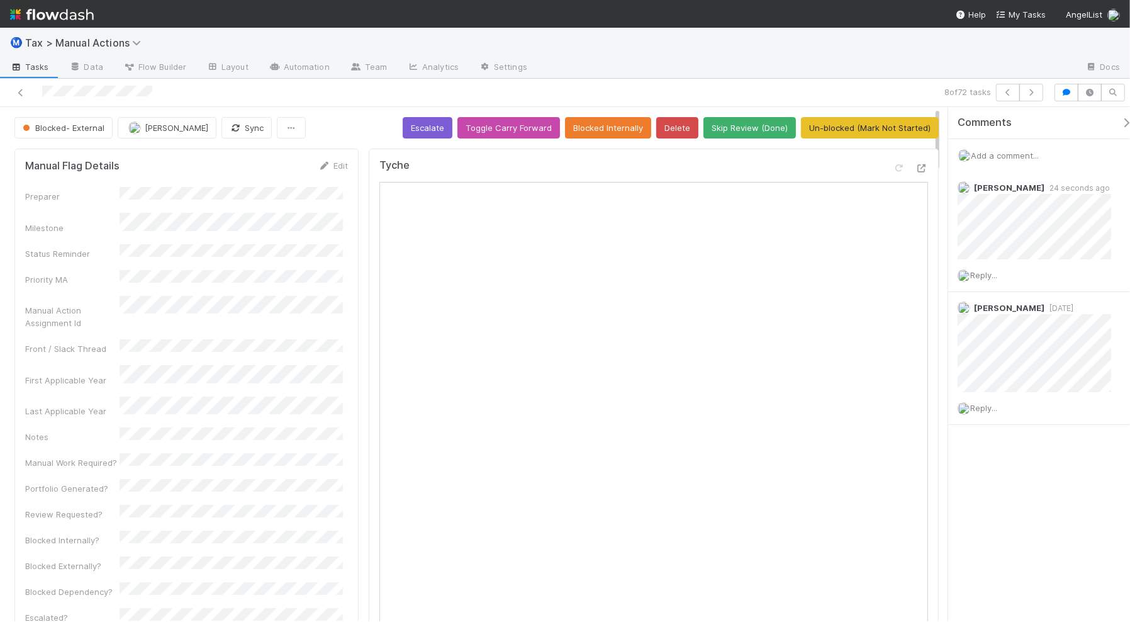
click at [64, 132] on div "Blocked- External" at bounding box center [65, 127] width 103 height 21
click at [65, 127] on div "Blocked- External" at bounding box center [65, 127] width 103 height 21
click at [734, 133] on button "Skip Review (Done)" at bounding box center [750, 127] width 93 height 21
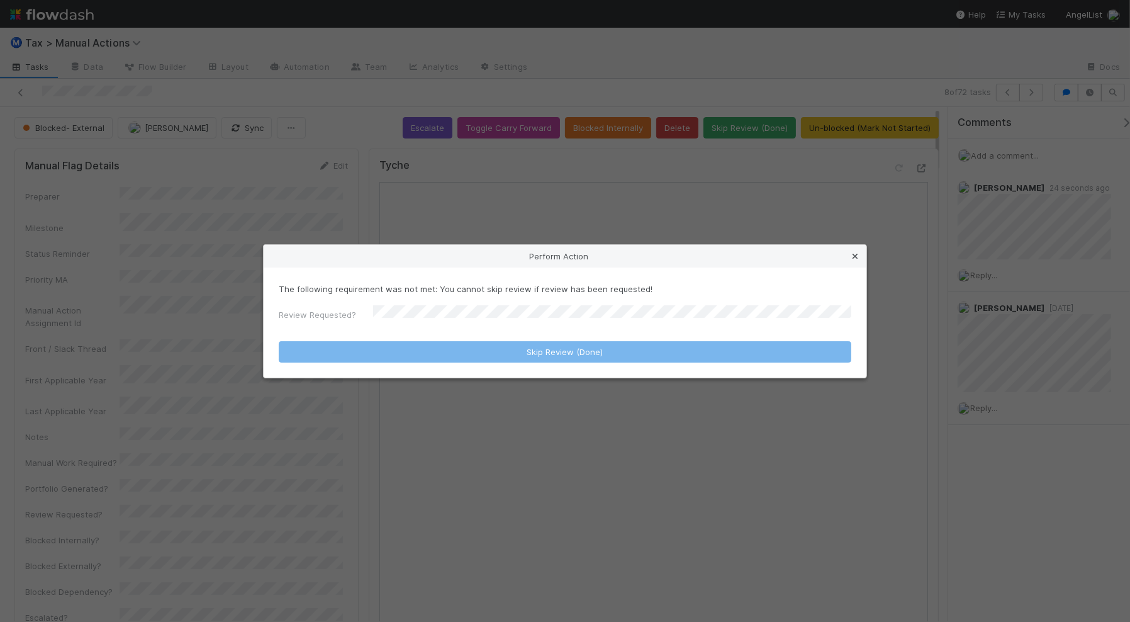
click at [860, 255] on icon at bounding box center [855, 256] width 13 height 8
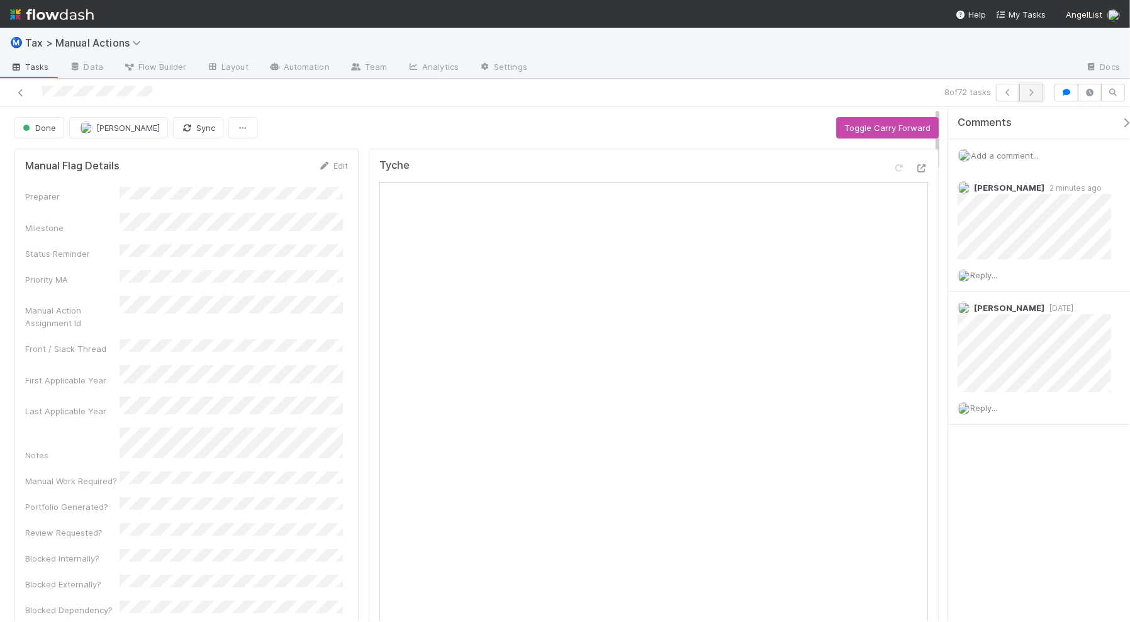
click at [1028, 95] on icon "button" at bounding box center [1031, 93] width 13 height 8
click at [1027, 93] on icon "button" at bounding box center [1031, 93] width 13 height 8
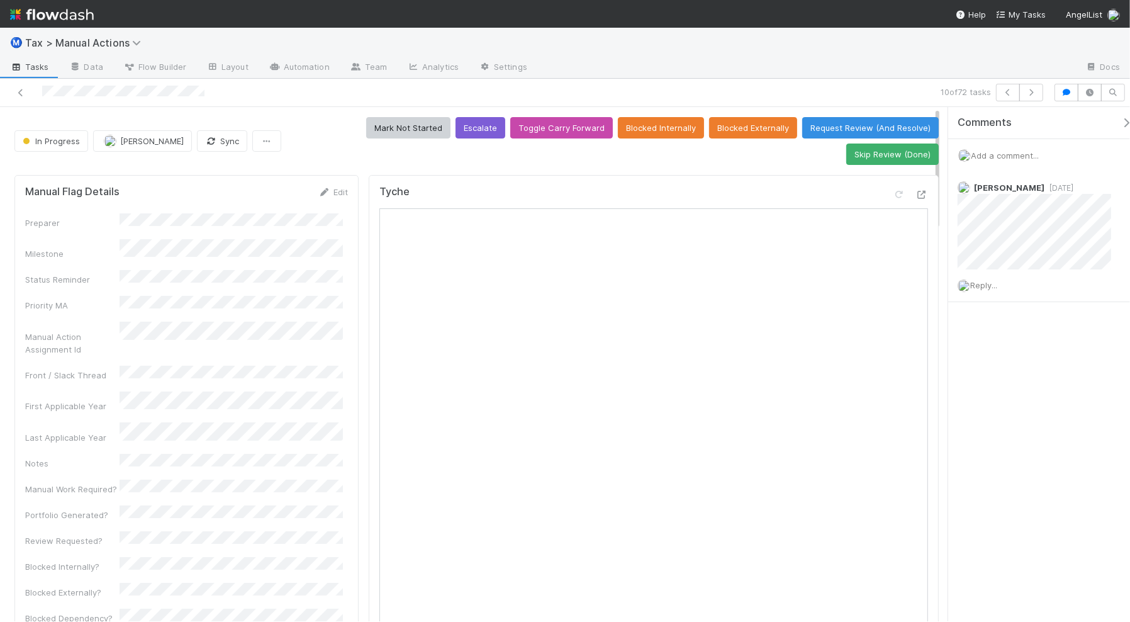
click at [988, 151] on span "Add a comment..." at bounding box center [1005, 155] width 68 height 10
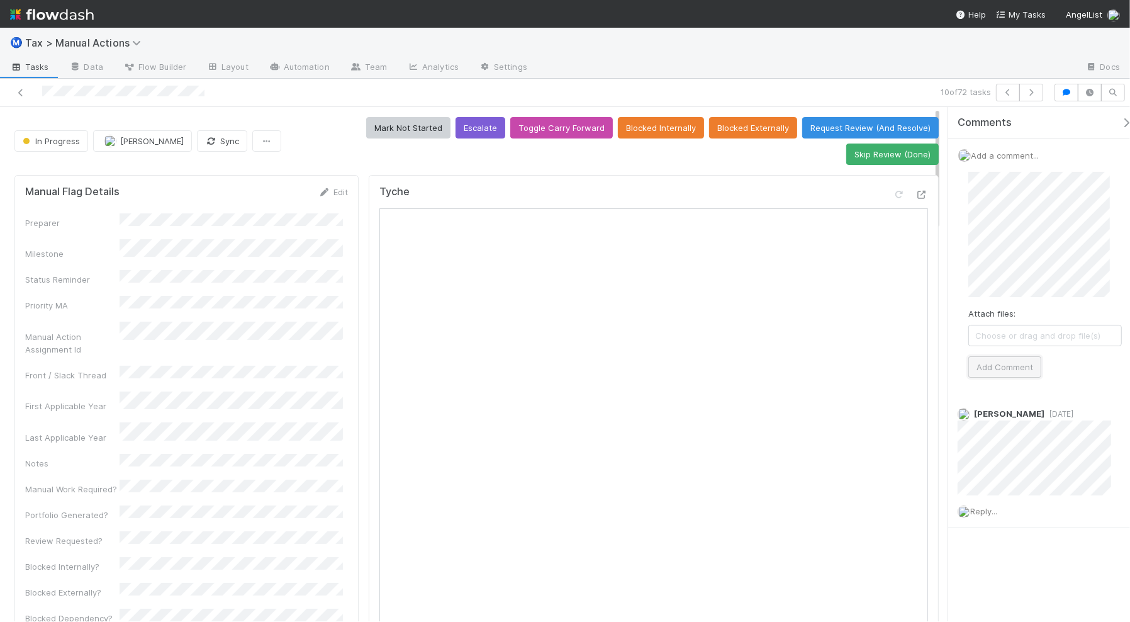
drag, startPoint x: 976, startPoint y: 368, endPoint x: 984, endPoint y: 340, distance: 28.9
click at [976, 367] on button "Add Comment" at bounding box center [1005, 366] width 73 height 21
click at [1033, 92] on icon "button" at bounding box center [1031, 93] width 13 height 8
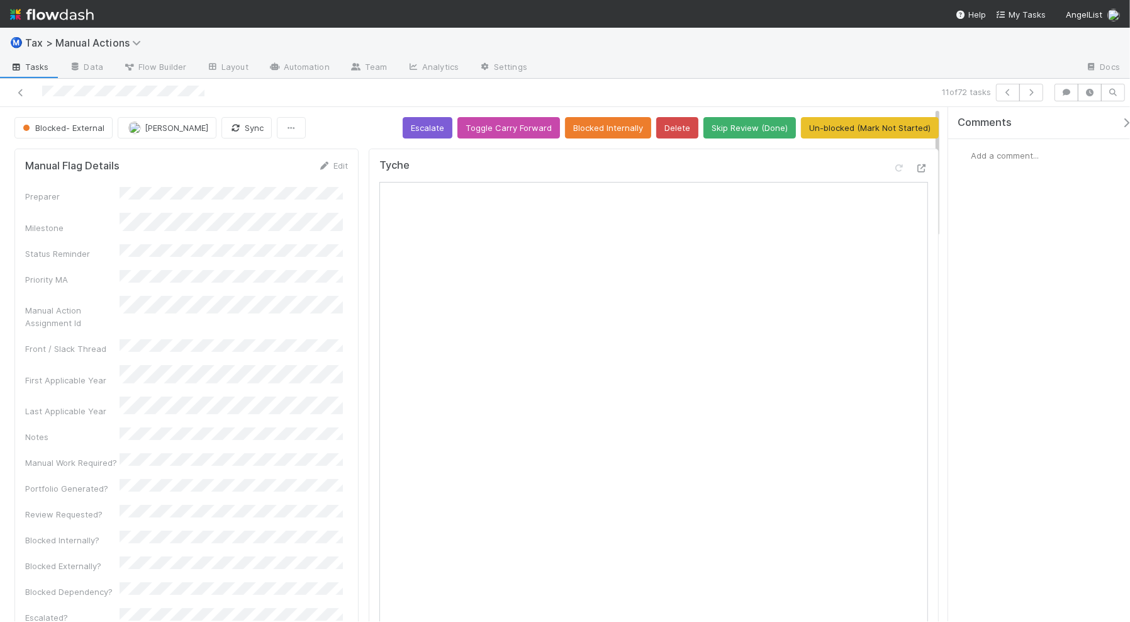
click at [995, 153] on span "Add a comment..." at bounding box center [1005, 155] width 68 height 10
click at [1008, 366] on button "Add Comment" at bounding box center [1005, 366] width 73 height 21
click at [1031, 94] on icon "button" at bounding box center [1031, 93] width 13 height 8
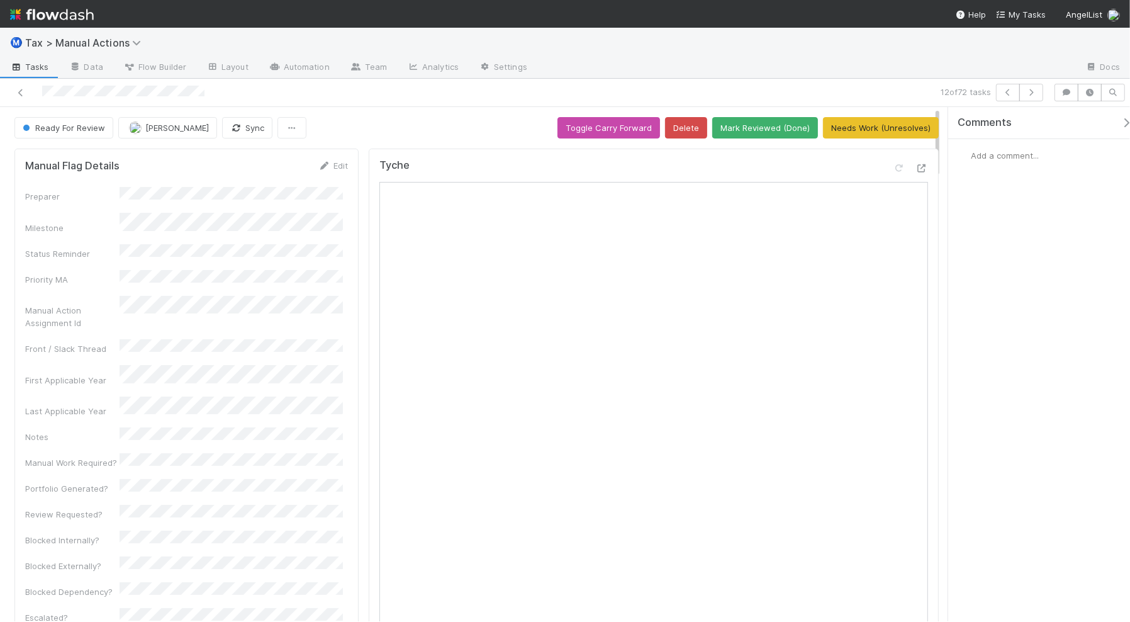
click at [996, 159] on span "Add a comment..." at bounding box center [1005, 155] width 68 height 10
click at [1018, 372] on button "Add Comment" at bounding box center [1005, 366] width 73 height 21
click at [55, 127] on div "Ready For Review" at bounding box center [66, 127] width 104 height 21
click at [1031, 96] on icon "button" at bounding box center [1031, 93] width 13 height 8
click at [993, 167] on div "Add a comment..." at bounding box center [1045, 155] width 194 height 33
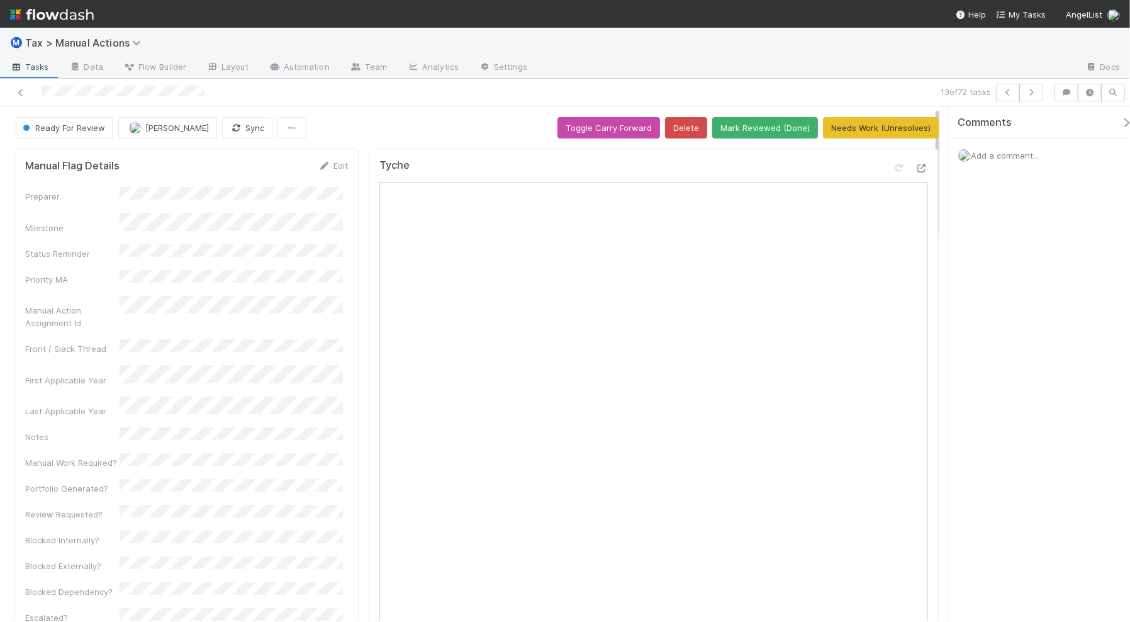
click at [992, 150] on span "Add a comment..." at bounding box center [1005, 155] width 68 height 10
click at [1023, 368] on button "Add Comment" at bounding box center [1005, 366] width 73 height 21
click at [76, 137] on div "Ready For Review" at bounding box center [66, 127] width 104 height 21
click at [73, 130] on div "Ready For Review" at bounding box center [66, 127] width 104 height 21
click at [1034, 93] on icon "button" at bounding box center [1031, 93] width 13 height 8
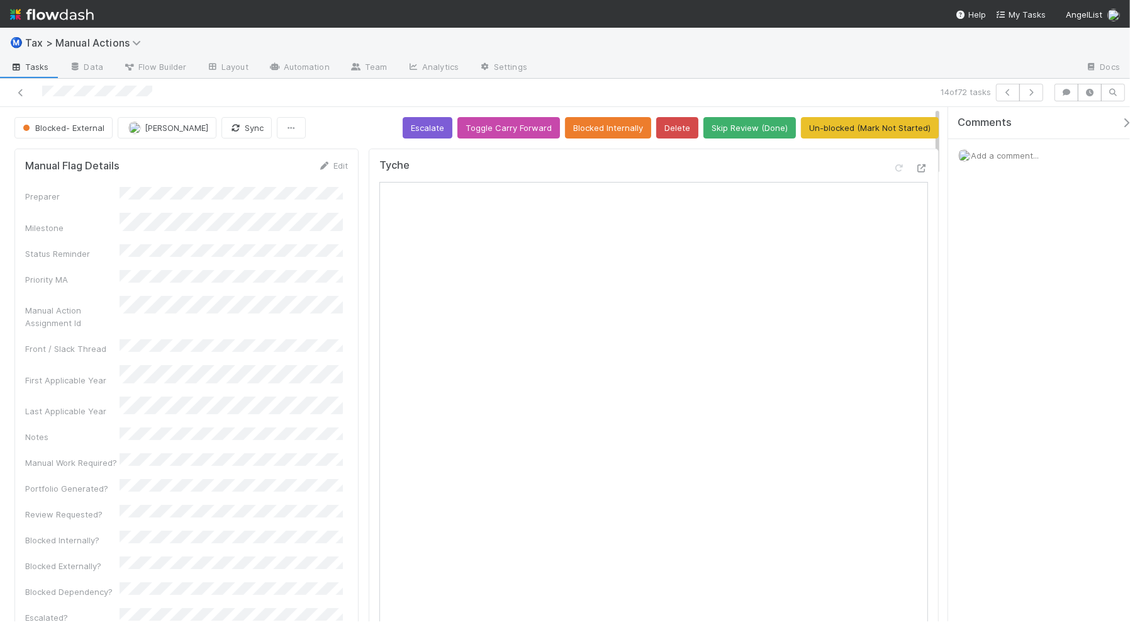
click at [1011, 155] on span "Add a comment..." at bounding box center [1005, 155] width 68 height 10
click at [996, 379] on div "Attach files: Choose or drag and drop file(s) Add Comment" at bounding box center [1046, 275] width 174 height 226
click at [1007, 369] on button "Add Comment" at bounding box center [1005, 366] width 73 height 21
click at [1029, 96] on button "button" at bounding box center [1032, 93] width 24 height 18
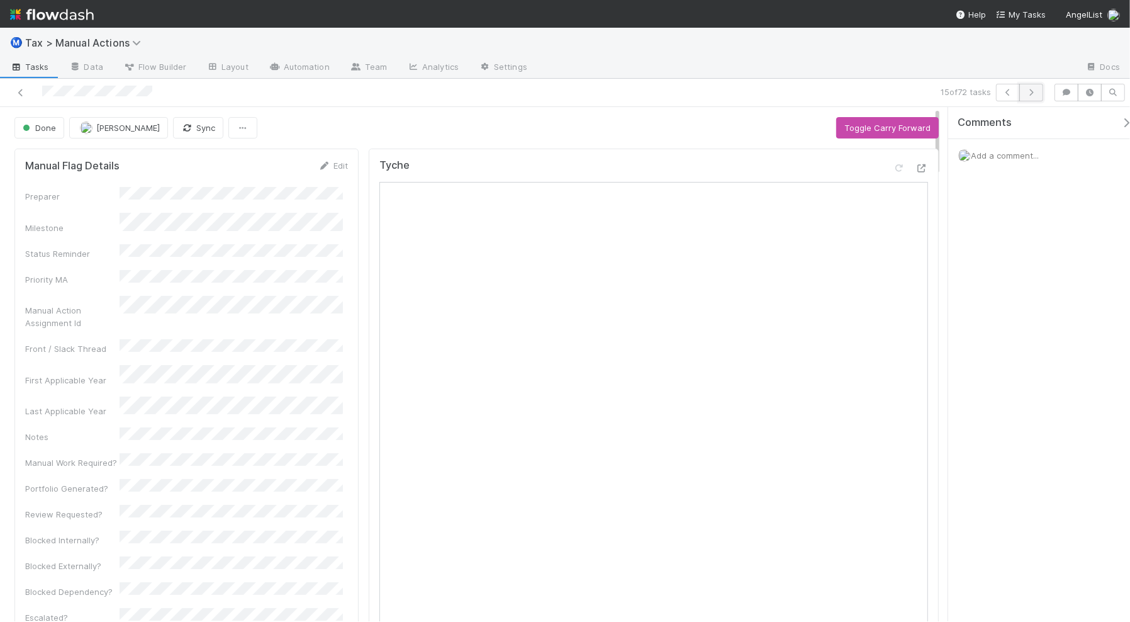
click at [1032, 89] on icon "button" at bounding box center [1031, 93] width 13 height 8
click at [1030, 93] on icon "button" at bounding box center [1031, 93] width 13 height 8
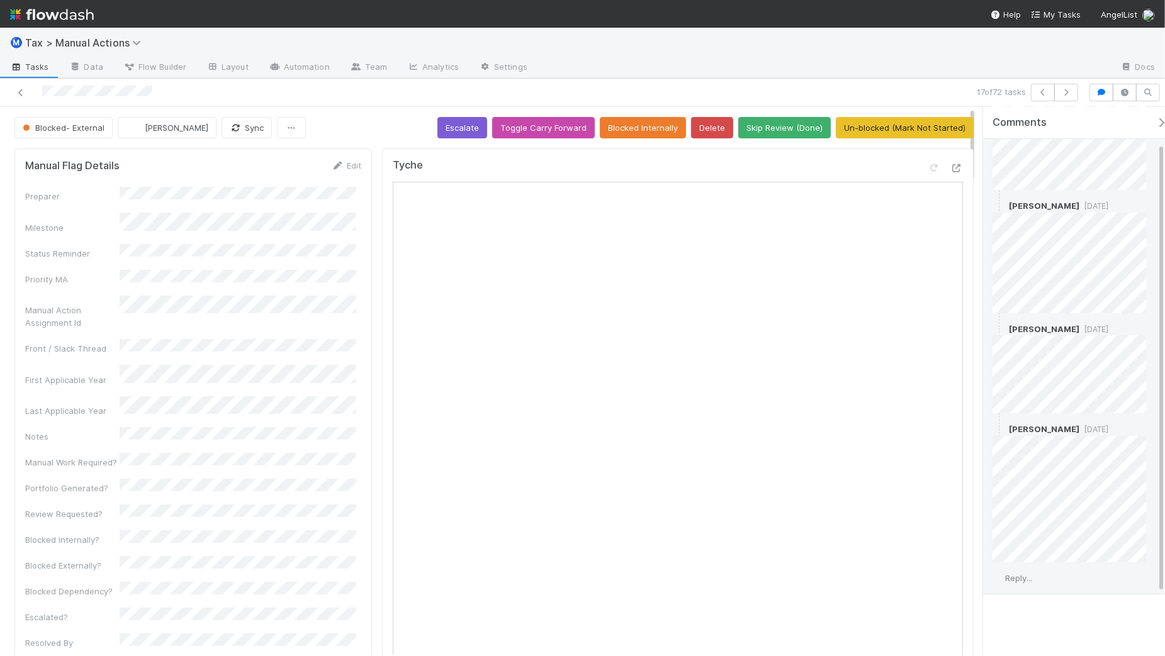
scroll to position [120, 0]
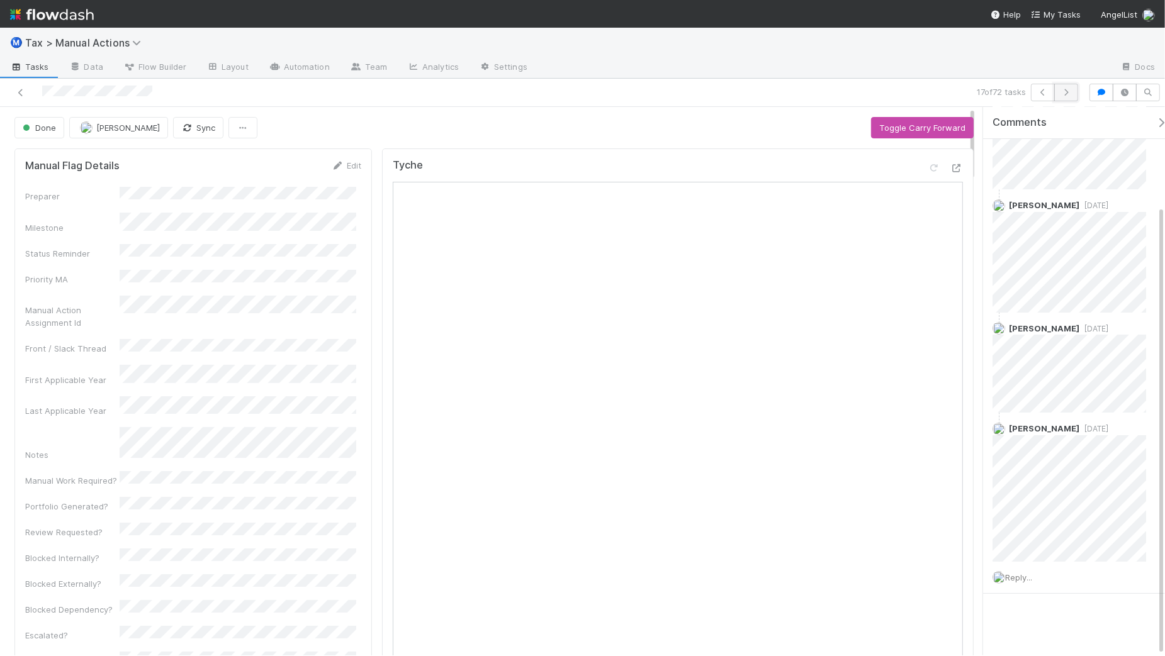
click at [1067, 89] on icon "button" at bounding box center [1066, 93] width 13 height 8
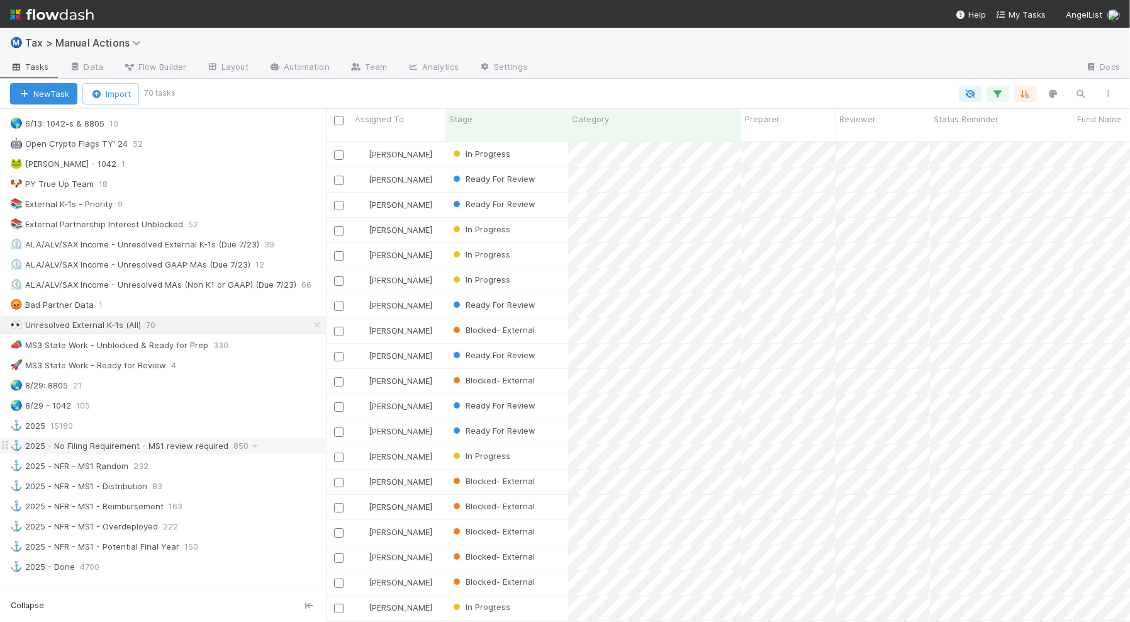
scroll to position [478, 792]
drag, startPoint x: 351, startPoint y: 463, endPoint x: 326, endPoint y: 461, distance: 25.2
click at [326, 461] on div at bounding box center [326, 365] width 1 height 513
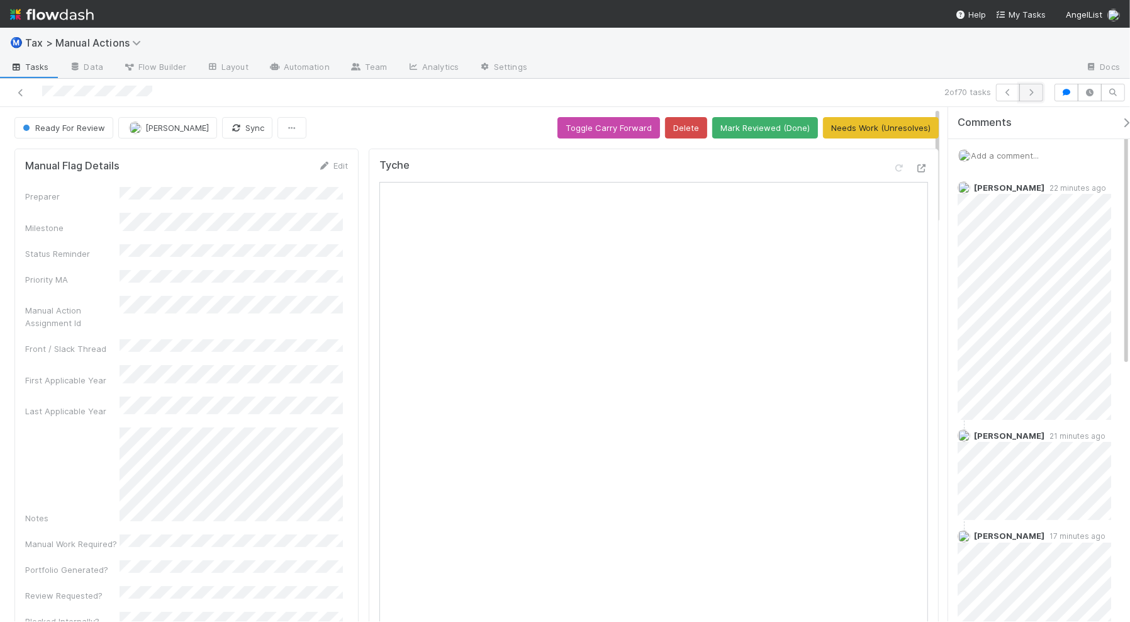
click at [1033, 94] on icon "button" at bounding box center [1031, 93] width 13 height 8
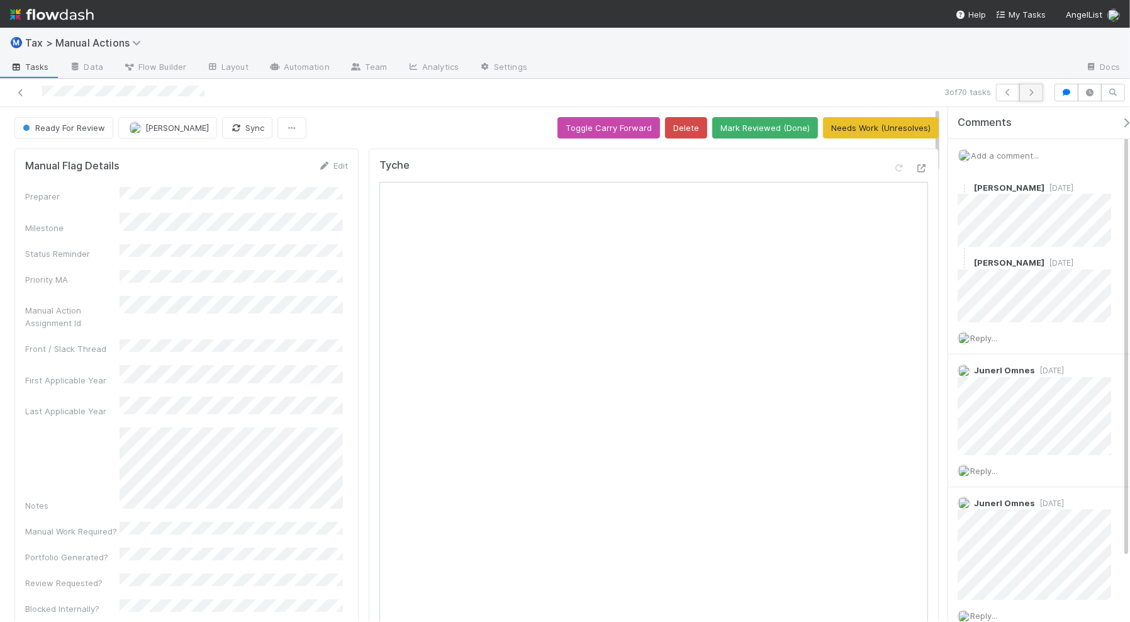
click at [1029, 96] on icon "button" at bounding box center [1031, 93] width 13 height 8
